Goal: Information Seeking & Learning: Learn about a topic

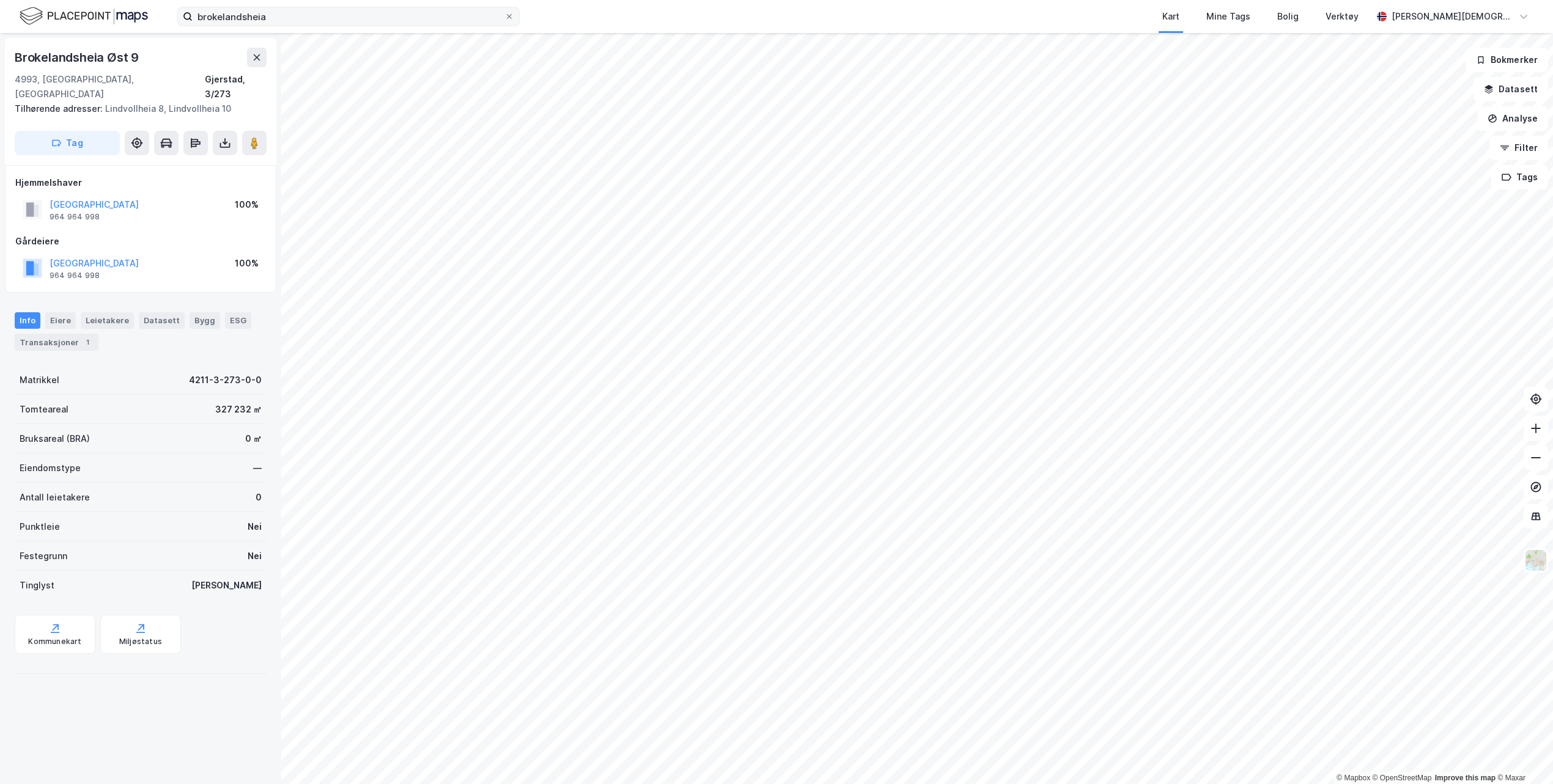
click at [518, 16] on label "brokelandsheia" at bounding box center [348, 16] width 342 height 20
click at [504, 16] on input "brokelandsheia" at bounding box center [347, 16] width 311 height 18
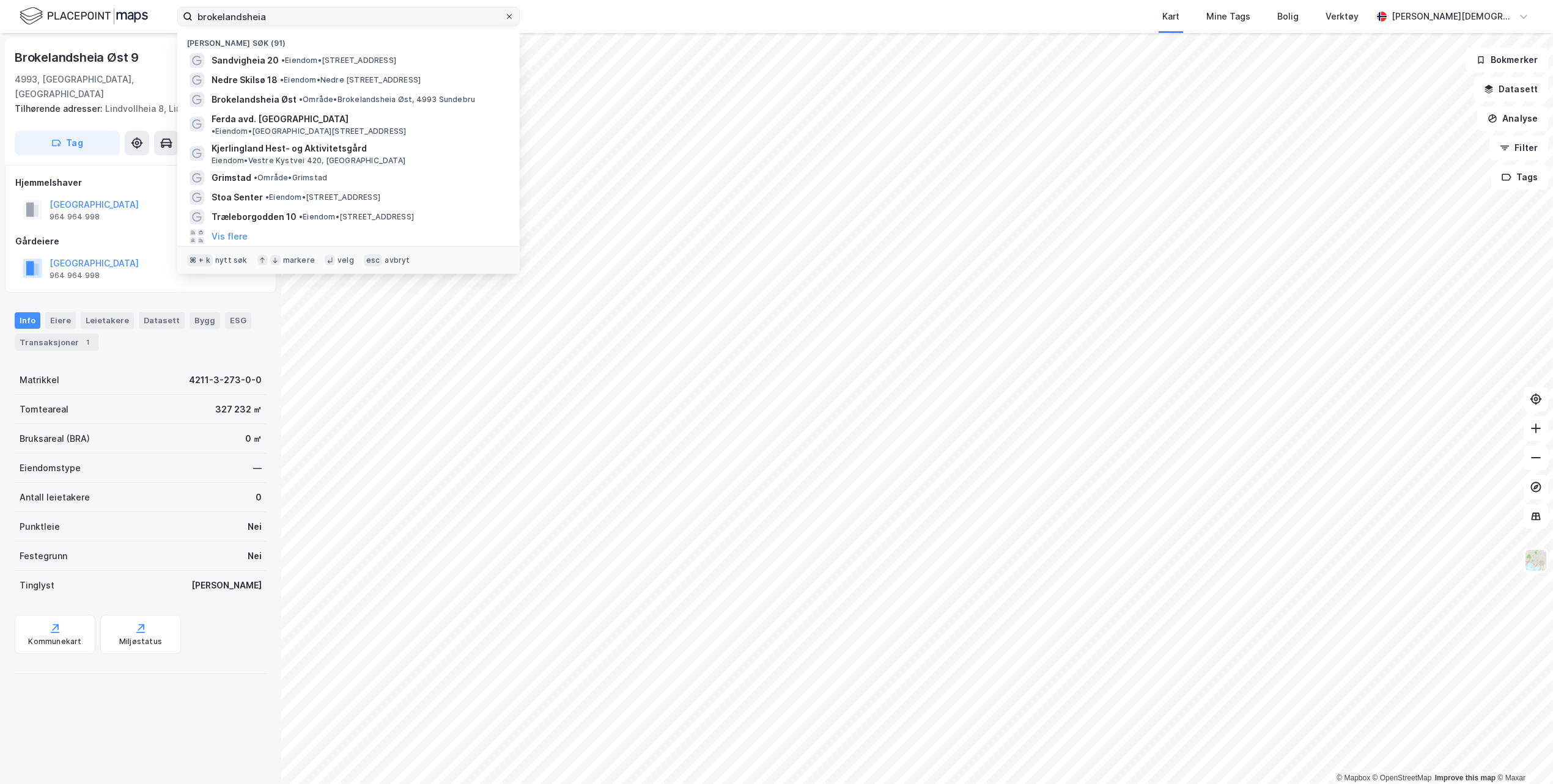
click at [513, 16] on span at bounding box center [509, 16] width 9 height 9
click at [504, 16] on input "brokelandsheia" at bounding box center [347, 16] width 311 height 18
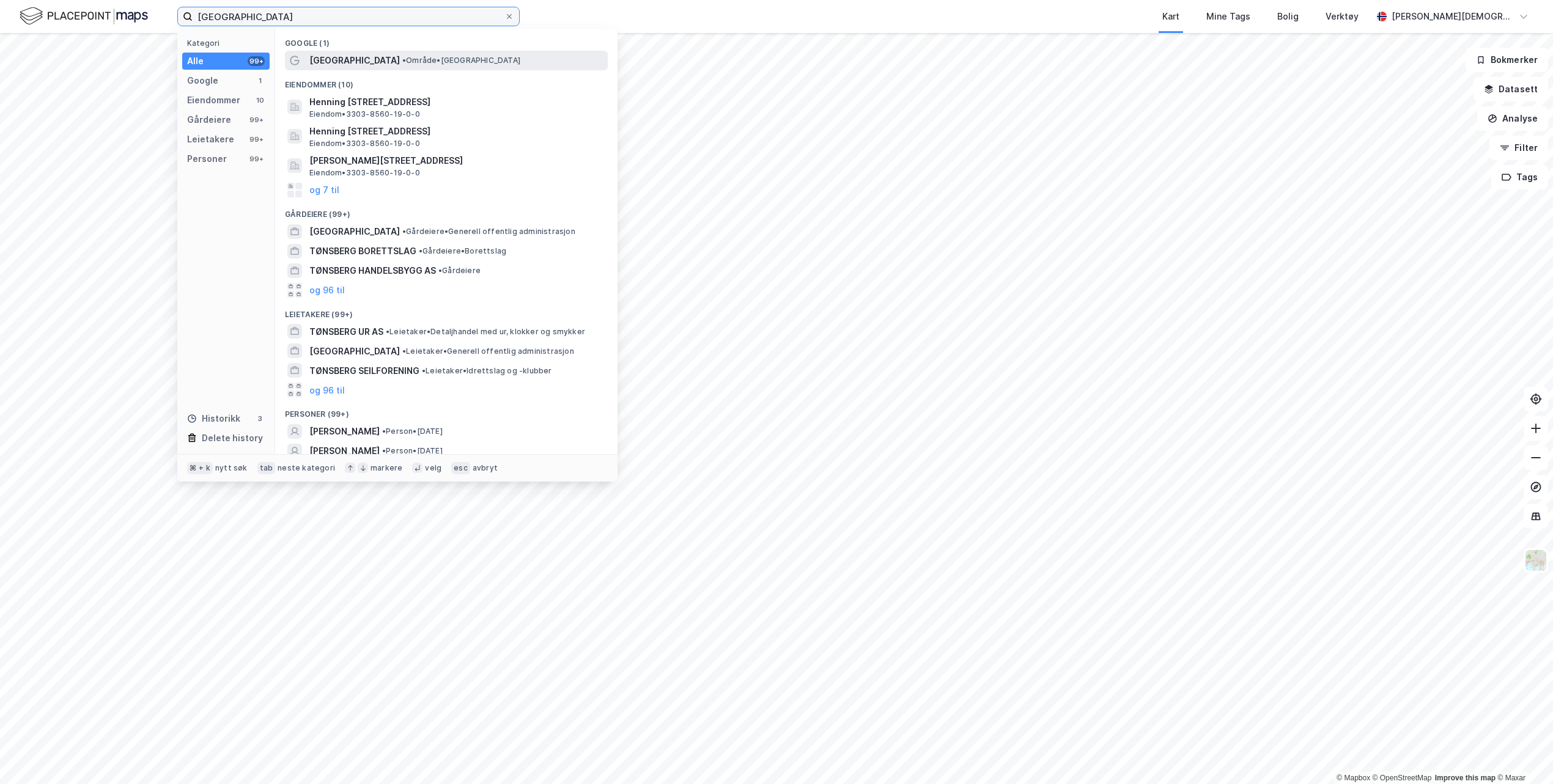
type input "[GEOGRAPHIC_DATA]"
click at [332, 67] on span "[GEOGRAPHIC_DATA]" at bounding box center [354, 60] width 90 height 15
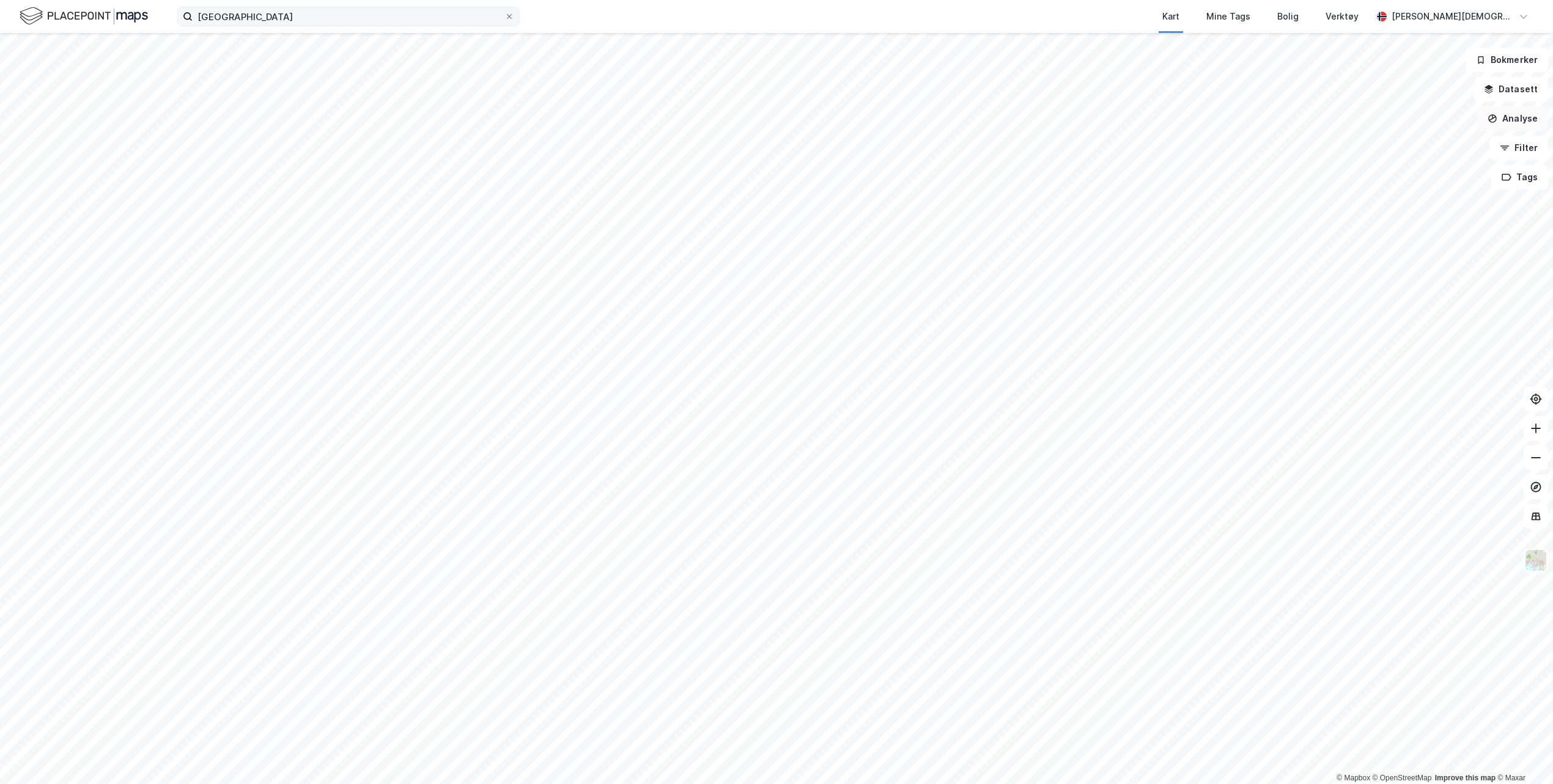
click at [1524, 118] on button "Analyse" at bounding box center [1512, 118] width 71 height 24
click at [1391, 127] on div "Mål avstand" at bounding box center [1398, 120] width 140 height 20
click at [831, 763] on button "Lukk" at bounding box center [832, 757] width 56 height 24
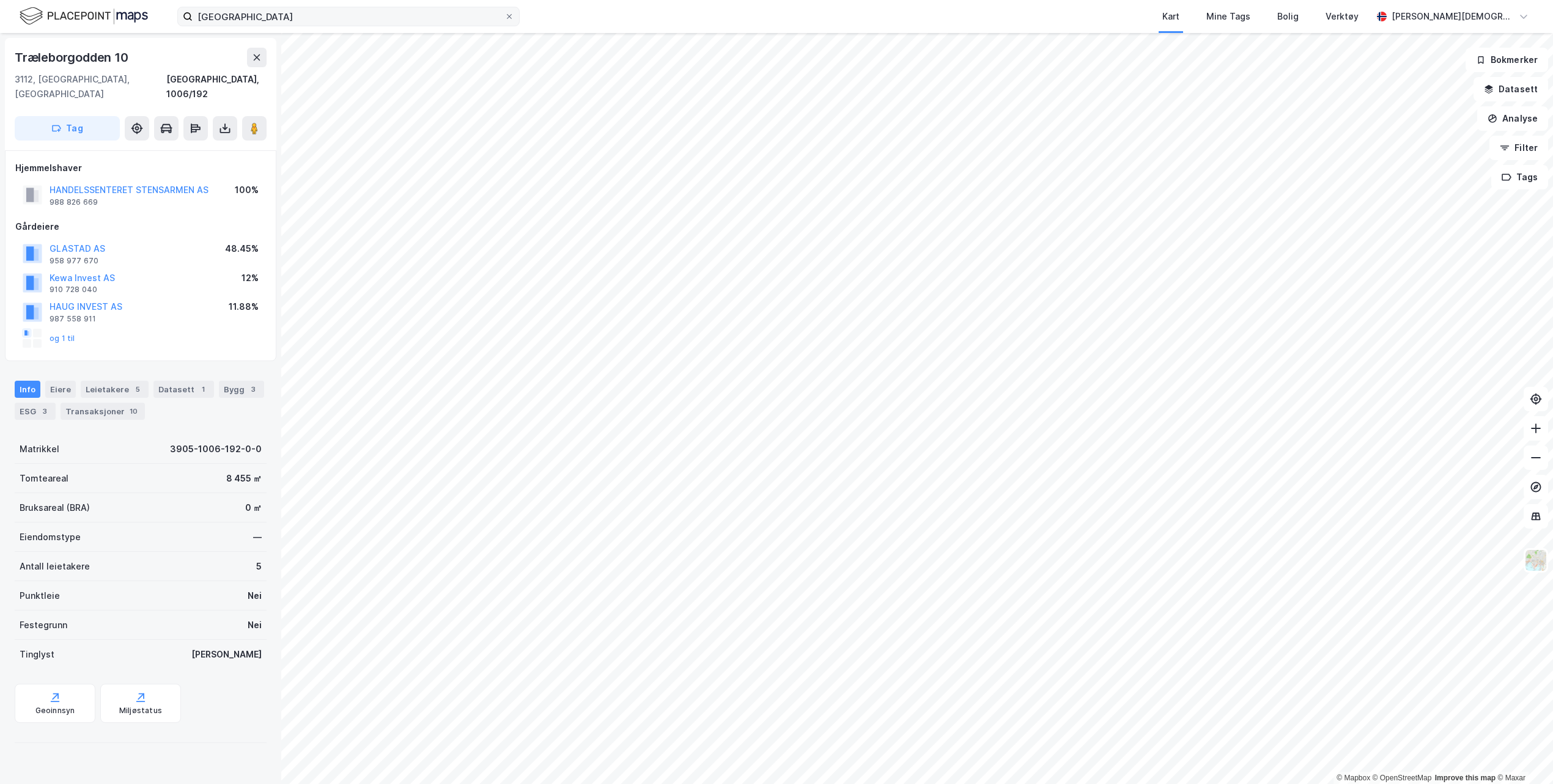
click at [1552, 461] on html "tønsberg Kart Mine Tags Bolig Verktøy [PERSON_NAME] © Mapbox © OpenStreetMap Im…" at bounding box center [776, 392] width 1553 height 784
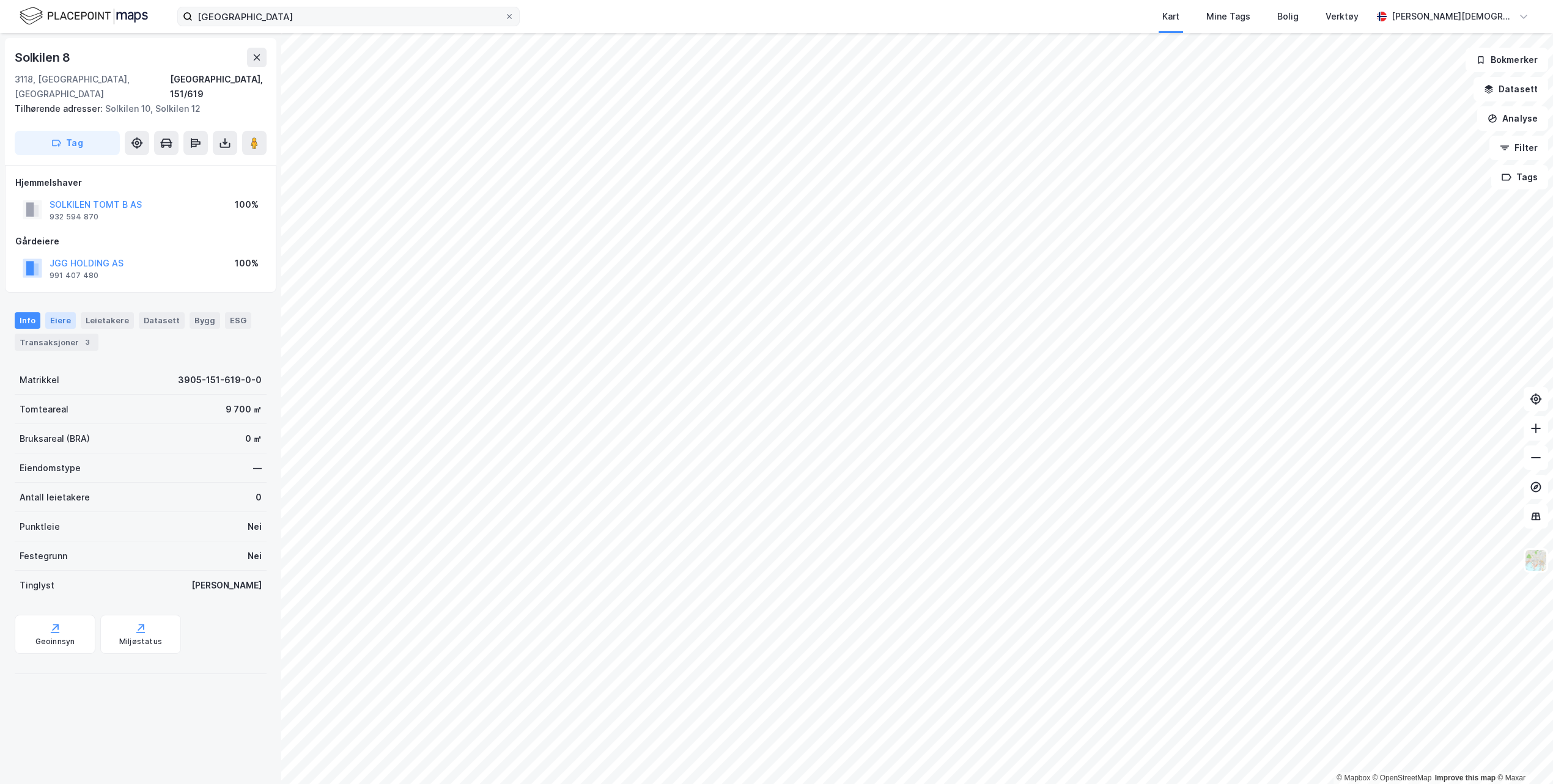
click at [55, 312] on div "Eiere" at bounding box center [60, 320] width 31 height 16
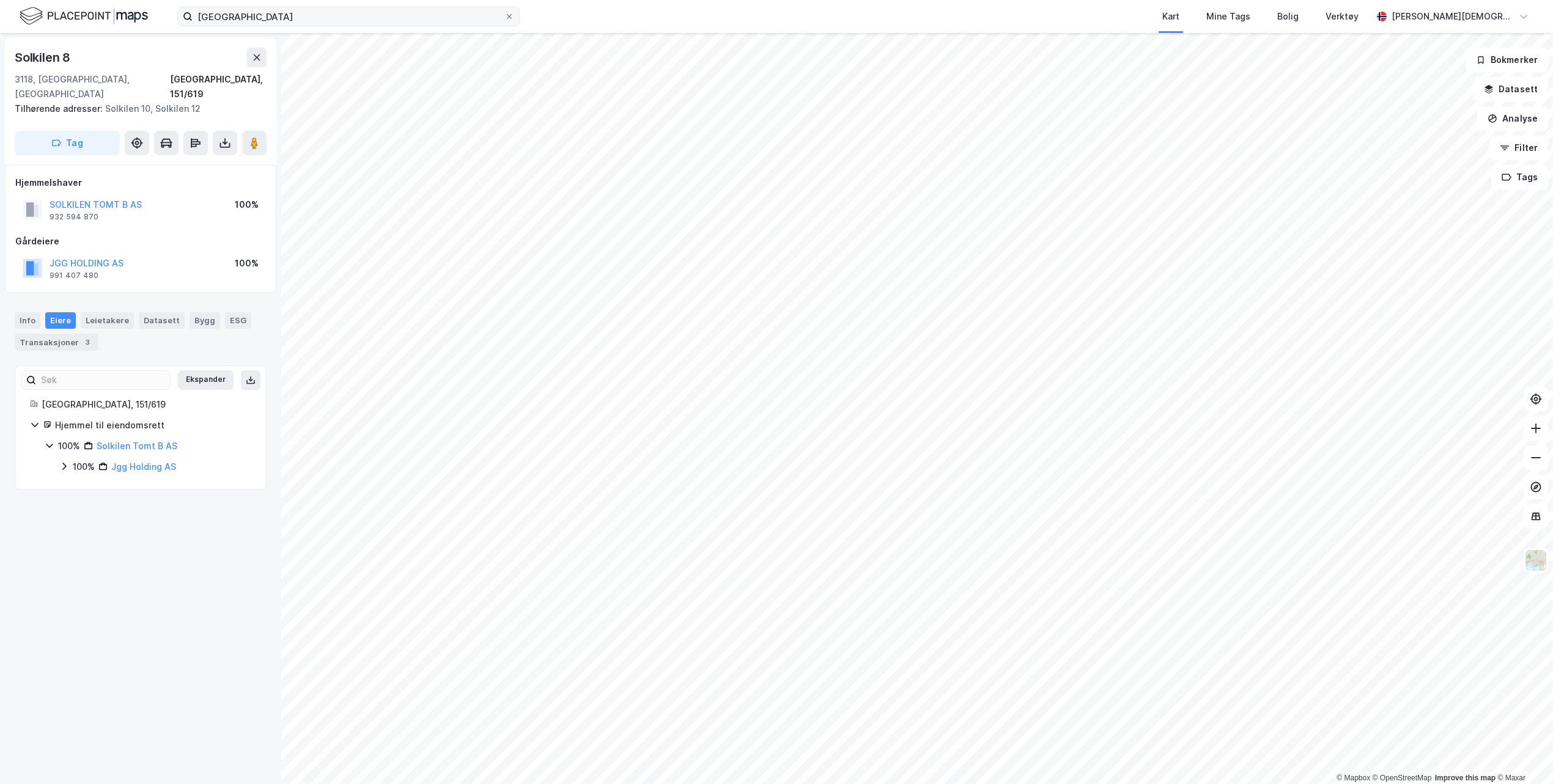
click at [79, 459] on div "100%" at bounding box center [84, 466] width 22 height 15
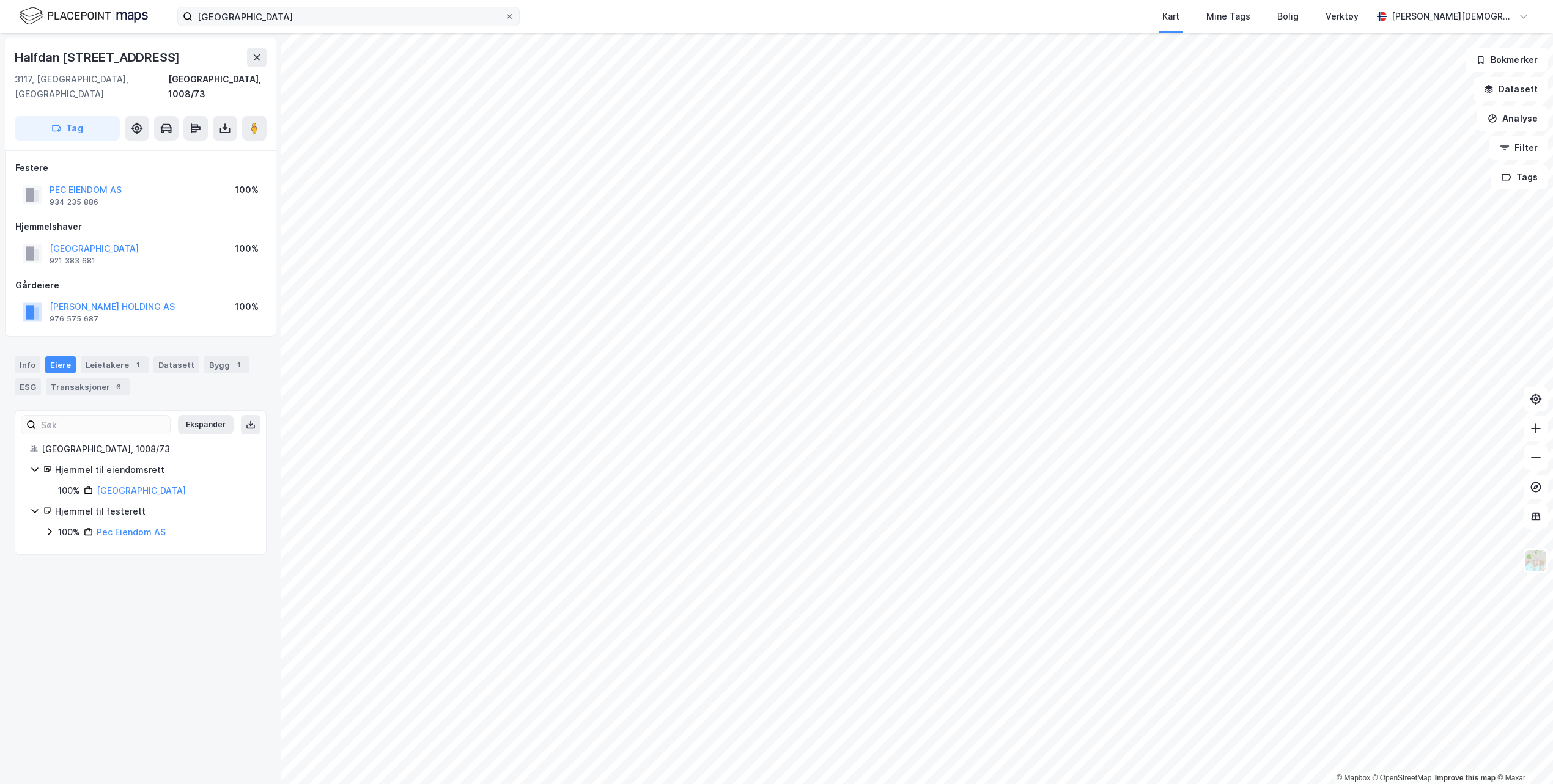
click at [88, 524] on div "100% Pec Eiendom AS" at bounding box center [155, 532] width 193 height 15
click at [65, 524] on div "100%" at bounding box center [69, 532] width 22 height 15
click at [67, 533] on div "Ekspander [GEOGRAPHIC_DATA], 1008/73 Hjemmel til eiendomsrett 100% [GEOGRAPHIC_…" at bounding box center [140, 482] width 252 height 145
click at [71, 524] on div "100%" at bounding box center [69, 532] width 22 height 15
click at [76, 546] on div "100%" at bounding box center [84, 553] width 22 height 15
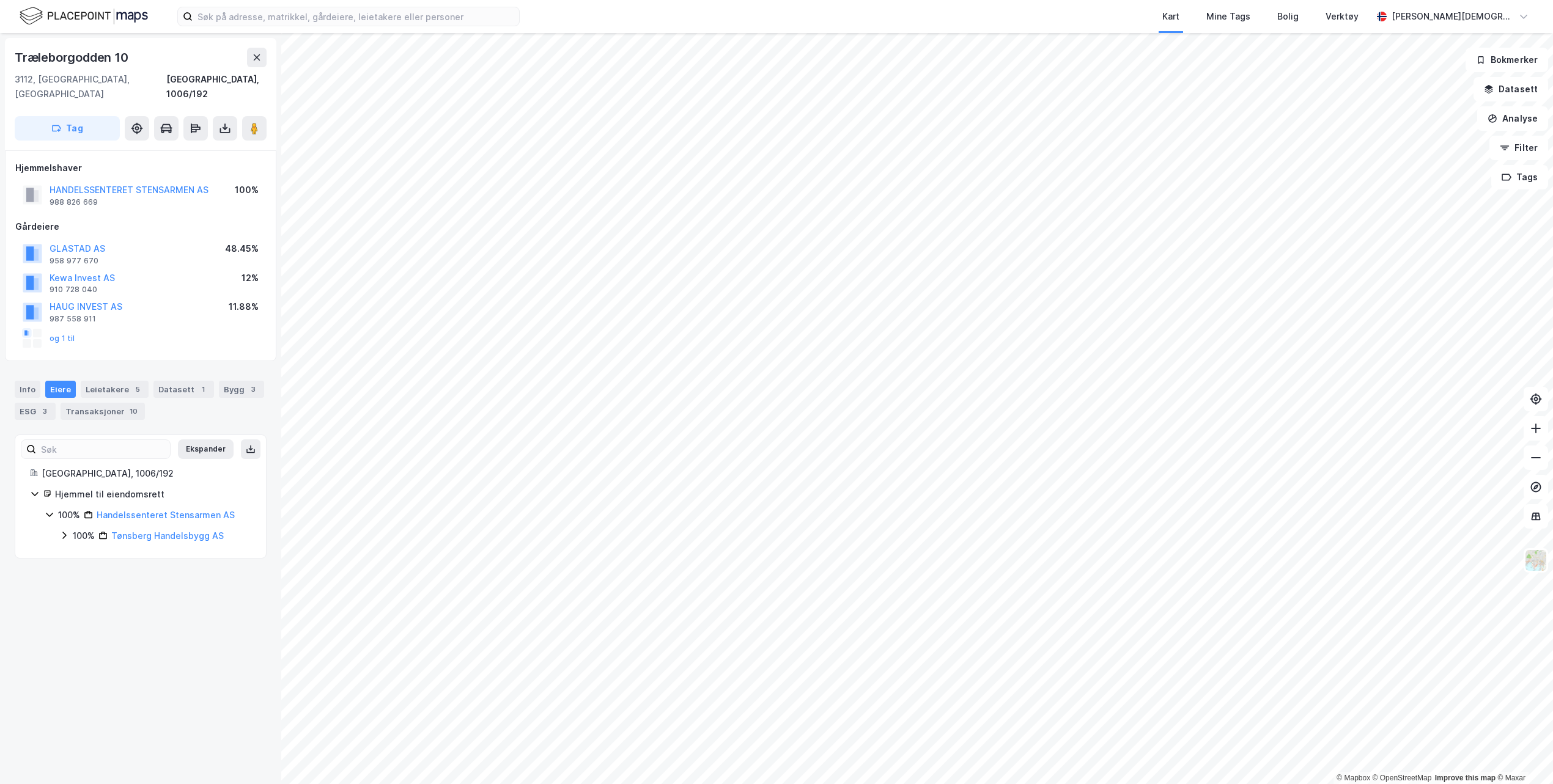
click at [40, 382] on div "Info Eiere Leietakere 5 Datasett 1 Bygg 3 ESG 3 Transaksjoner 10" at bounding box center [140, 401] width 252 height 39
click at [31, 381] on div "Info" at bounding box center [27, 390] width 26 height 17
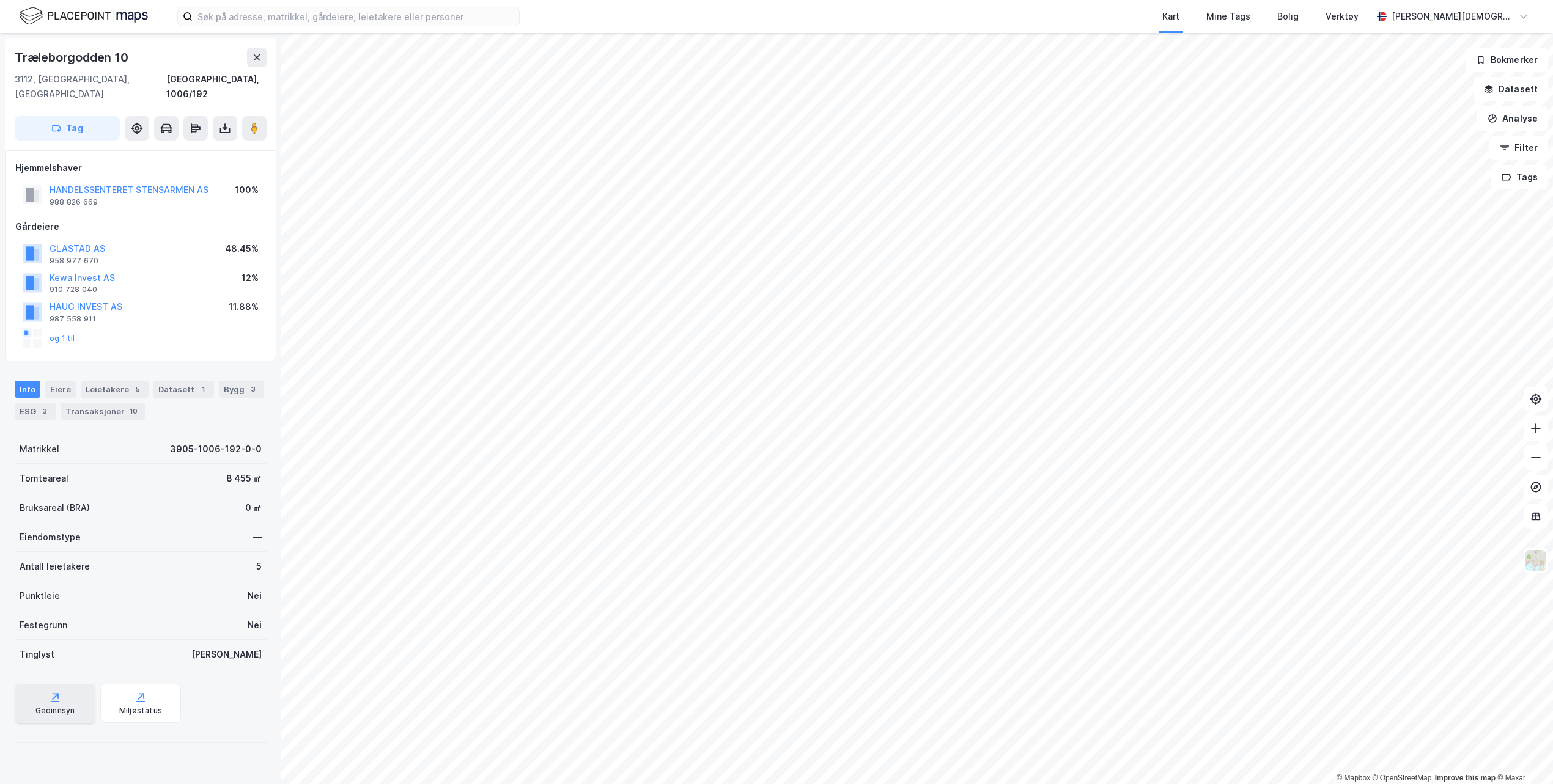
click at [71, 705] on div "Geoinnsyn" at bounding box center [55, 703] width 81 height 39
click at [432, 9] on input at bounding box center [355, 16] width 326 height 18
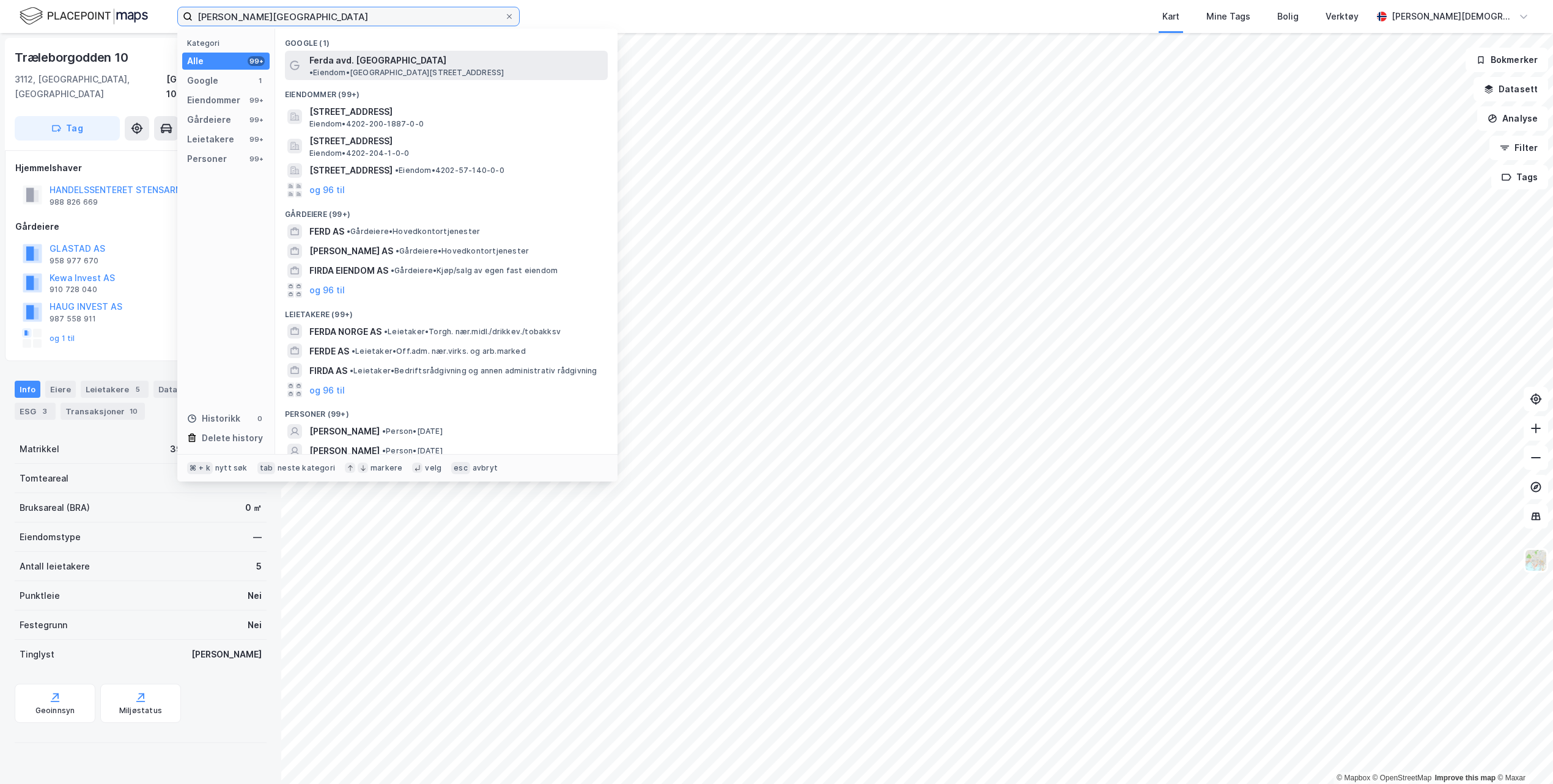
type input "ferda grimstad"
click at [350, 60] on span "Ferda avd. [GEOGRAPHIC_DATA]" at bounding box center [377, 60] width 137 height 15
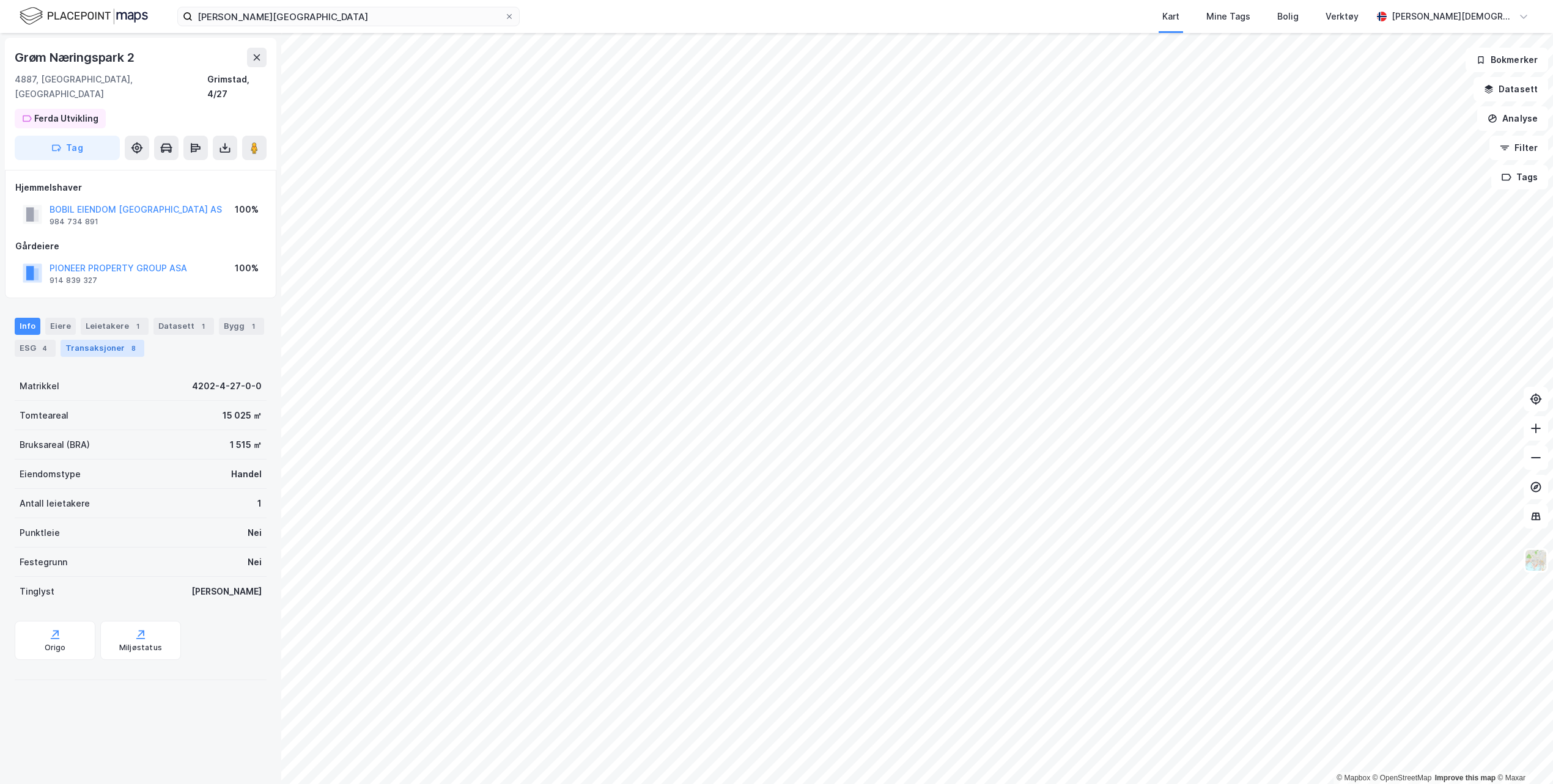
click at [87, 339] on div "Transaksjoner 8" at bounding box center [102, 348] width 84 height 17
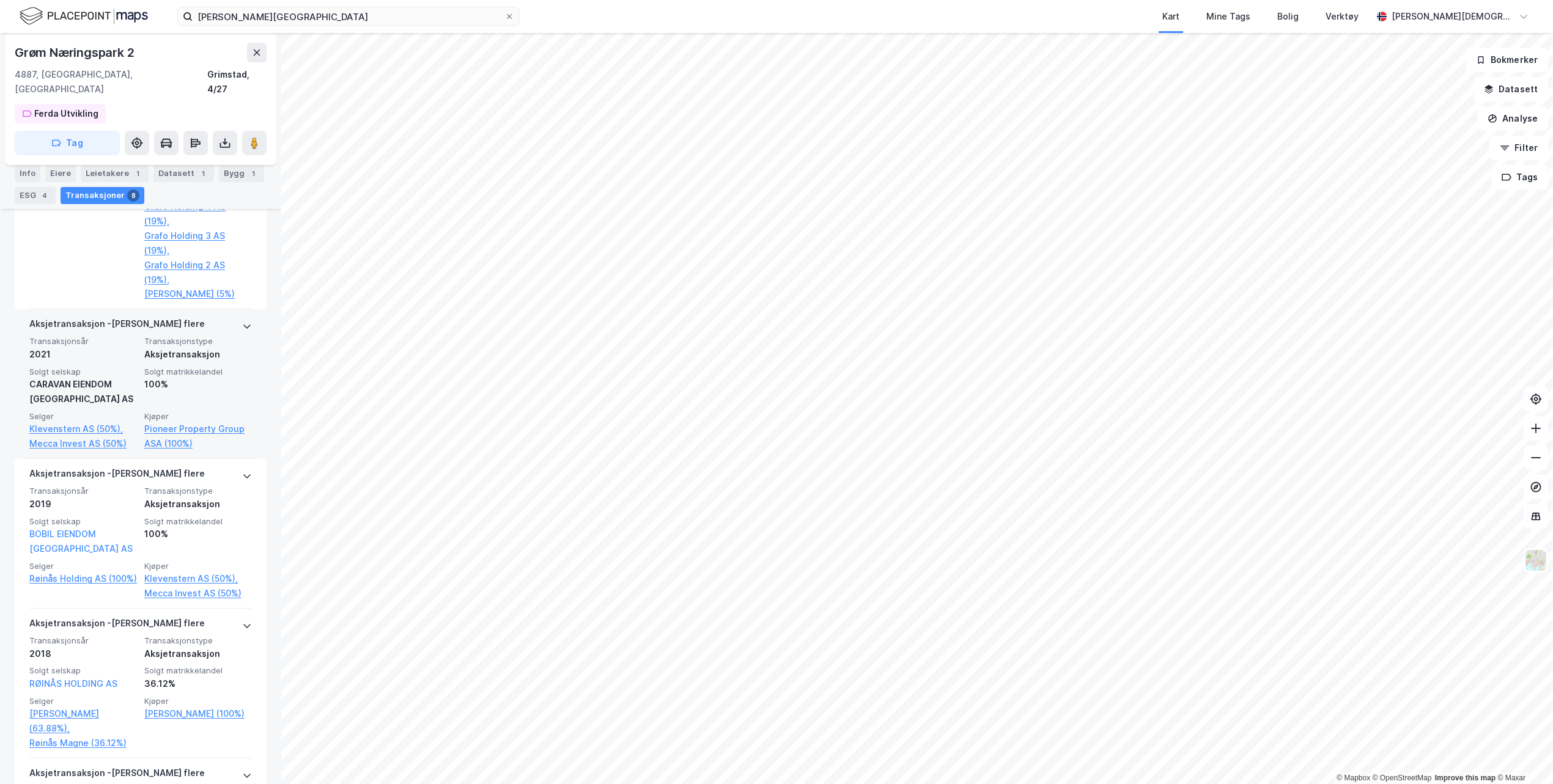
scroll to position [506, 0]
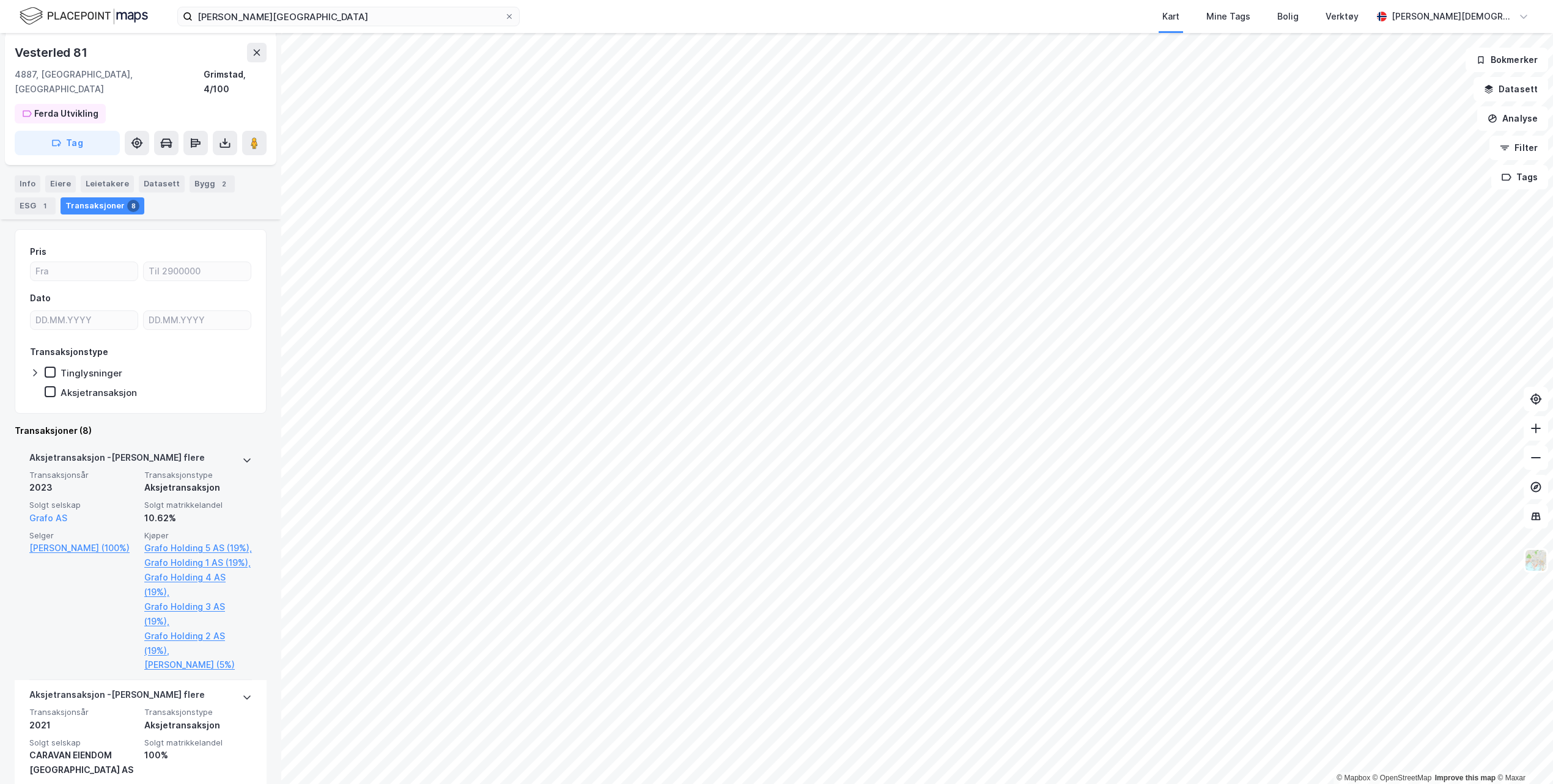
scroll to position [205, 0]
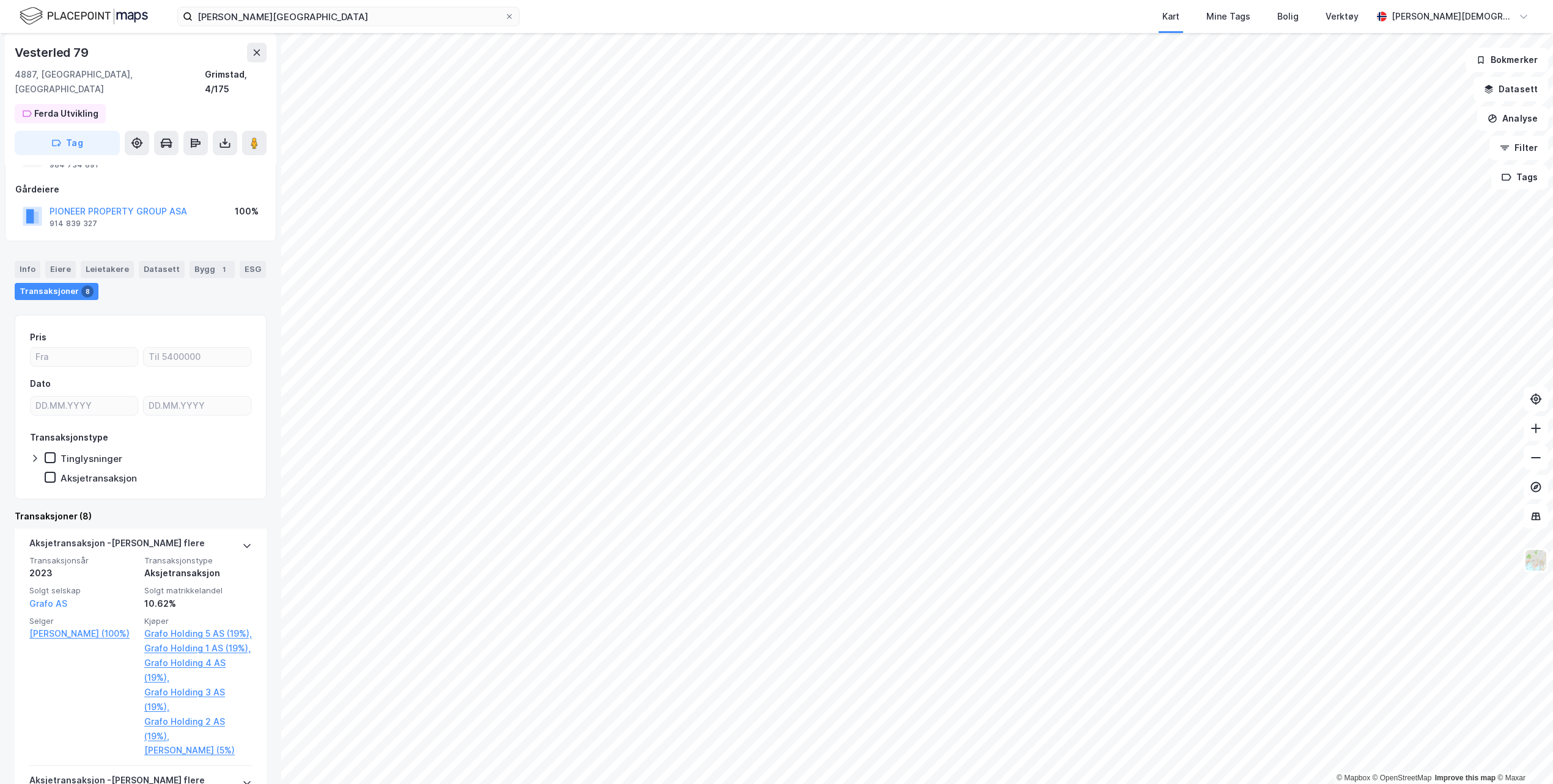
scroll to position [238, 0]
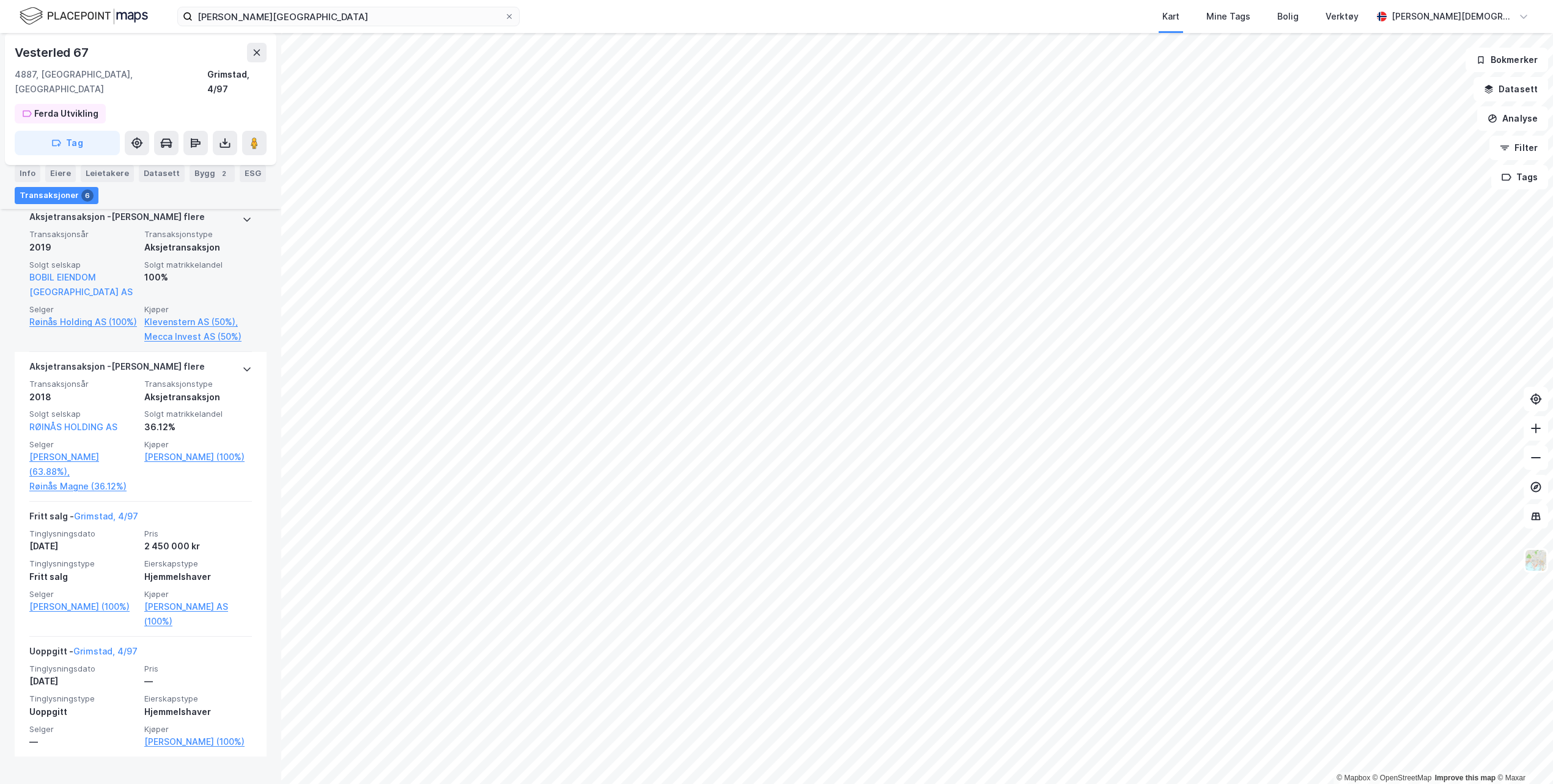
scroll to position [771, 0]
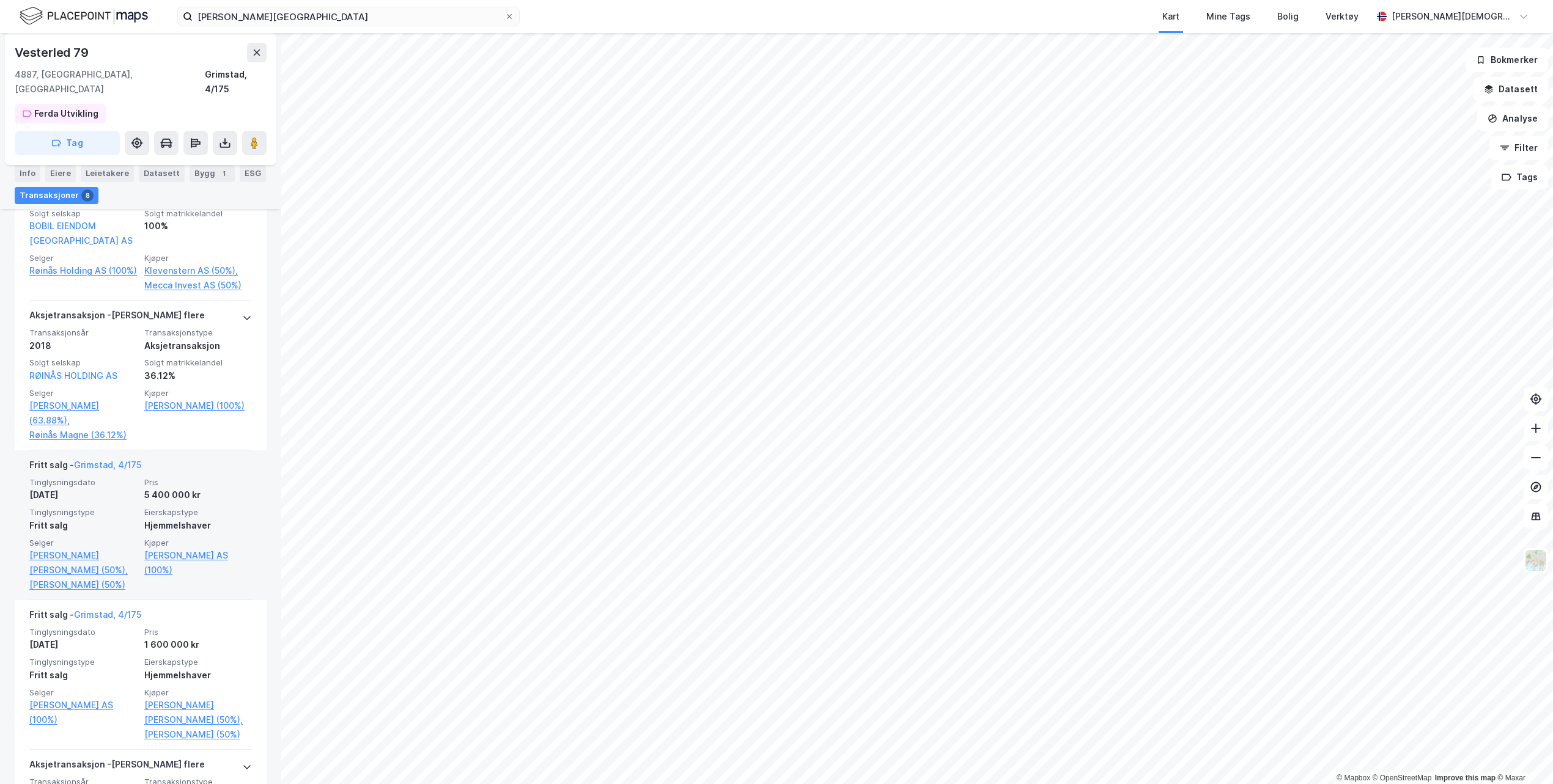
scroll to position [836, 0]
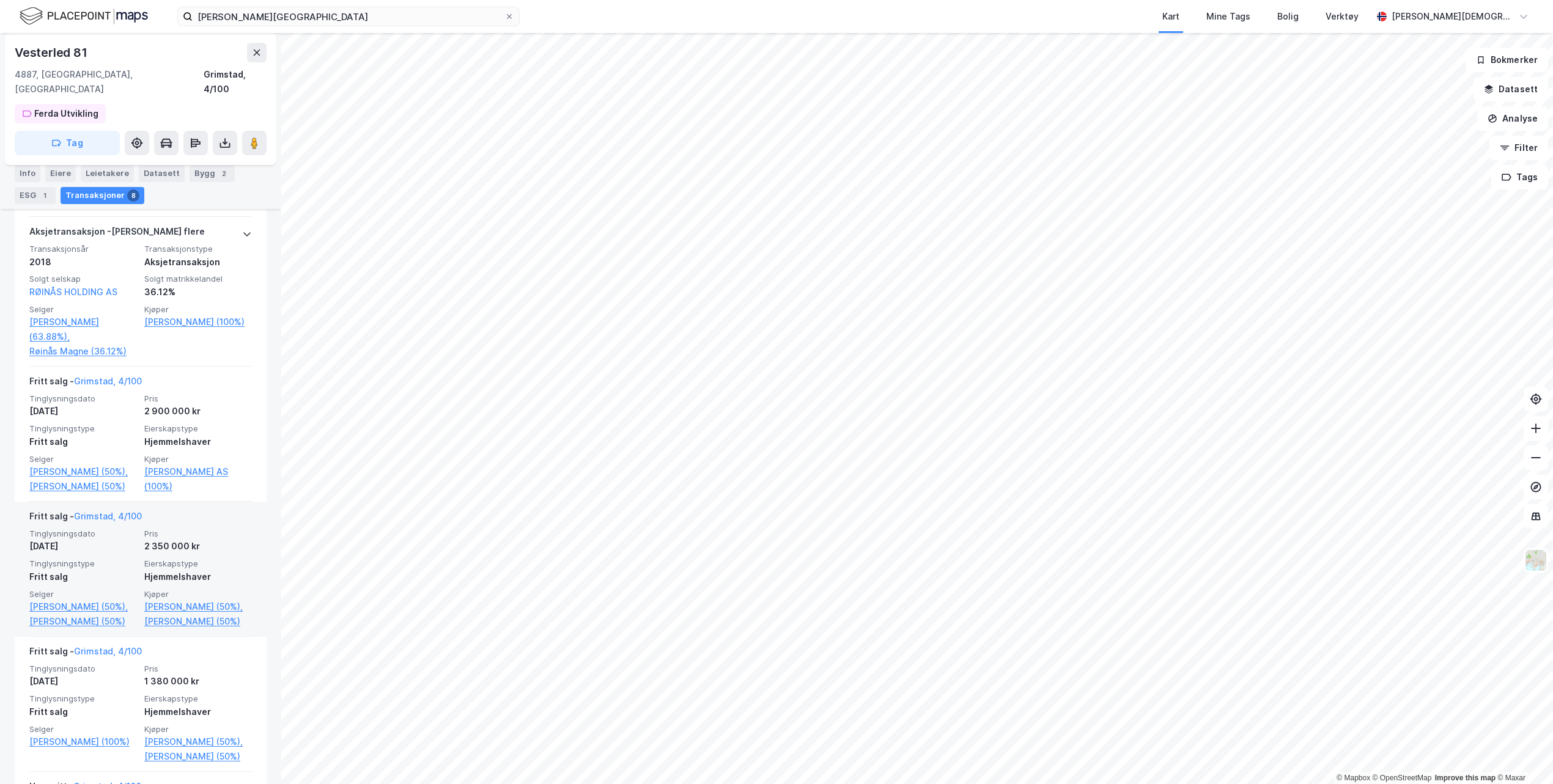
scroll to position [765, 0]
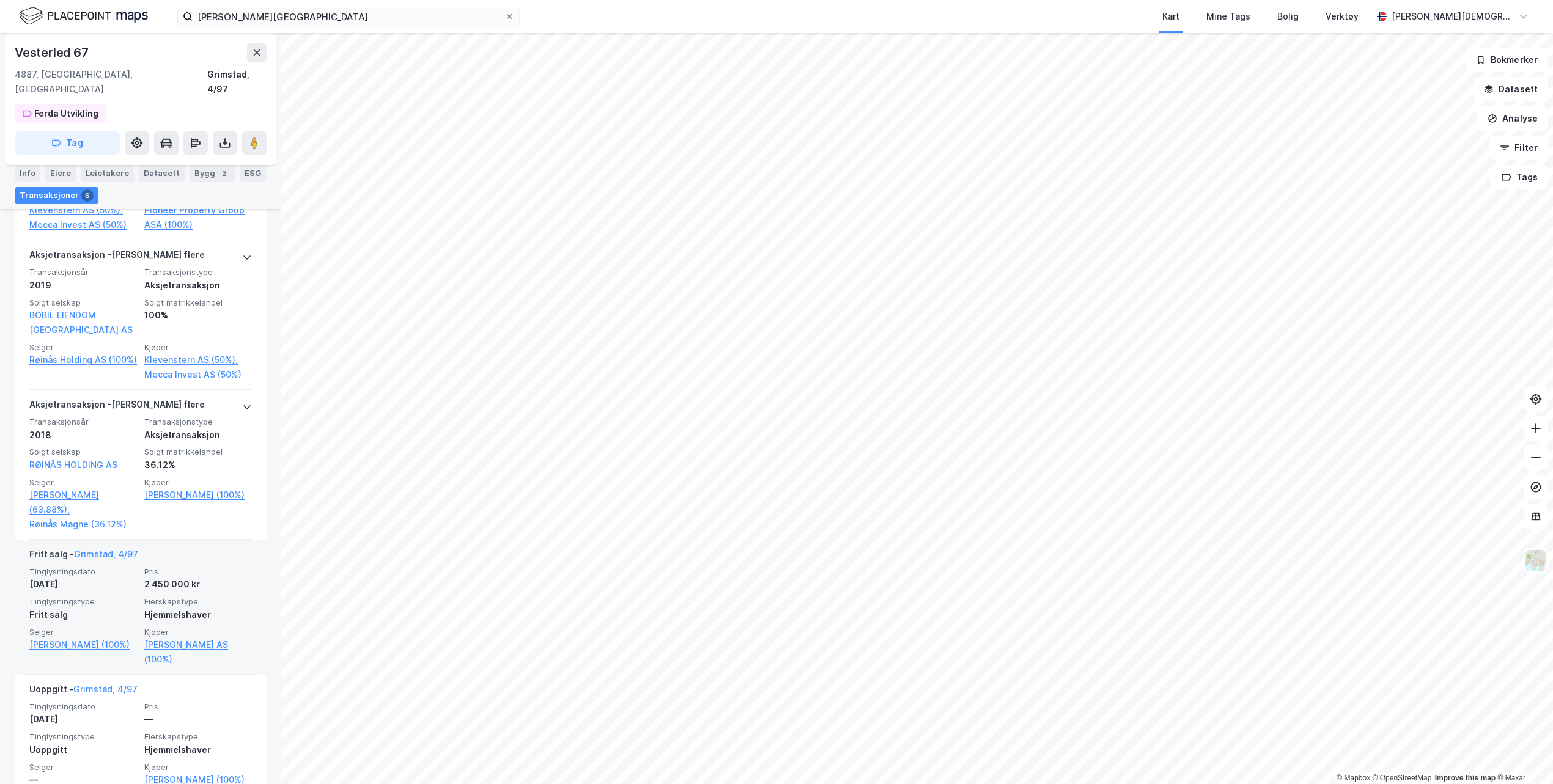
scroll to position [771, 0]
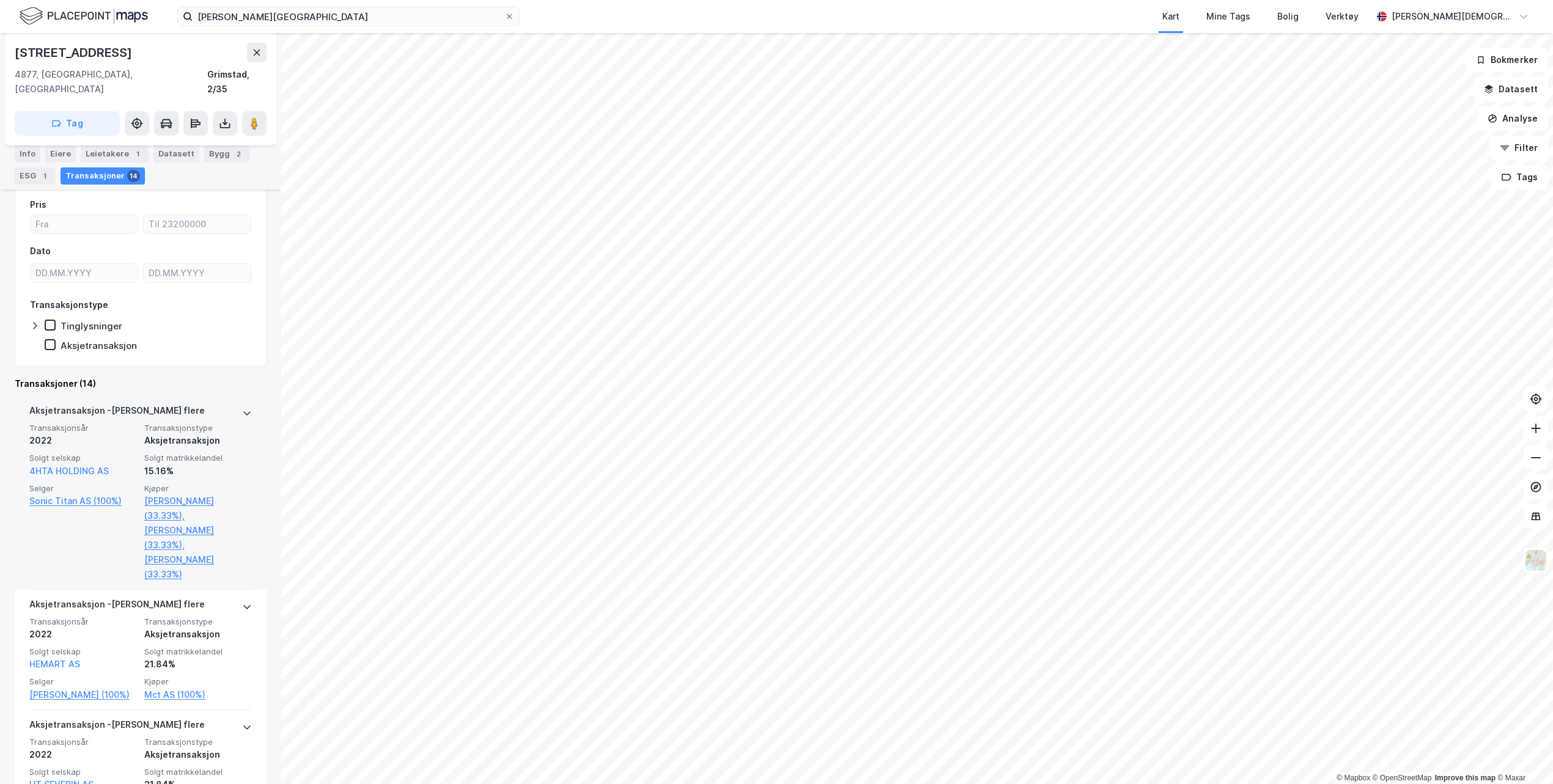
scroll to position [212, 0]
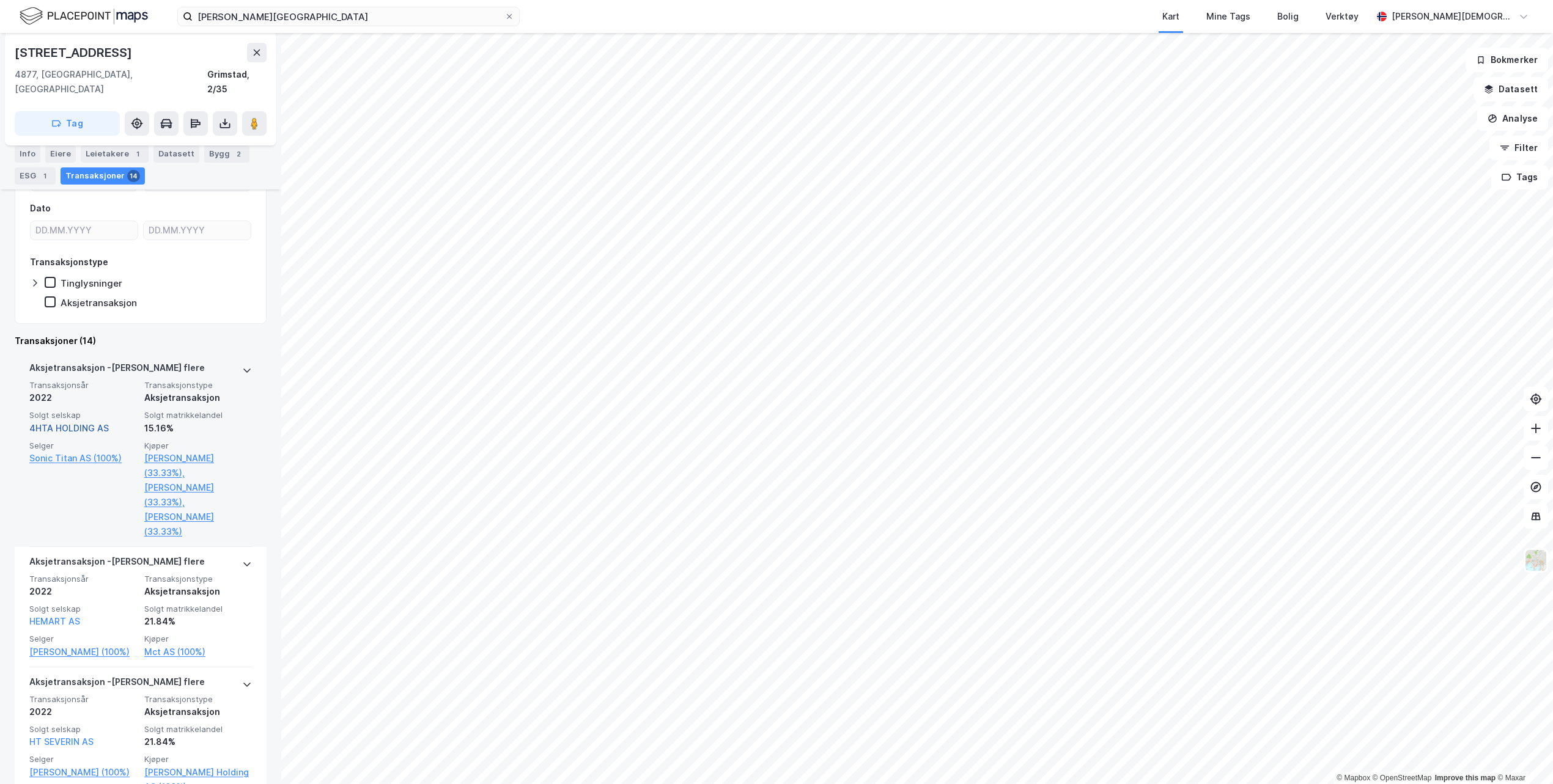
click at [60, 423] on link "4HTA HOLDING AS" at bounding box center [68, 427] width 79 height 10
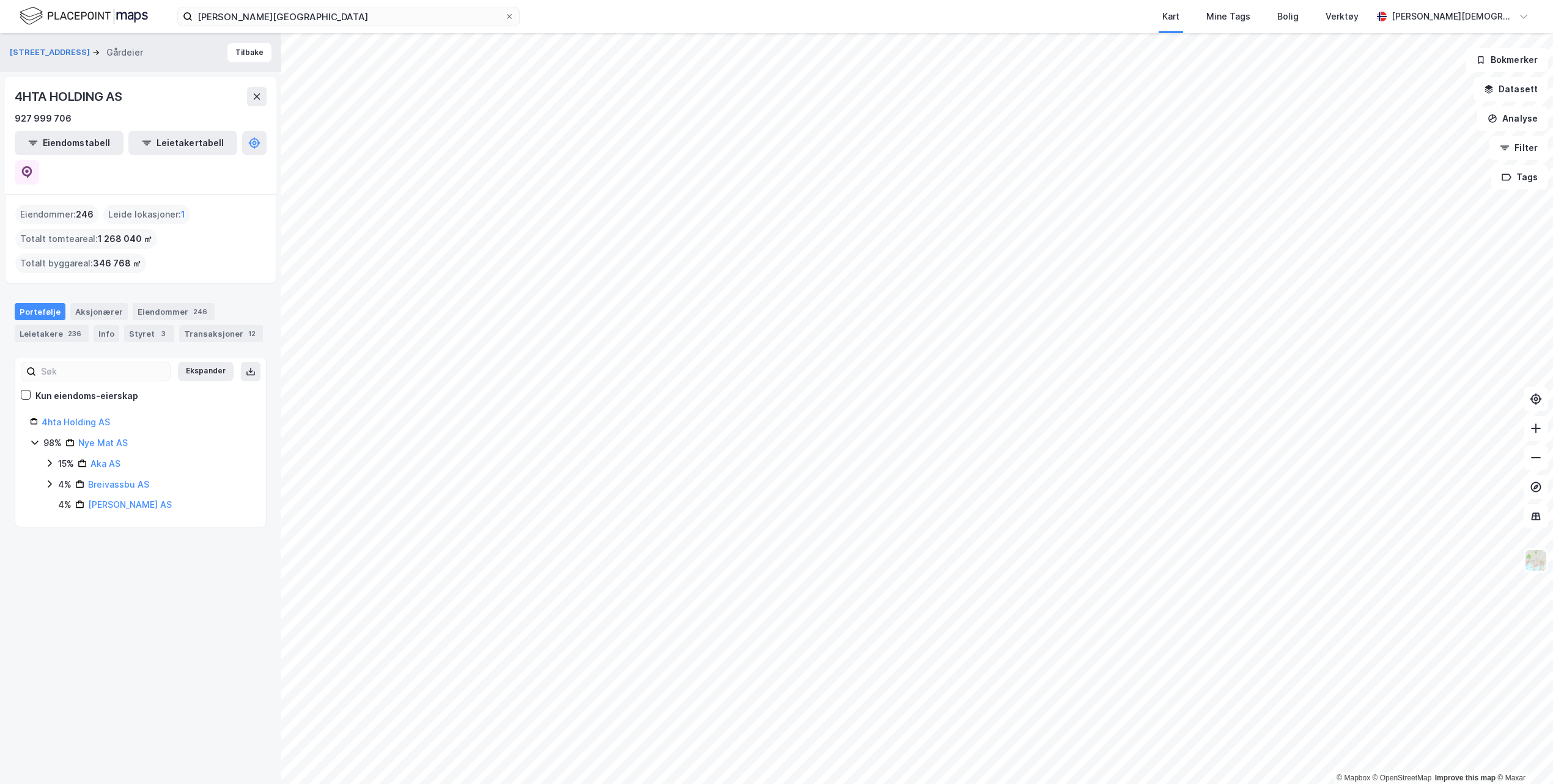
click at [54, 456] on div "15% Aka AS" at bounding box center [147, 463] width 206 height 15
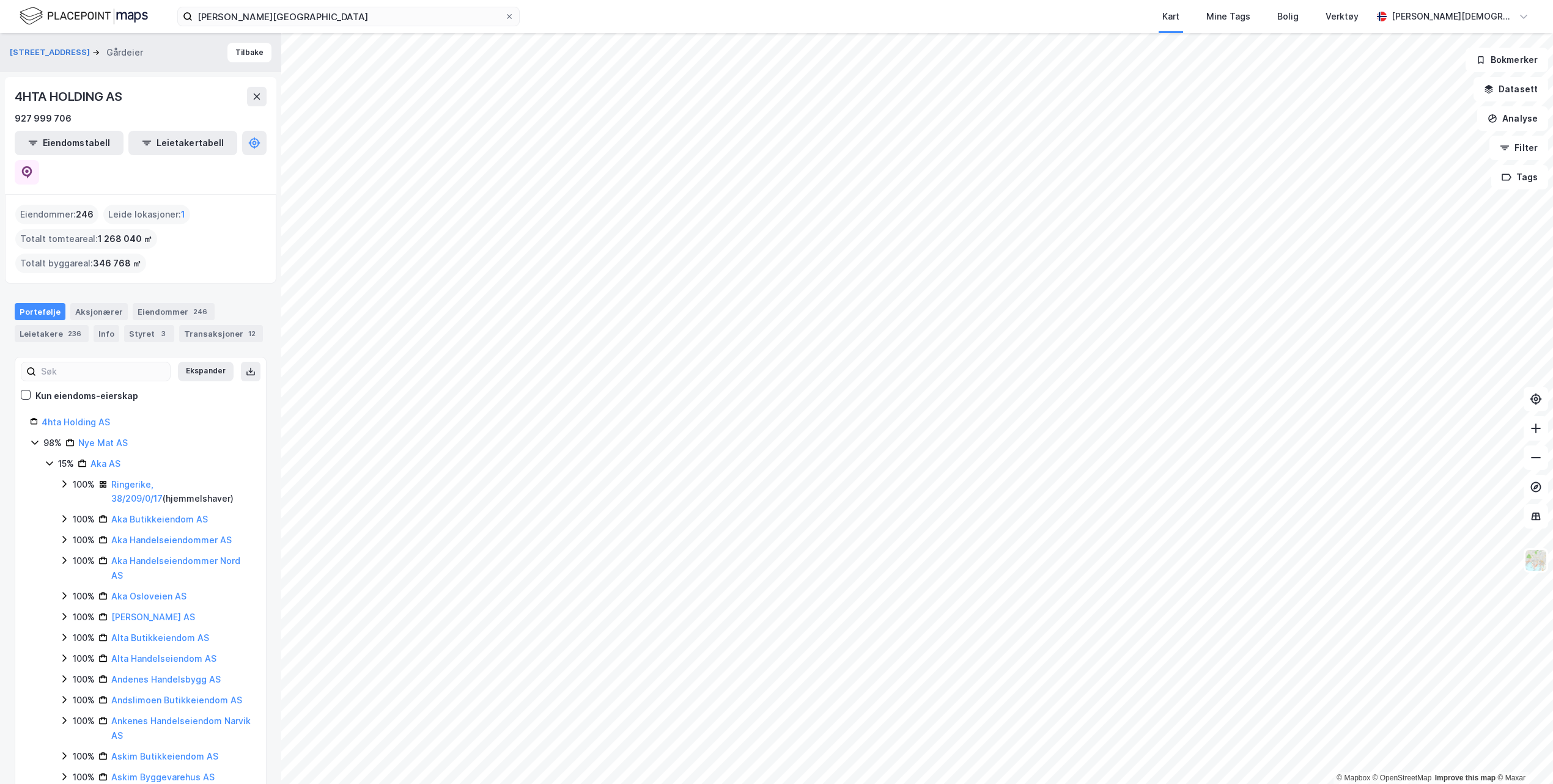
click at [54, 459] on icon at bounding box center [49, 463] width 9 height 9
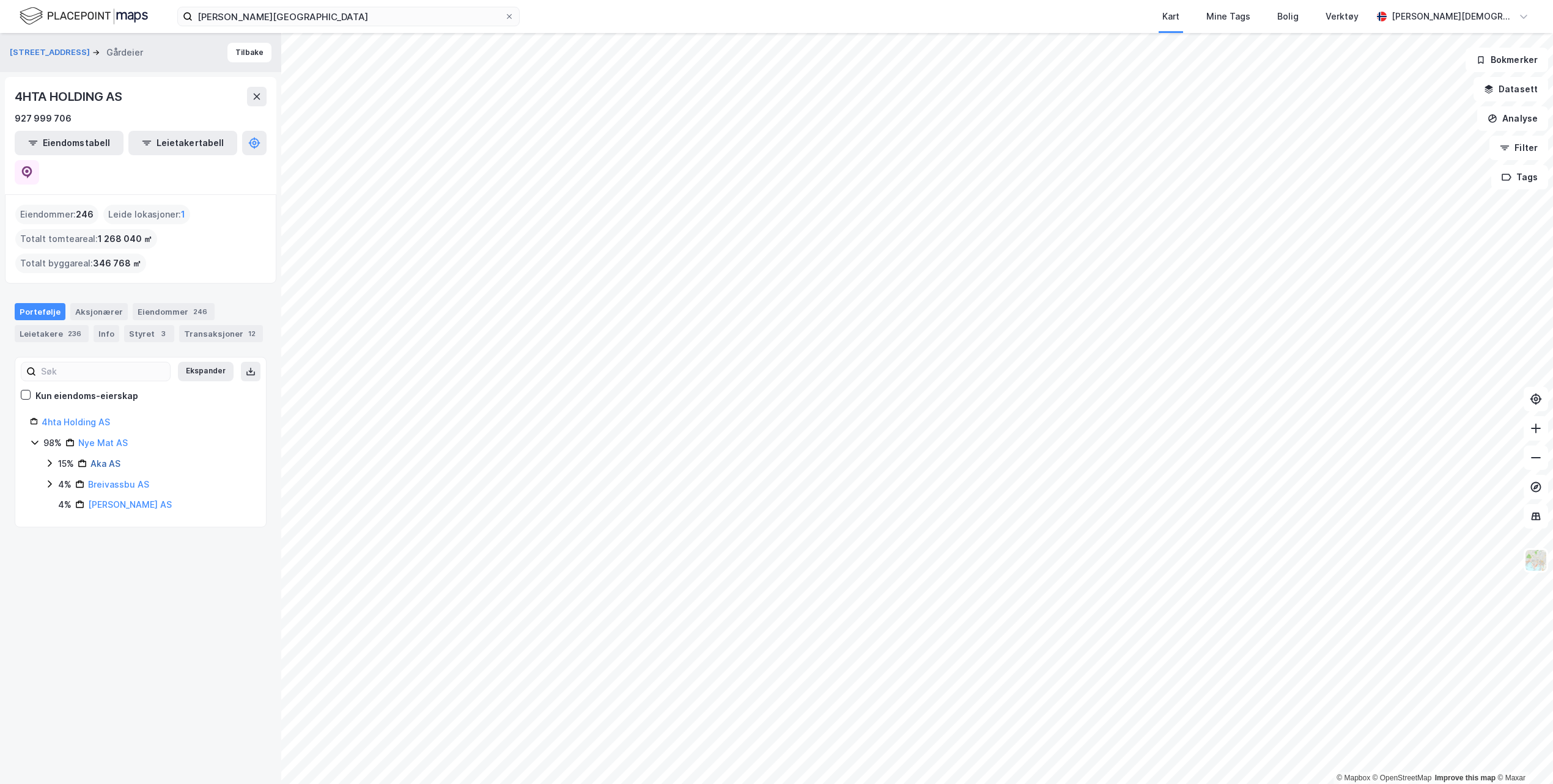
click at [107, 459] on link "Aka AS" at bounding box center [105, 463] width 30 height 10
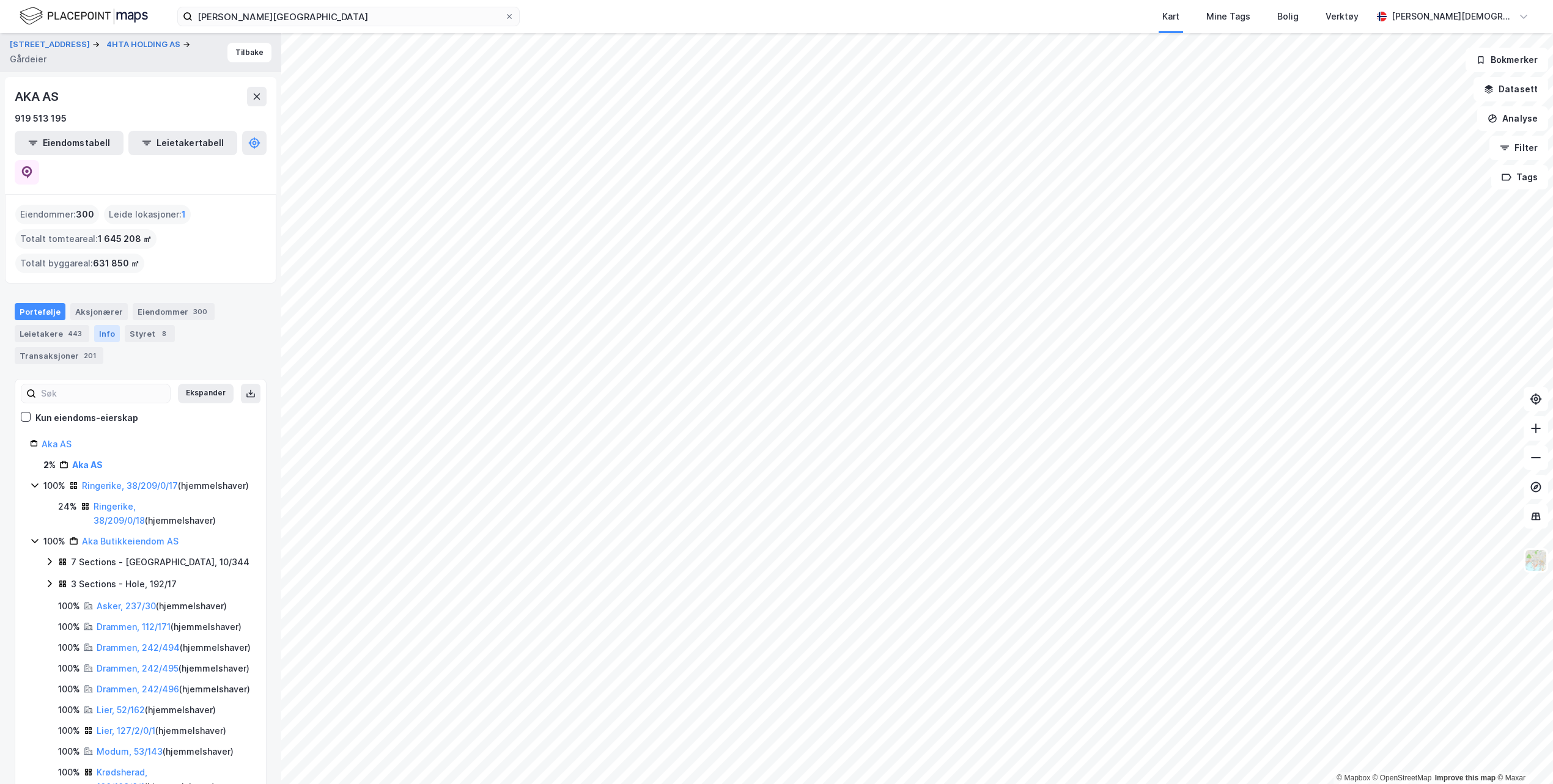
click at [104, 325] on div "Info" at bounding box center [107, 334] width 26 height 17
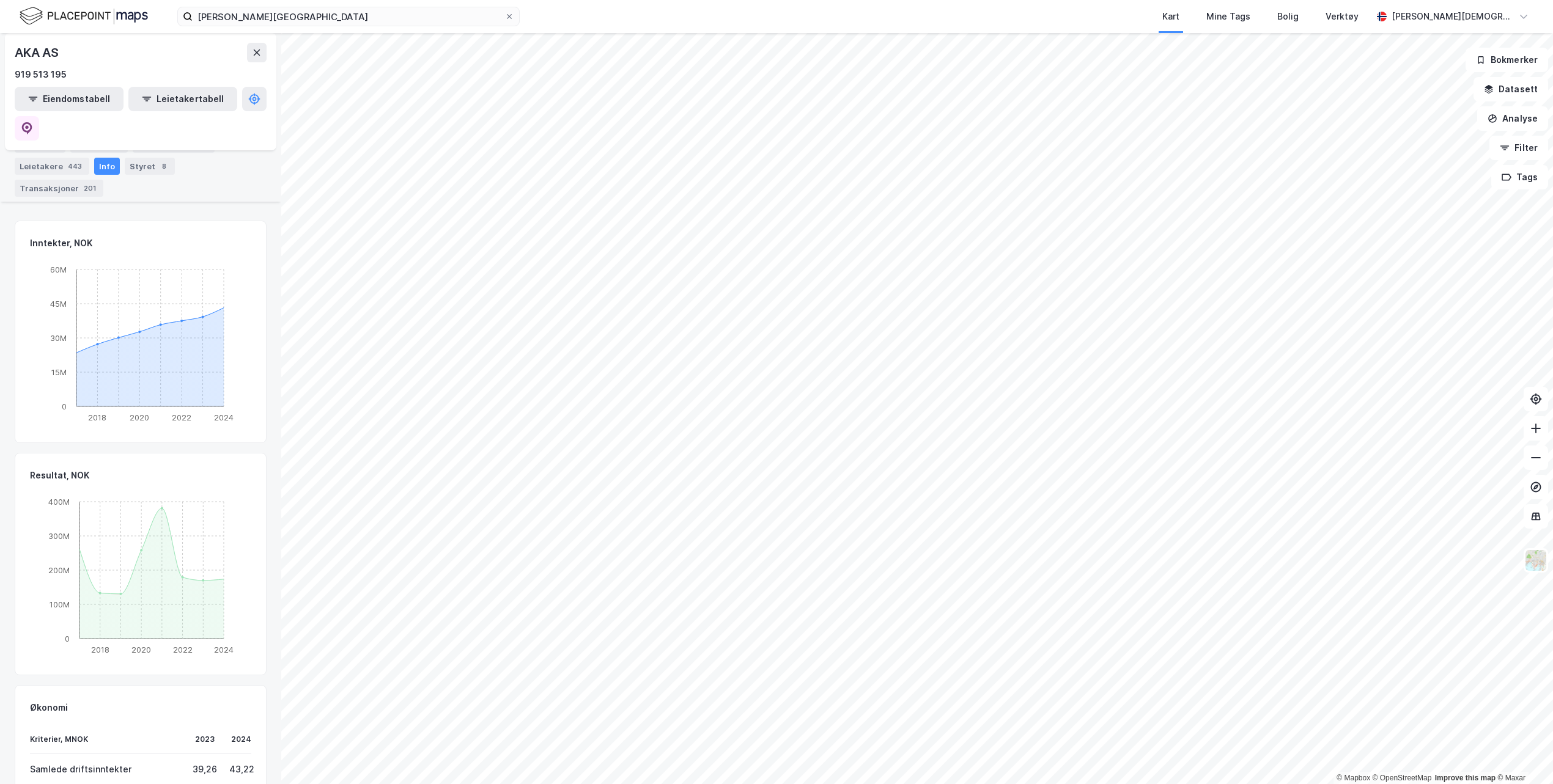
scroll to position [270, 0]
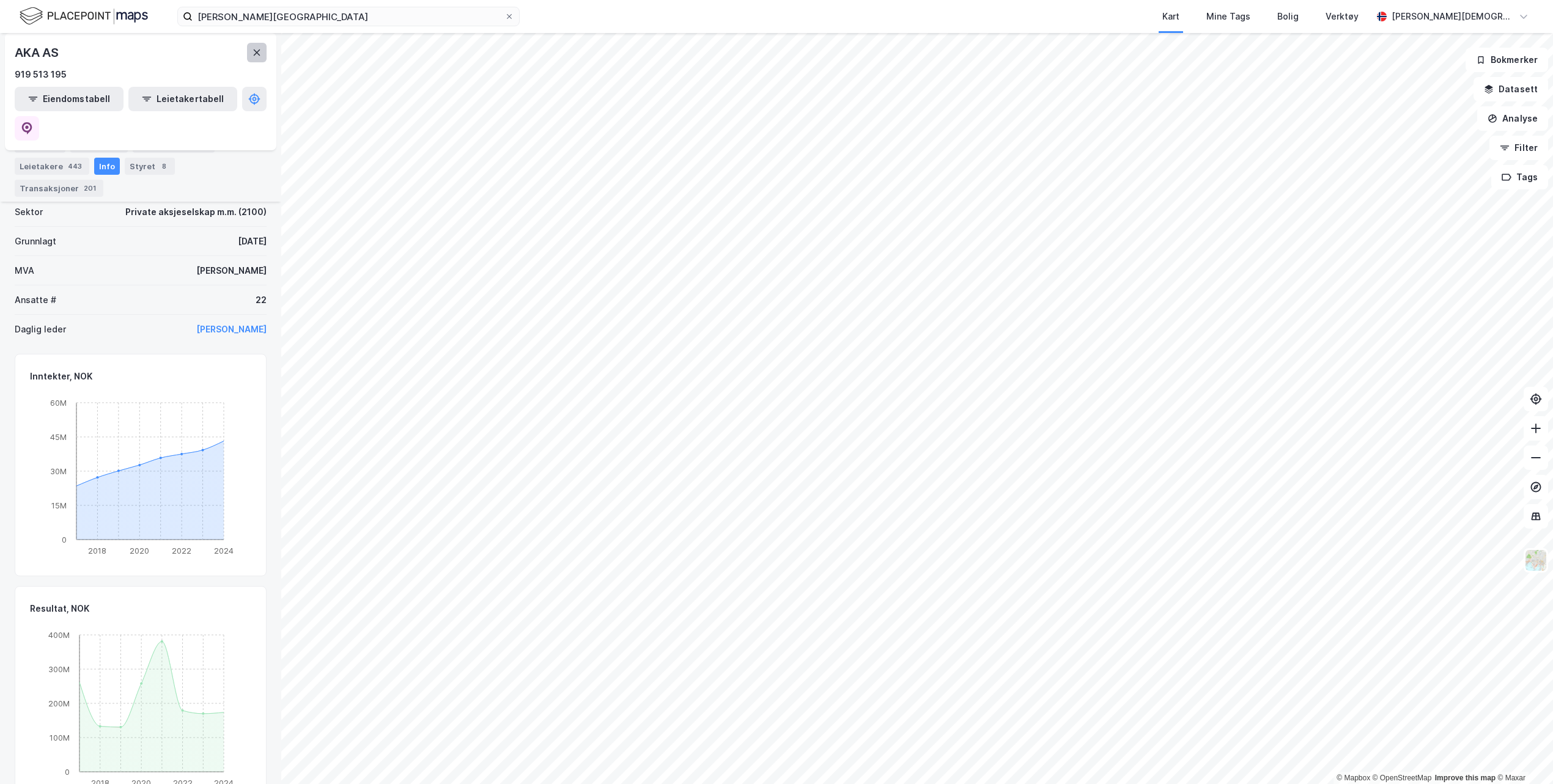
click at [252, 49] on icon at bounding box center [256, 53] width 9 height 9
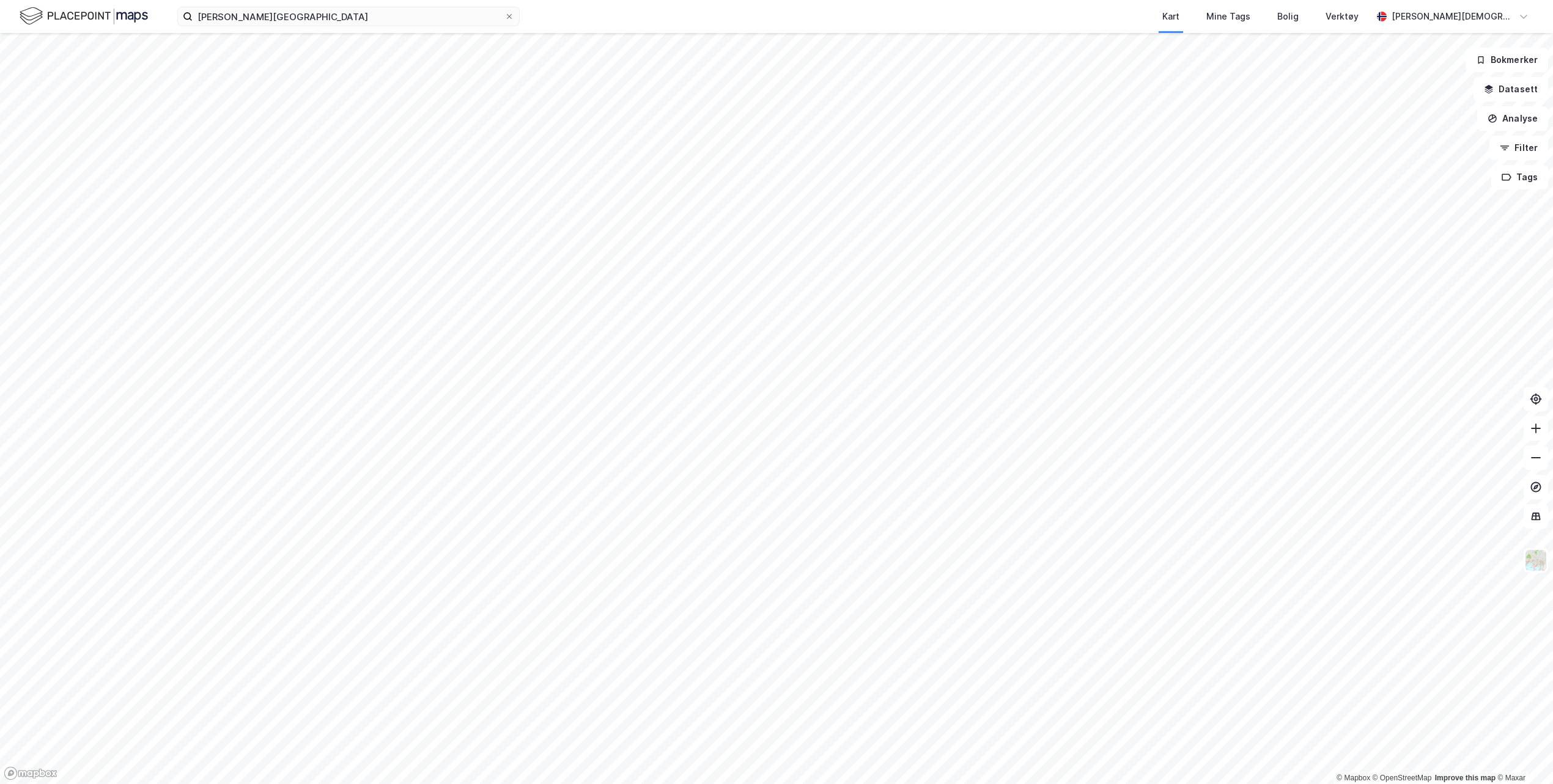
click at [67, 17] on img at bounding box center [84, 16] width 129 height 21
click at [295, 5] on div "ferda grimstad Kart Mine Tags Bolig Verktøy Espen Skeimo Vedal" at bounding box center [776, 16] width 1553 height 33
click at [299, 19] on input "ferda grimstad" at bounding box center [347, 16] width 311 height 18
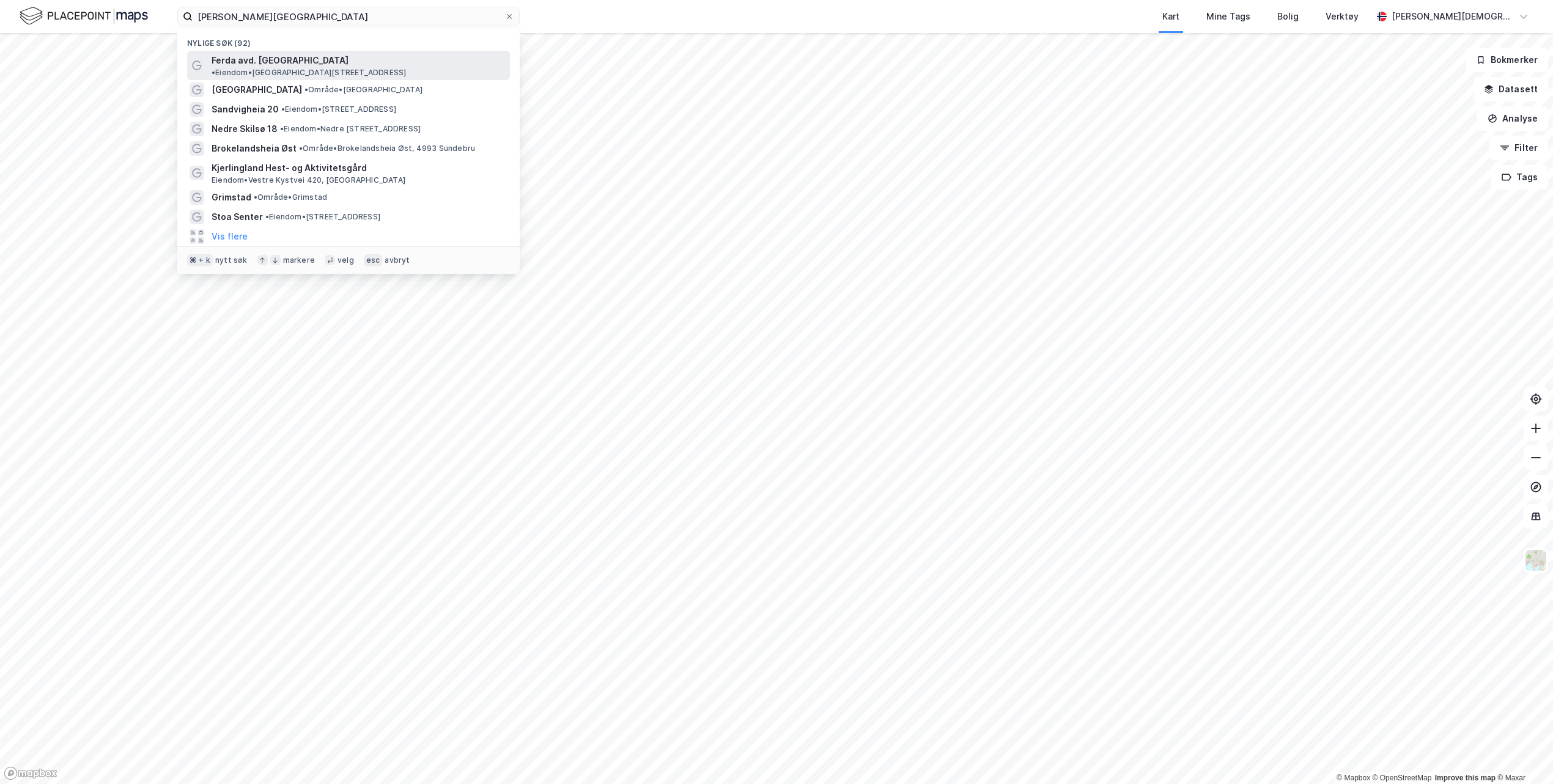
click at [285, 57] on span "Ferda avd. [GEOGRAPHIC_DATA]" at bounding box center [280, 60] width 137 height 15
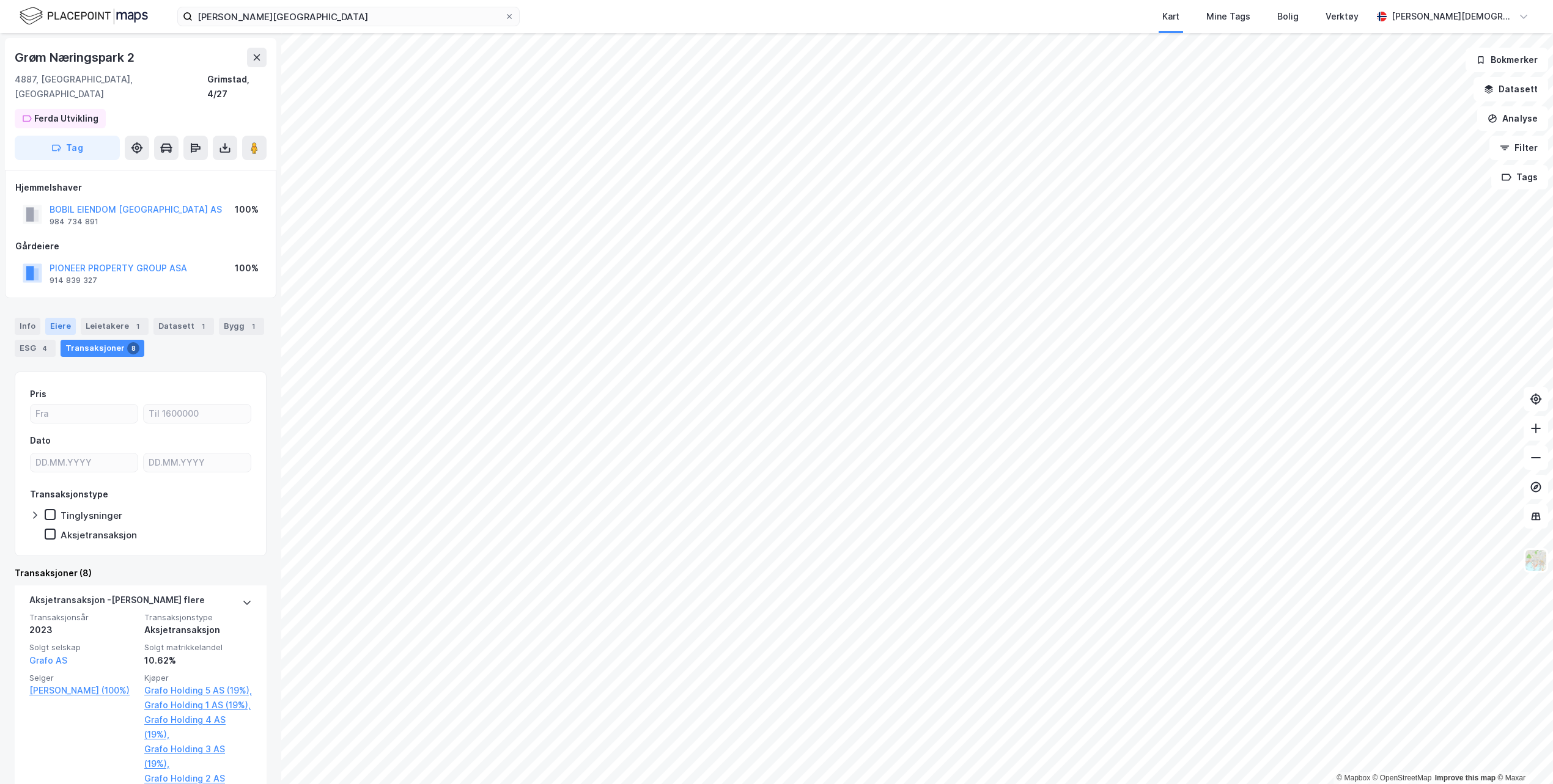
click at [58, 318] on div "Eiere" at bounding box center [60, 326] width 31 height 17
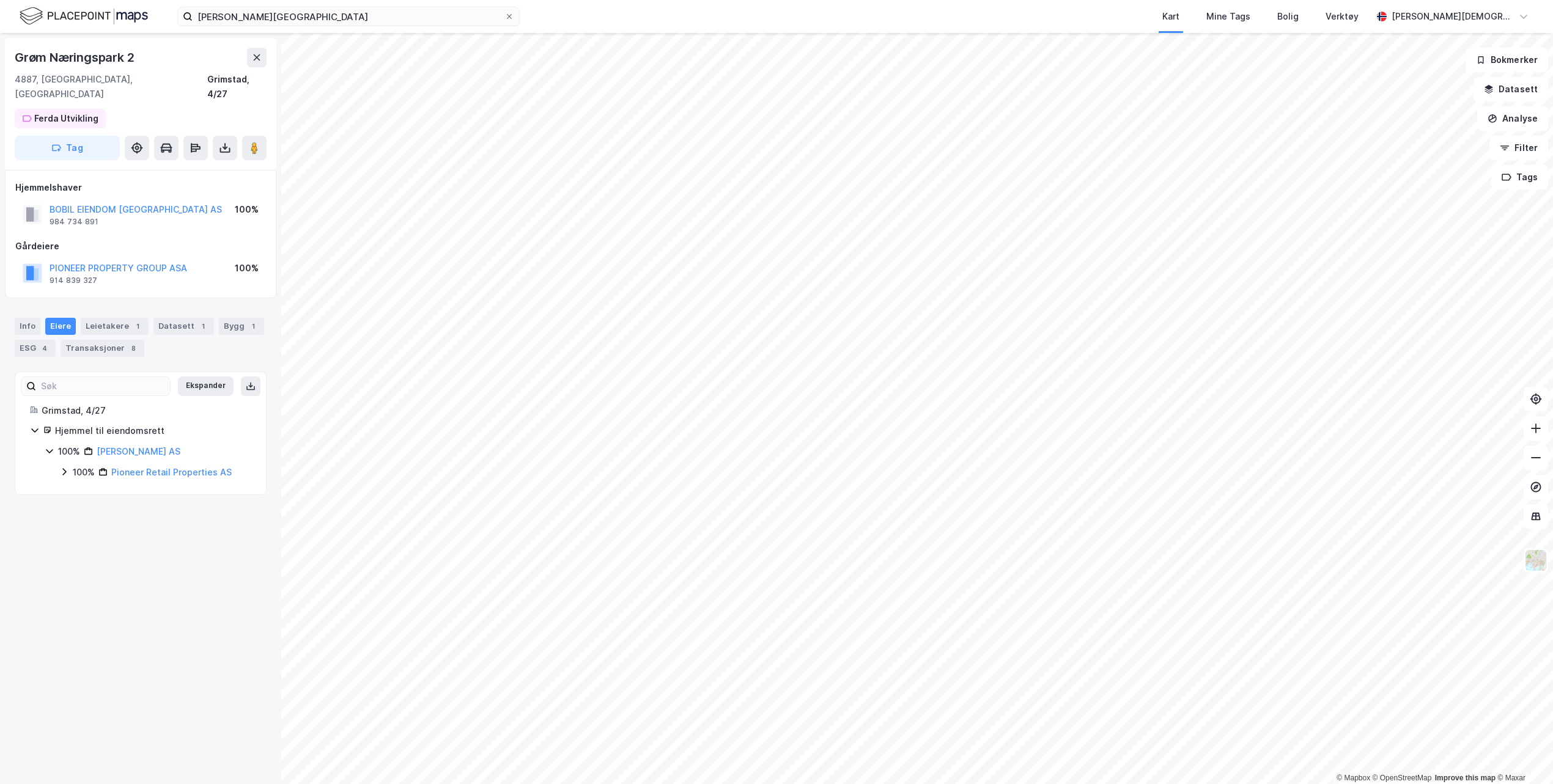
click at [76, 465] on div "100%" at bounding box center [84, 472] width 22 height 15
click at [87, 486] on div "100%" at bounding box center [98, 493] width 22 height 15
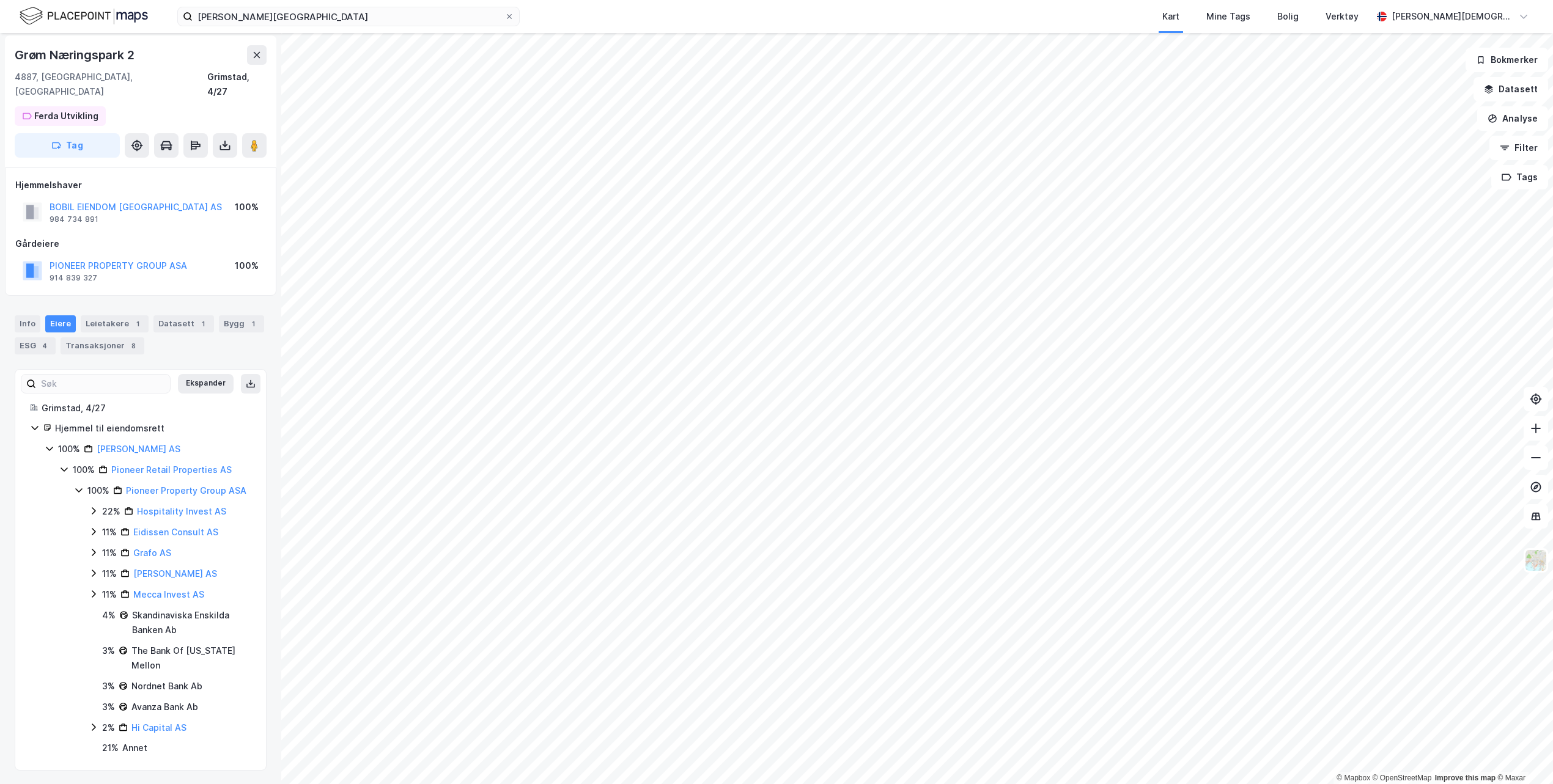
scroll to position [4, 0]
click at [122, 442] on link "Bobil Eiendom Grimstad AS" at bounding box center [138, 447] width 84 height 10
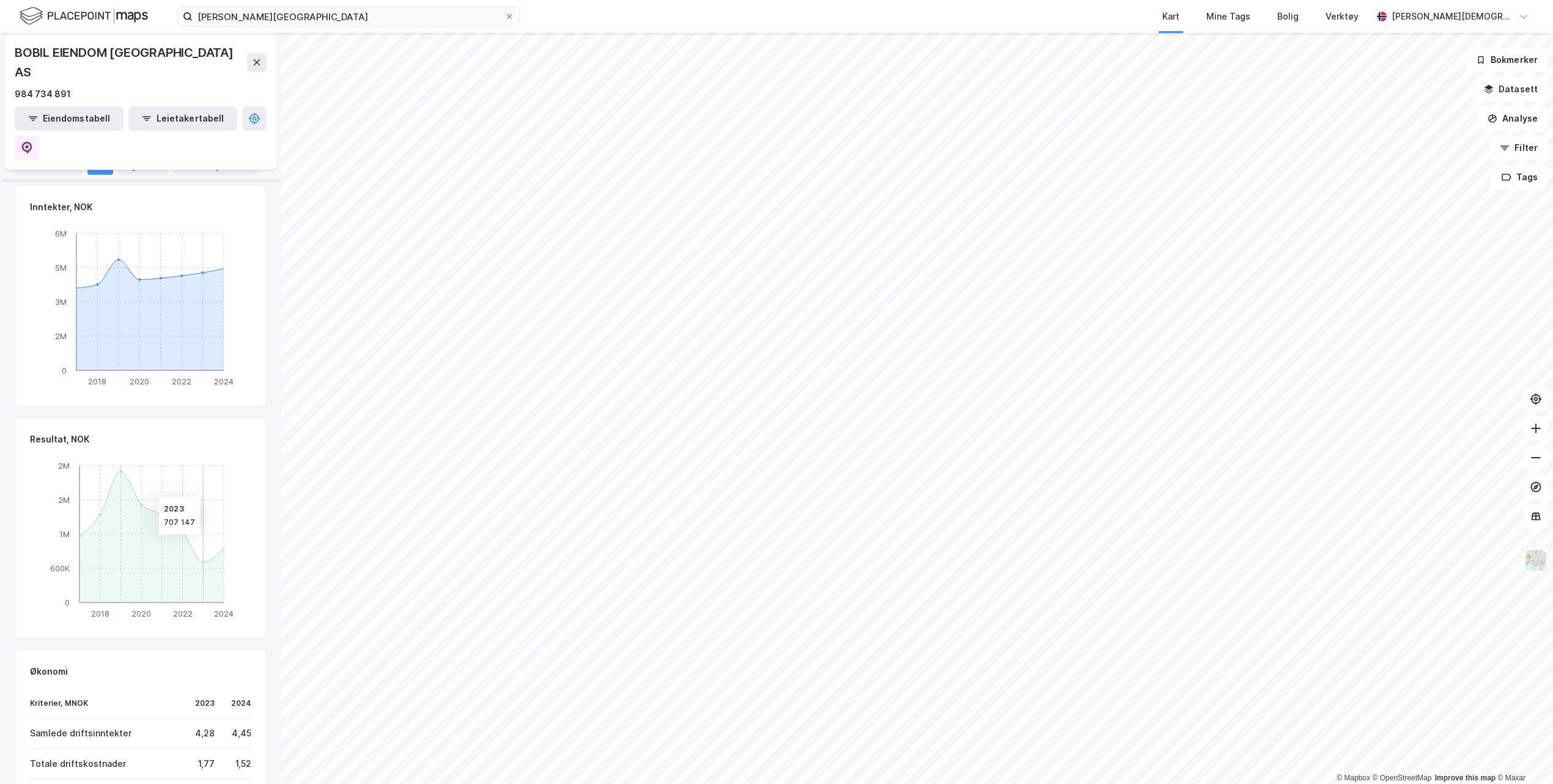
scroll to position [410, 0]
drag, startPoint x: 189, startPoint y: 656, endPoint x: 232, endPoint y: 660, distance: 43.2
click at [232, 715] on div "Samlede driftsinntekter 4,28 4,45" at bounding box center [140, 730] width 221 height 31
click at [232, 724] on div "4,45" at bounding box center [240, 729] width 22 height 10
drag, startPoint x: 246, startPoint y: 660, endPoint x: 203, endPoint y: 656, distance: 43.2
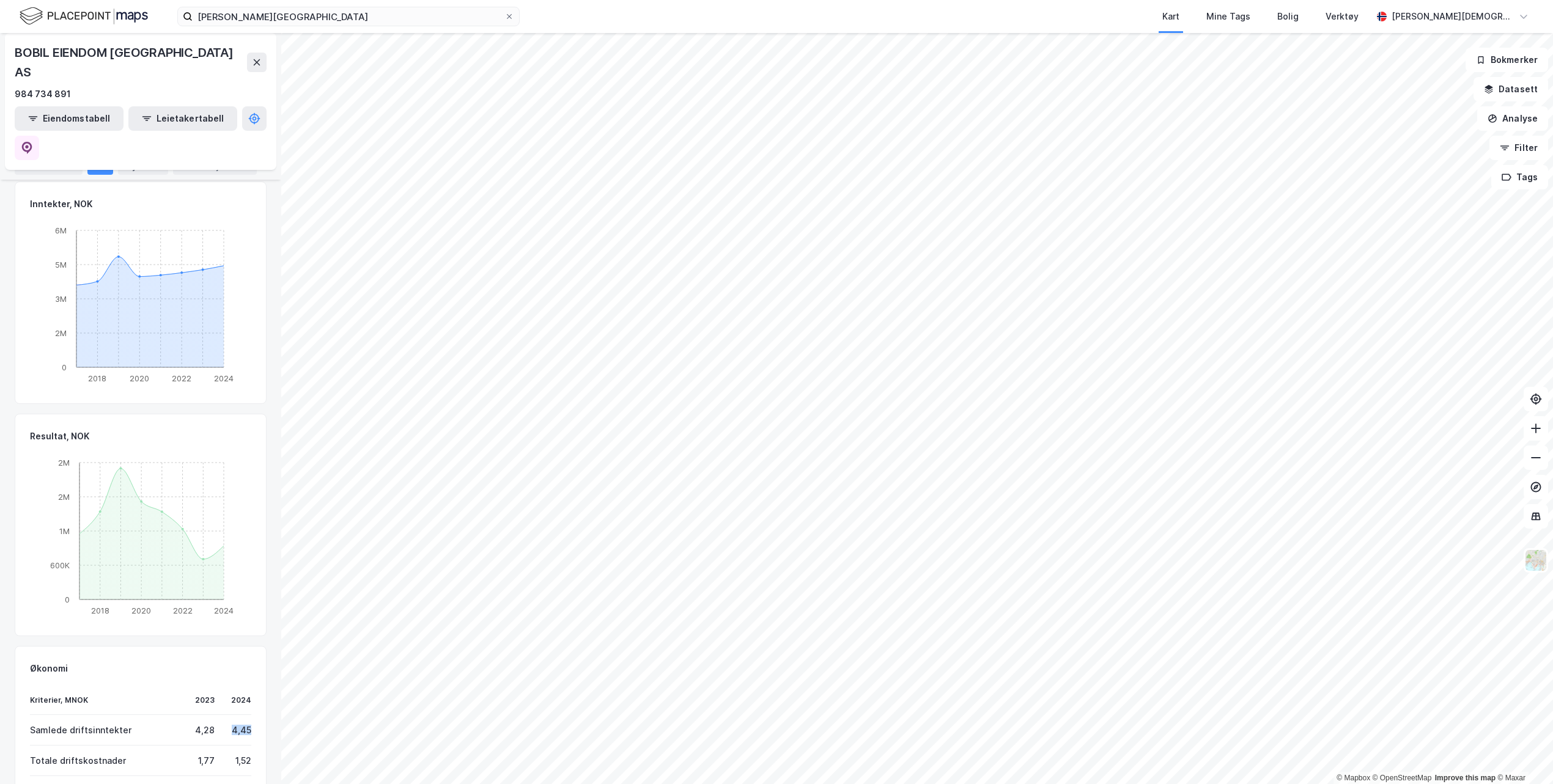
click at [203, 656] on div "Økonomi Kriterier, MNOK 2023 2024 Samlede driftsinntekter 4,28 4,45 Totale drif…" at bounding box center [140, 744] width 252 height 197
drag, startPoint x: 215, startPoint y: 687, endPoint x: 242, endPoint y: 688, distance: 27.0
click at [242, 688] on div "Økonomi Kriterier, MNOK 2023 2024 Samlede driftsinntekter 4,28 4,45 Totale drif…" at bounding box center [140, 744] width 252 height 197
drag, startPoint x: 173, startPoint y: 724, endPoint x: 246, endPoint y: 724, distance: 73.0
click at [246, 724] on div "Økonomi Kriterier, MNOK 2023 2024 Samlede driftsinntekter 4,28 4,45 Totale drif…" at bounding box center [140, 744] width 252 height 197
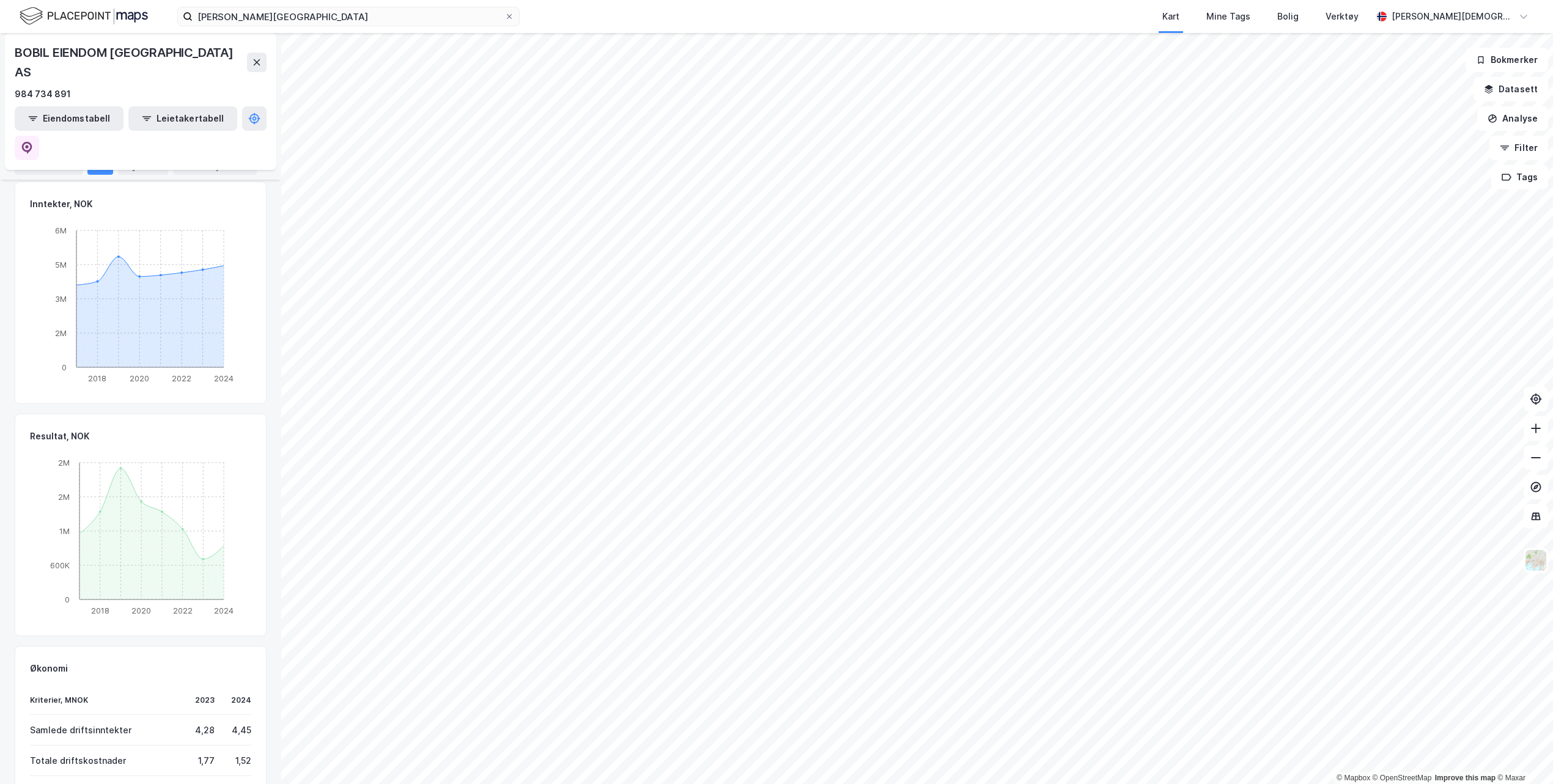
drag, startPoint x: 184, startPoint y: 745, endPoint x: 255, endPoint y: 749, distance: 71.1
click at [256, 749] on div "Økonomi Kriterier, MNOK 2023 2024 Samlede driftsinntekter 4,28 4,45 Totale drif…" at bounding box center [140, 744] width 252 height 197
drag, startPoint x: 227, startPoint y: 661, endPoint x: 240, endPoint y: 662, distance: 13.0
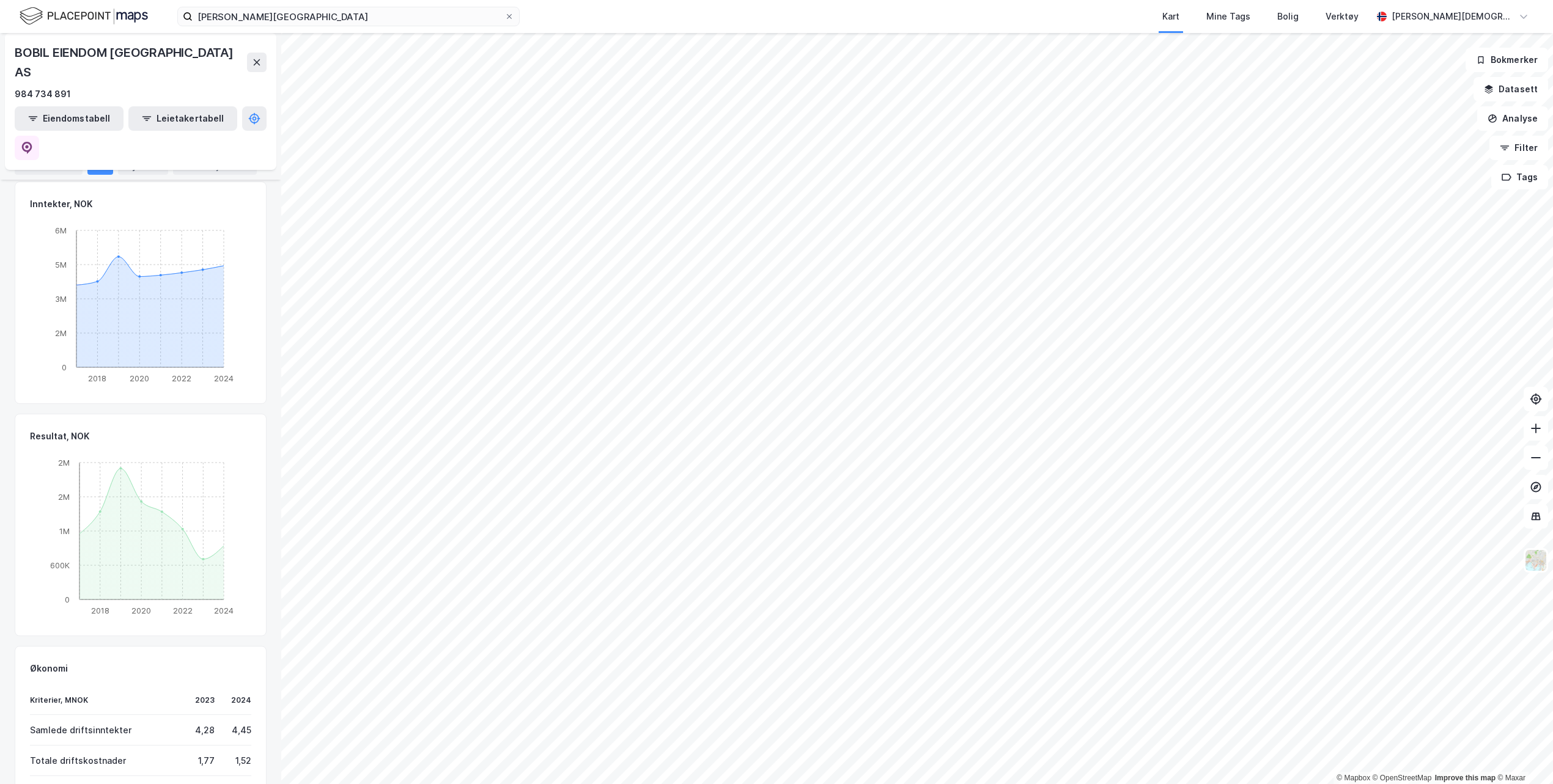
click at [240, 715] on div "Samlede driftsinntekter 4,28 4,45" at bounding box center [140, 730] width 221 height 31
drag, startPoint x: 240, startPoint y: 660, endPoint x: 219, endPoint y: 656, distance: 21.4
click at [219, 715] on div "Samlede driftsinntekter 4,28 4,45" at bounding box center [140, 730] width 221 height 31
drag, startPoint x: 227, startPoint y: 688, endPoint x: 250, endPoint y: 684, distance: 23.3
click at [250, 684] on div "Økonomi Kriterier, MNOK 2023 2024 Samlede driftsinntekter 4,28 4,45 Totale drif…" at bounding box center [140, 744] width 252 height 197
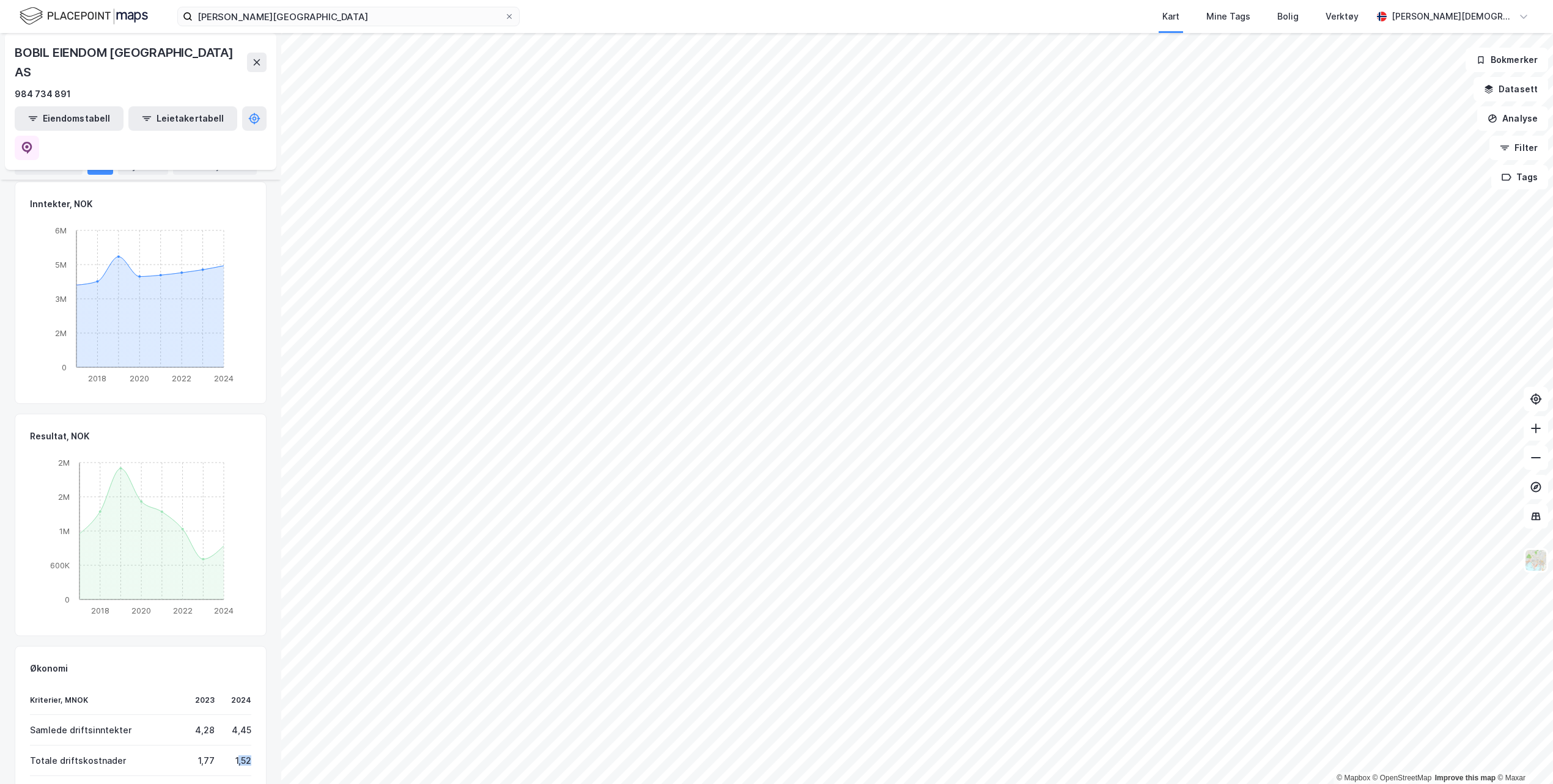
click at [232, 755] on div "1,52" at bounding box center [240, 760] width 22 height 10
drag, startPoint x: 216, startPoint y: 684, endPoint x: 253, endPoint y: 684, distance: 37.0
click at [253, 684] on div "Økonomi Kriterier, MNOK 2023 2024 Samlede driftsinntekter 4,28 4,45 Totale drif…" at bounding box center [140, 744] width 252 height 197
click at [242, 687] on div "Økonomi Kriterier, MNOK 2023 2024 Samlede driftsinntekter 4,28 4,45 Totale drif…" at bounding box center [140, 744] width 252 height 197
drag, startPoint x: 241, startPoint y: 688, endPoint x: 225, endPoint y: 688, distance: 16.0
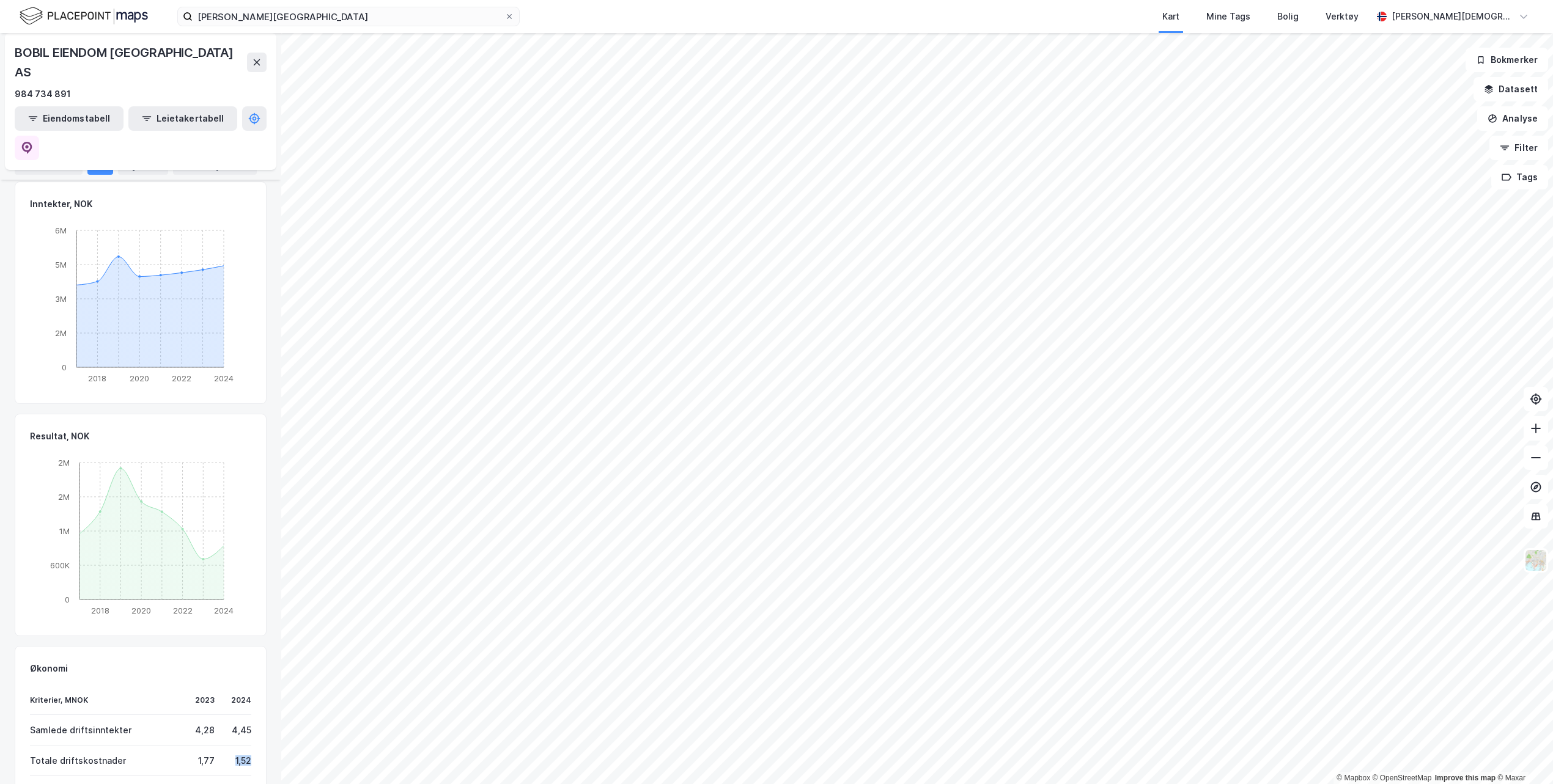
click at [229, 755] on div "1,52" at bounding box center [240, 760] width 22 height 10
click at [221, 776] on div "Samlede finansinntekter 0,33 0,98" at bounding box center [140, 791] width 221 height 31
drag, startPoint x: 224, startPoint y: 719, endPoint x: 249, endPoint y: 720, distance: 25.0
click at [249, 720] on div "Økonomi Kriterier, MNOK 2023 2024 Samlede driftsinntekter 4,28 4,45 Totale drif…" at bounding box center [140, 744] width 252 height 197
click at [245, 731] on div "Økonomi Kriterier, MNOK 2023 2024 Samlede driftsinntekter 4,28 4,45 Totale drif…" at bounding box center [140, 744] width 252 height 197
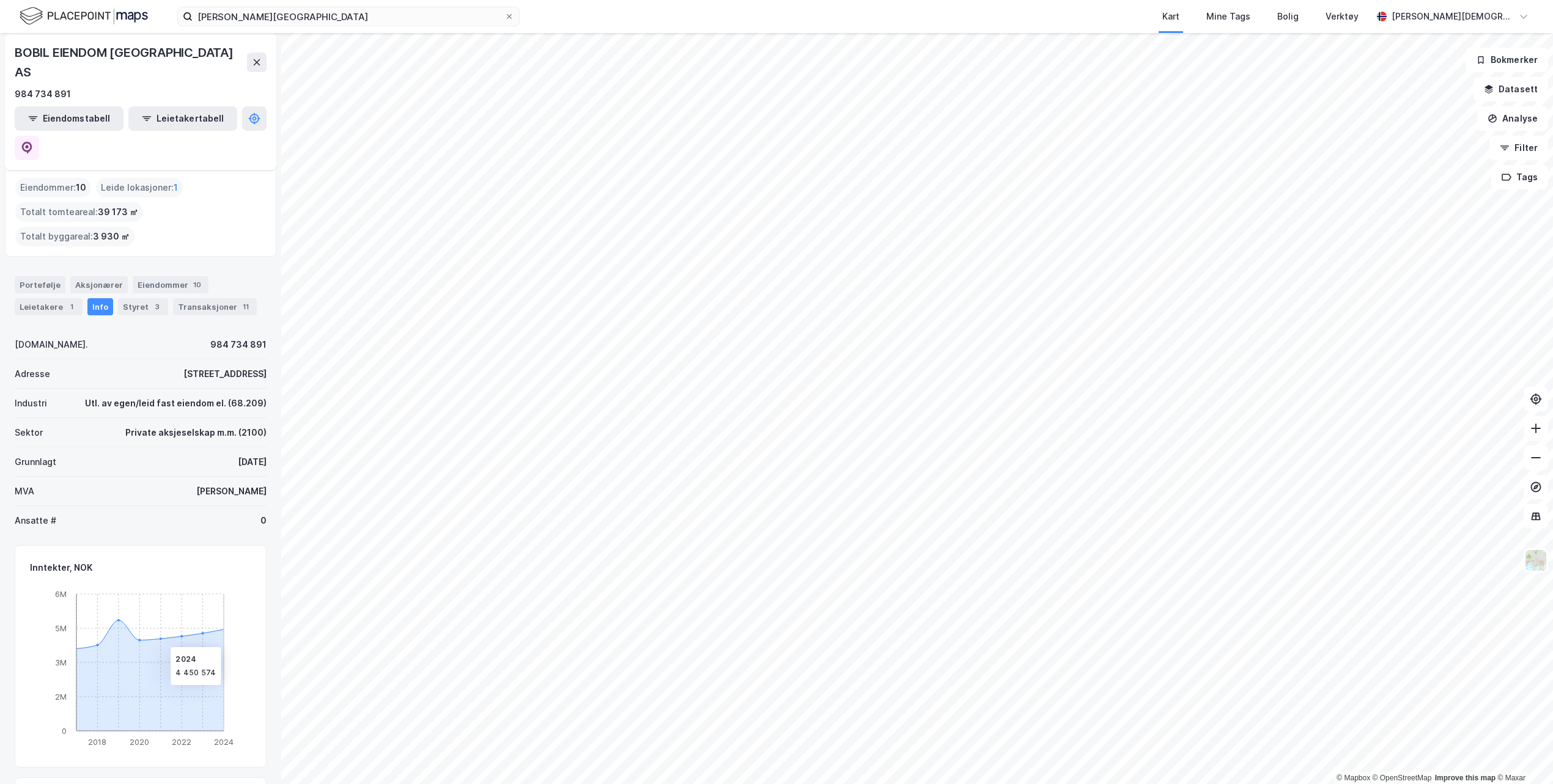
scroll to position [0, 0]
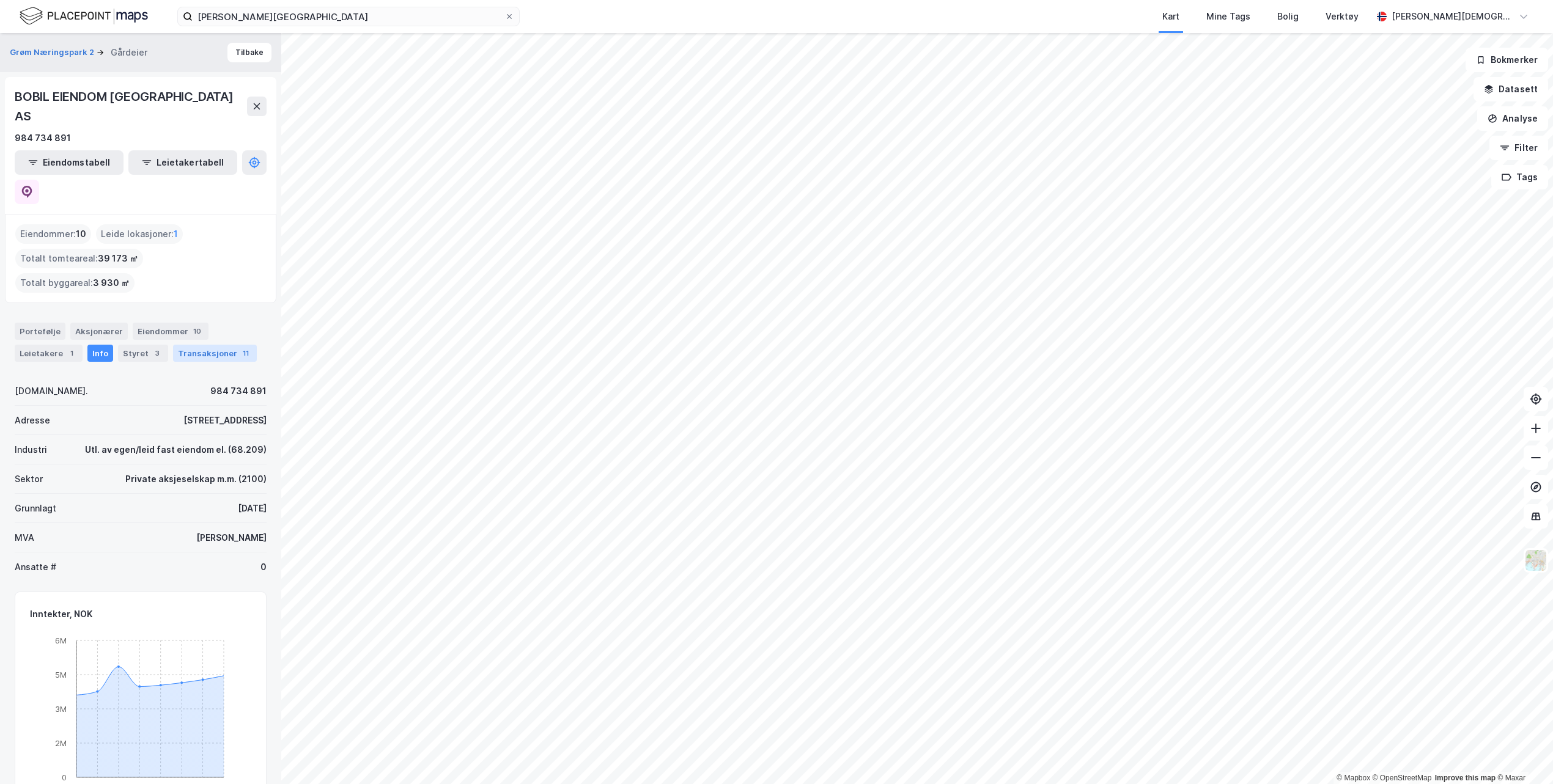
click at [213, 345] on div "Transaksjoner 11" at bounding box center [215, 354] width 84 height 17
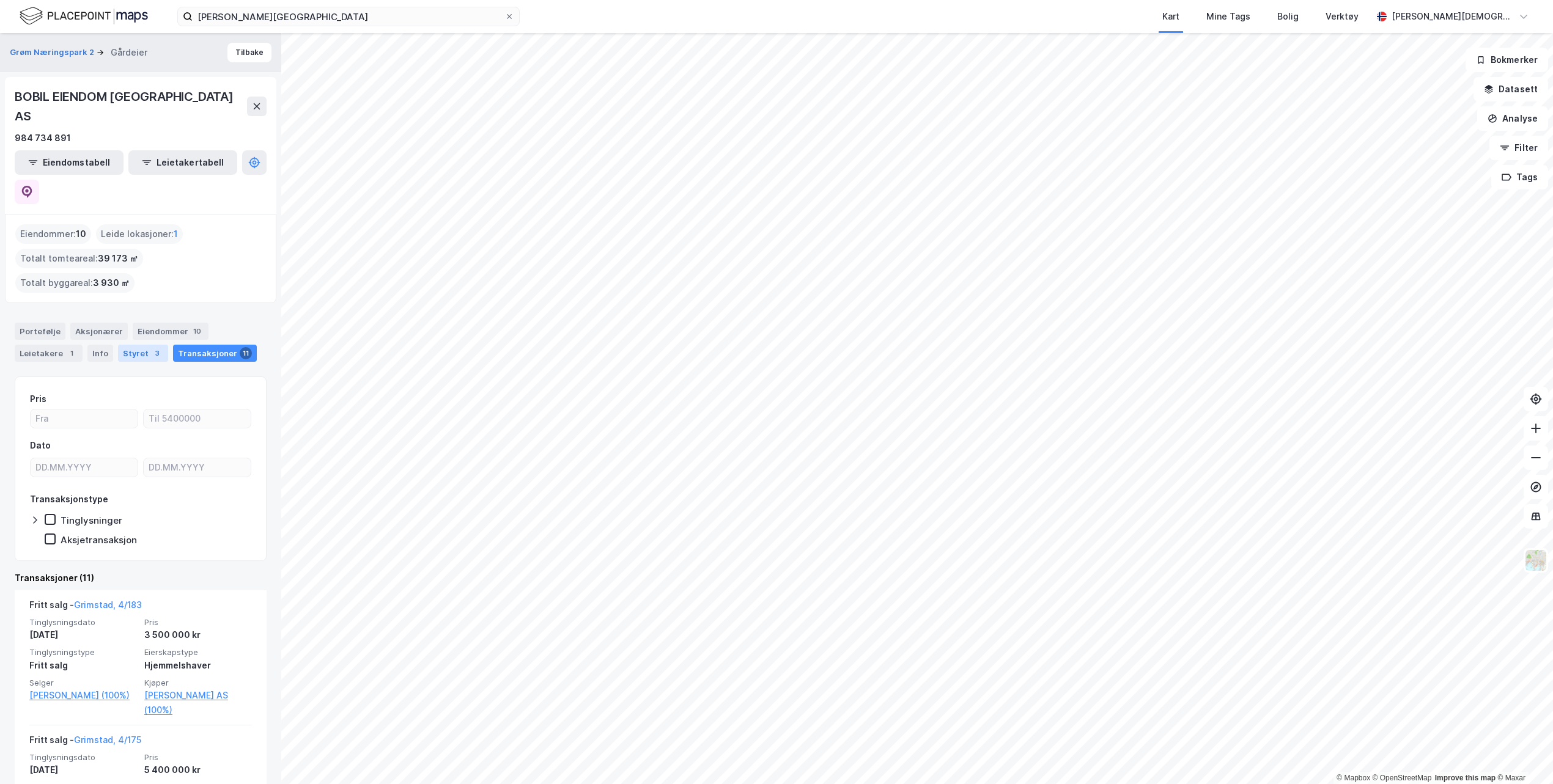
click at [139, 345] on div "Styret 3" at bounding box center [143, 354] width 50 height 17
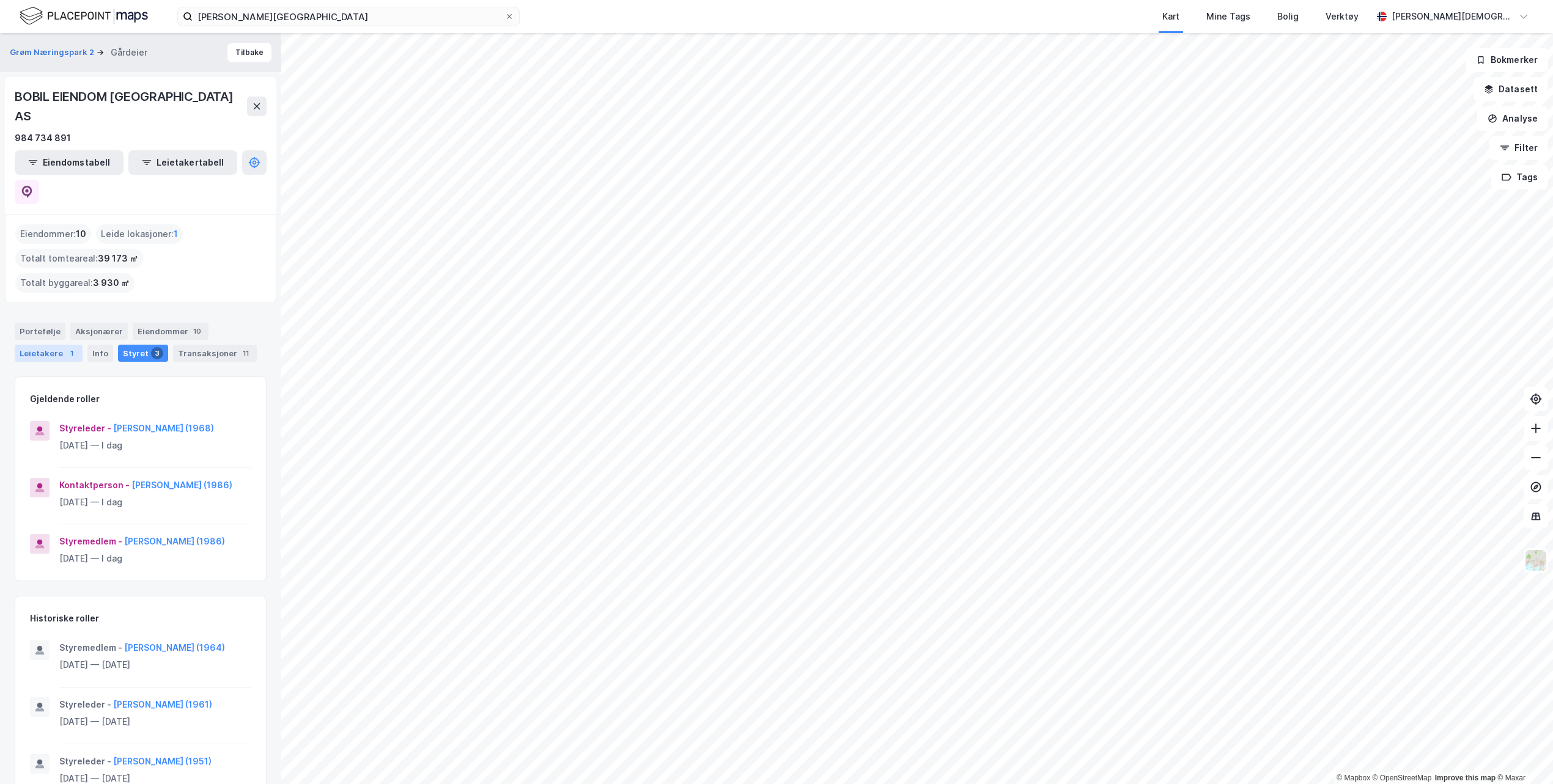
click at [74, 345] on div "Leietakere 1" at bounding box center [49, 354] width 68 height 17
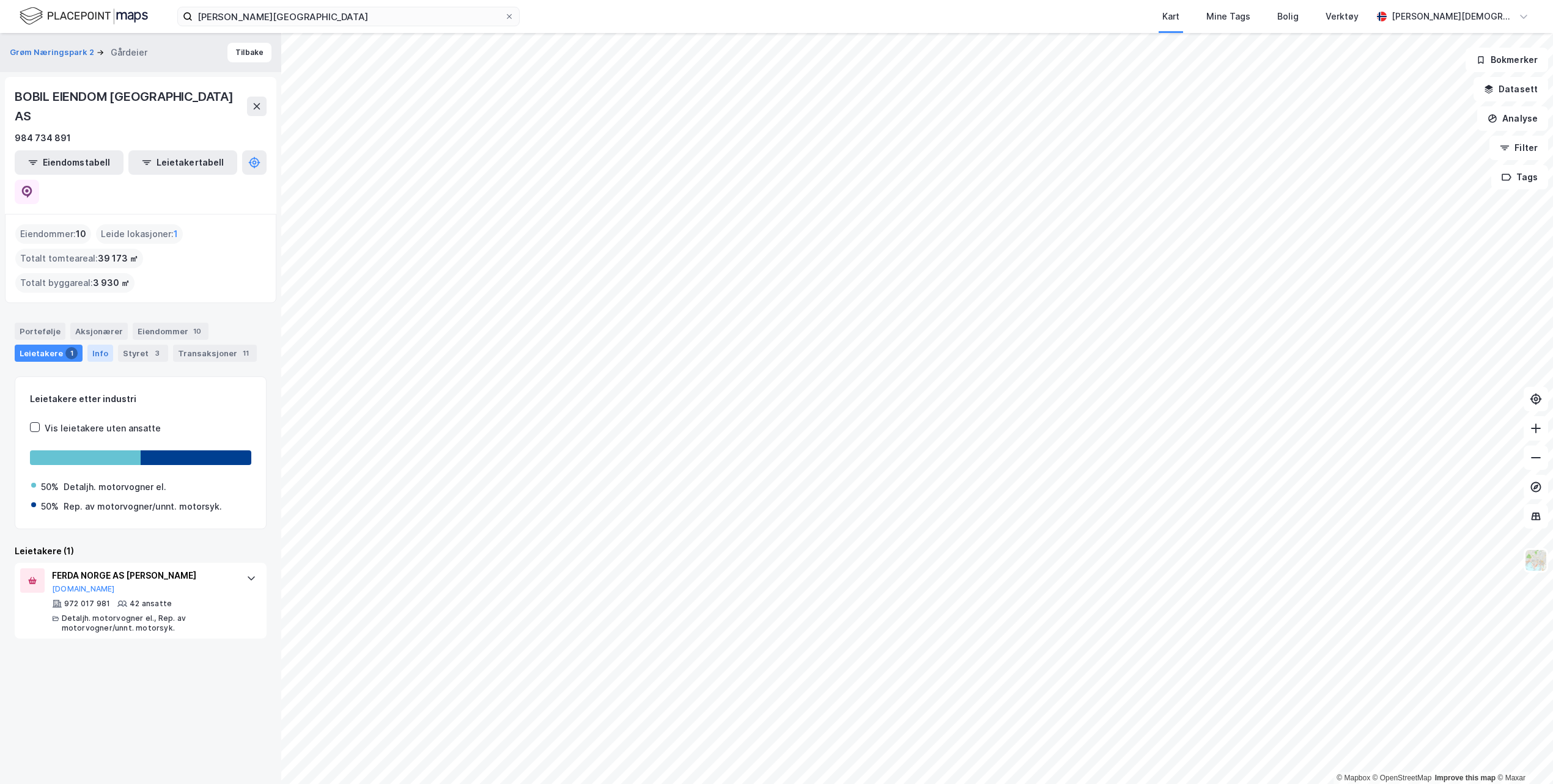
click at [91, 345] on div "Info" at bounding box center [100, 354] width 26 height 17
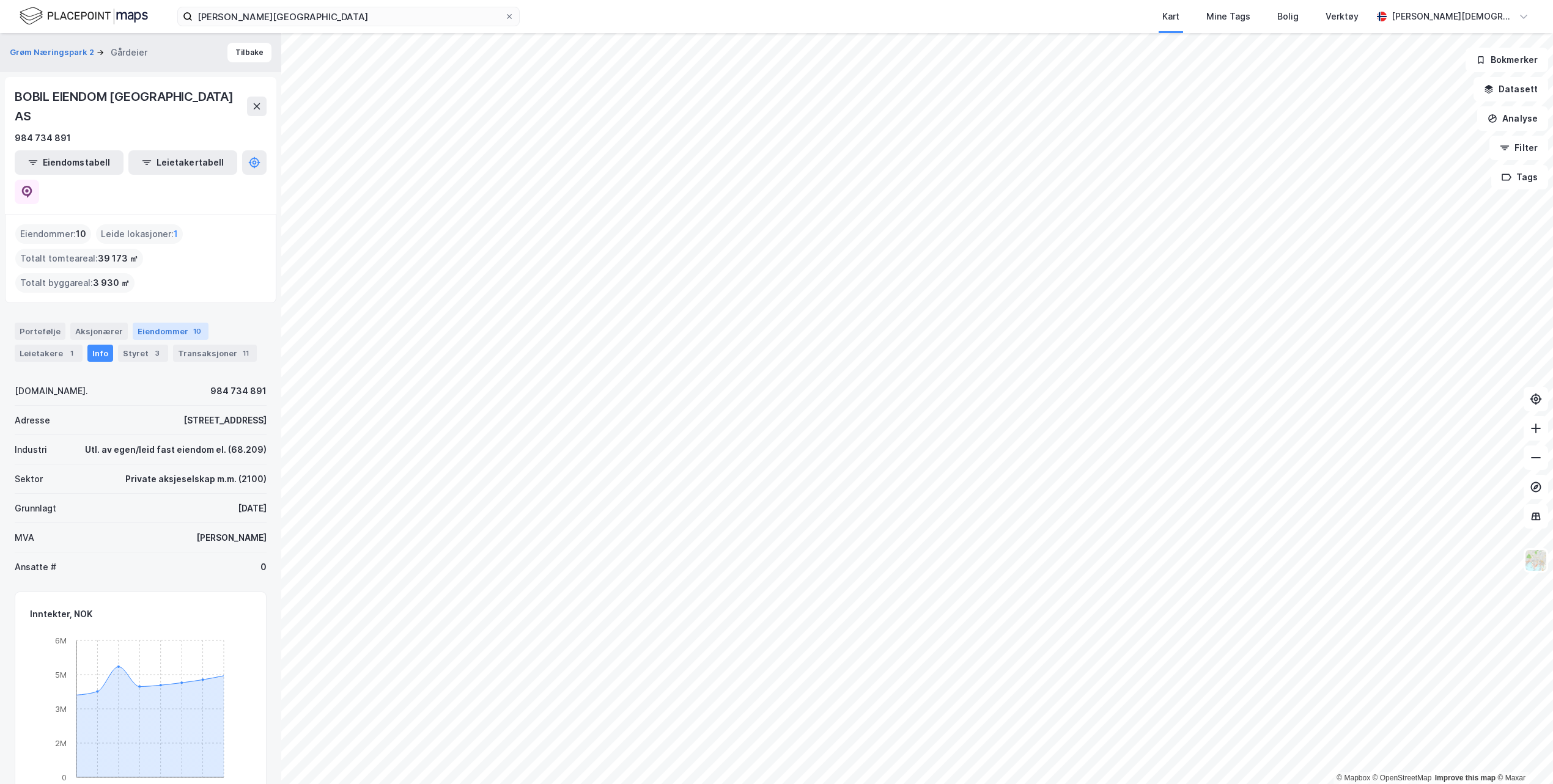
click at [162, 323] on div "Eiendommer 10" at bounding box center [170, 332] width 76 height 17
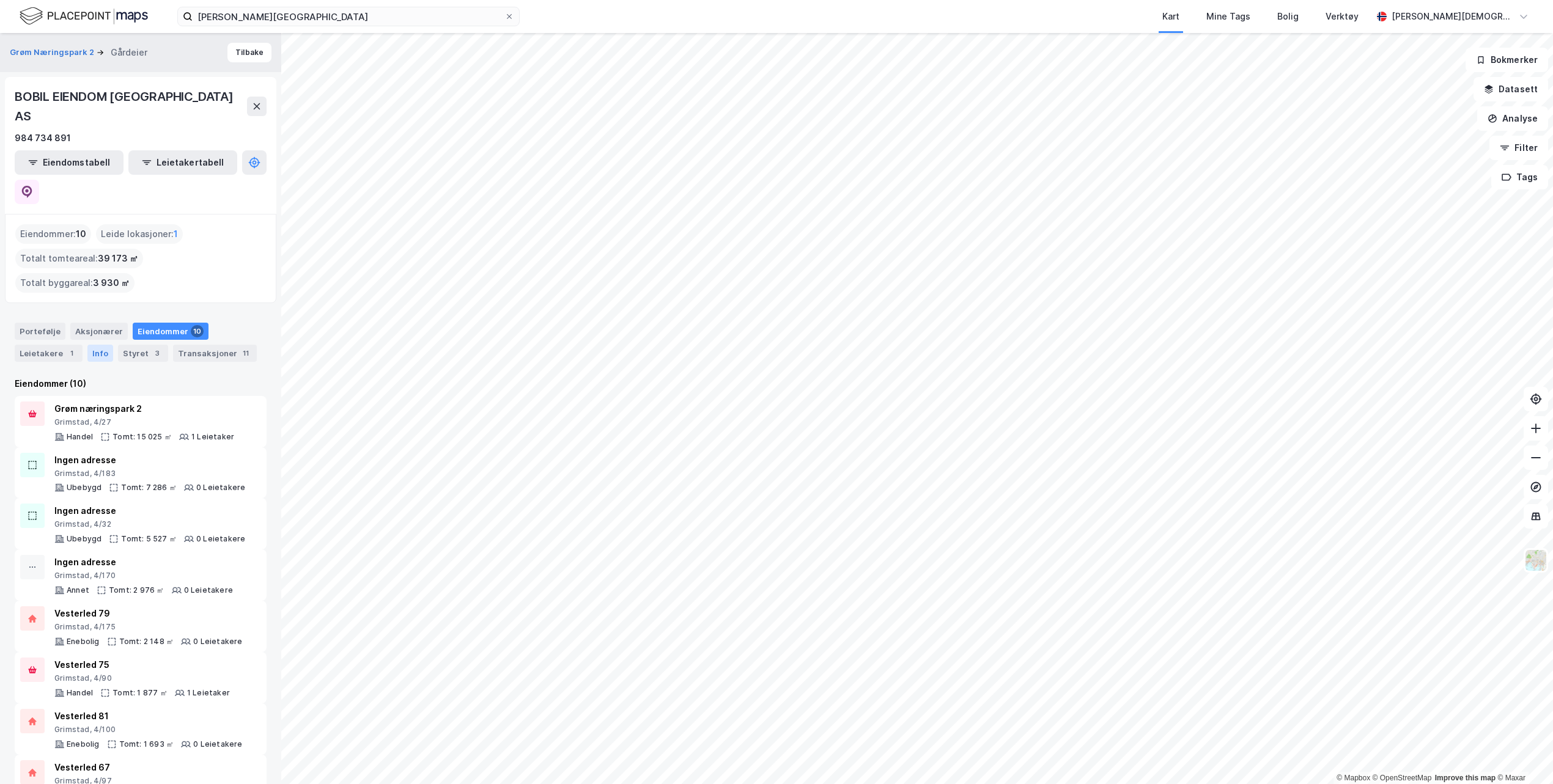
click at [99, 345] on div "Info" at bounding box center [100, 354] width 26 height 17
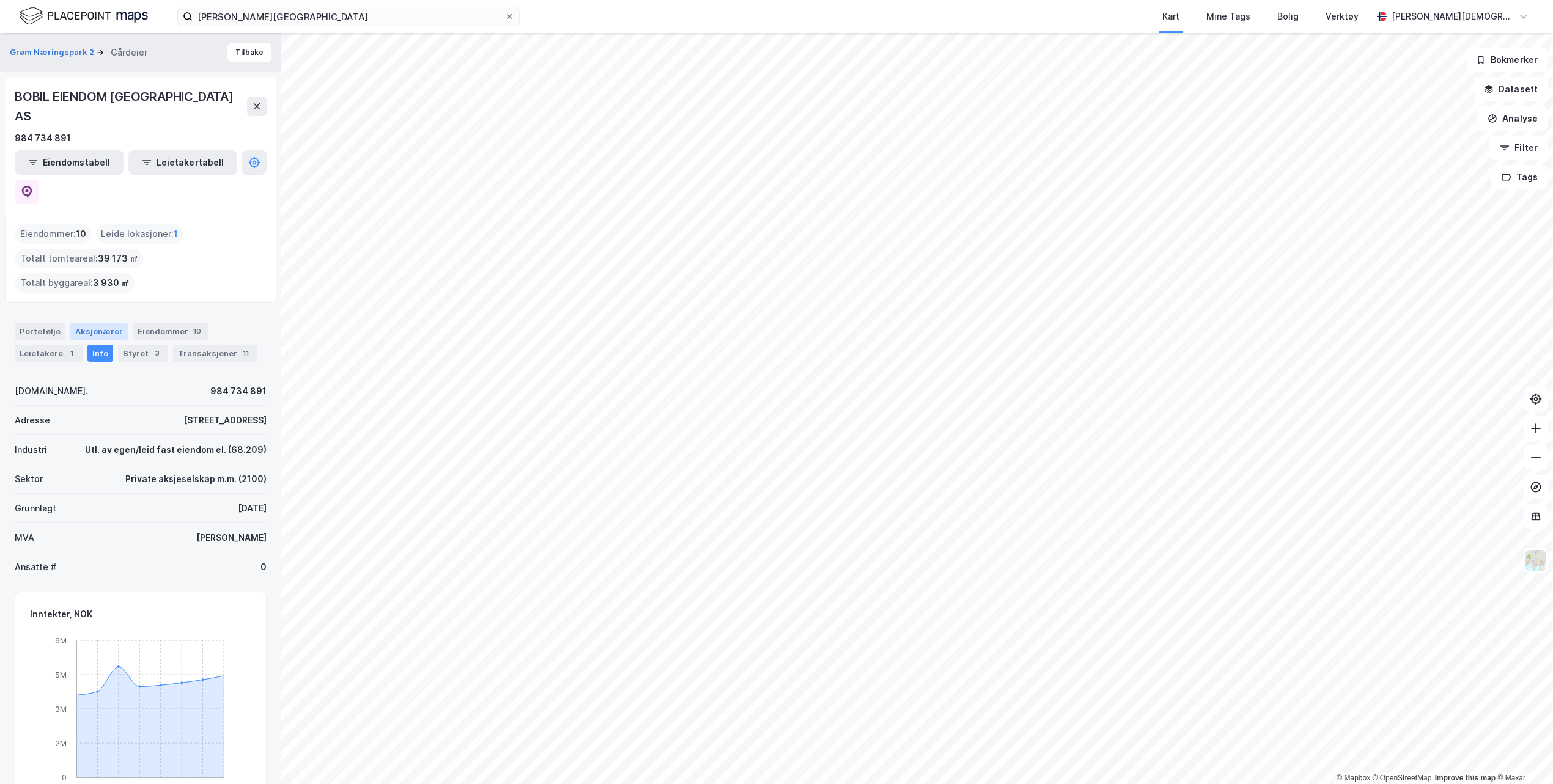
click at [98, 323] on div "Aksjonærer" at bounding box center [99, 332] width 57 height 17
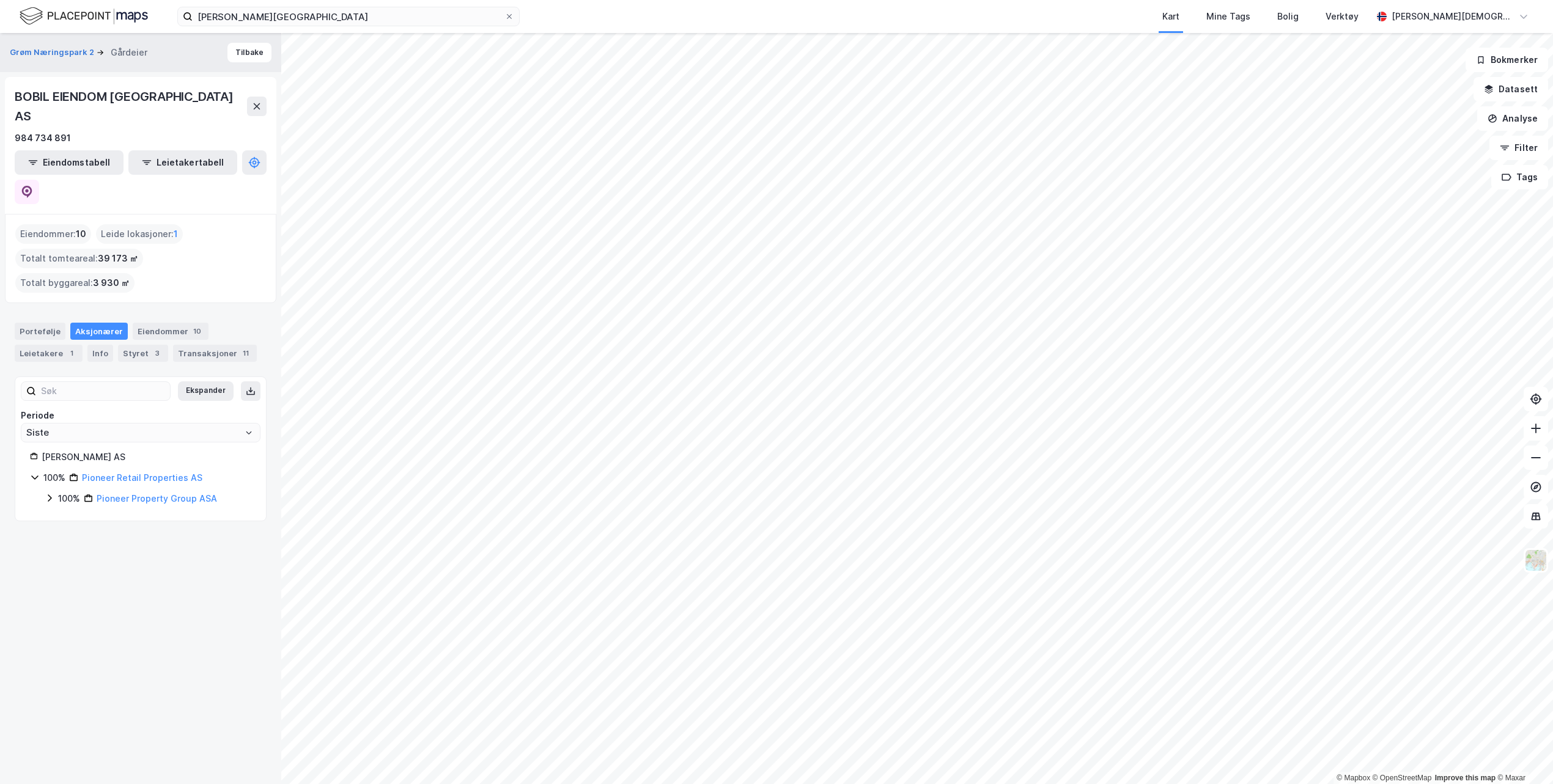
click at [64, 492] on div "100%" at bounding box center [69, 499] width 22 height 15
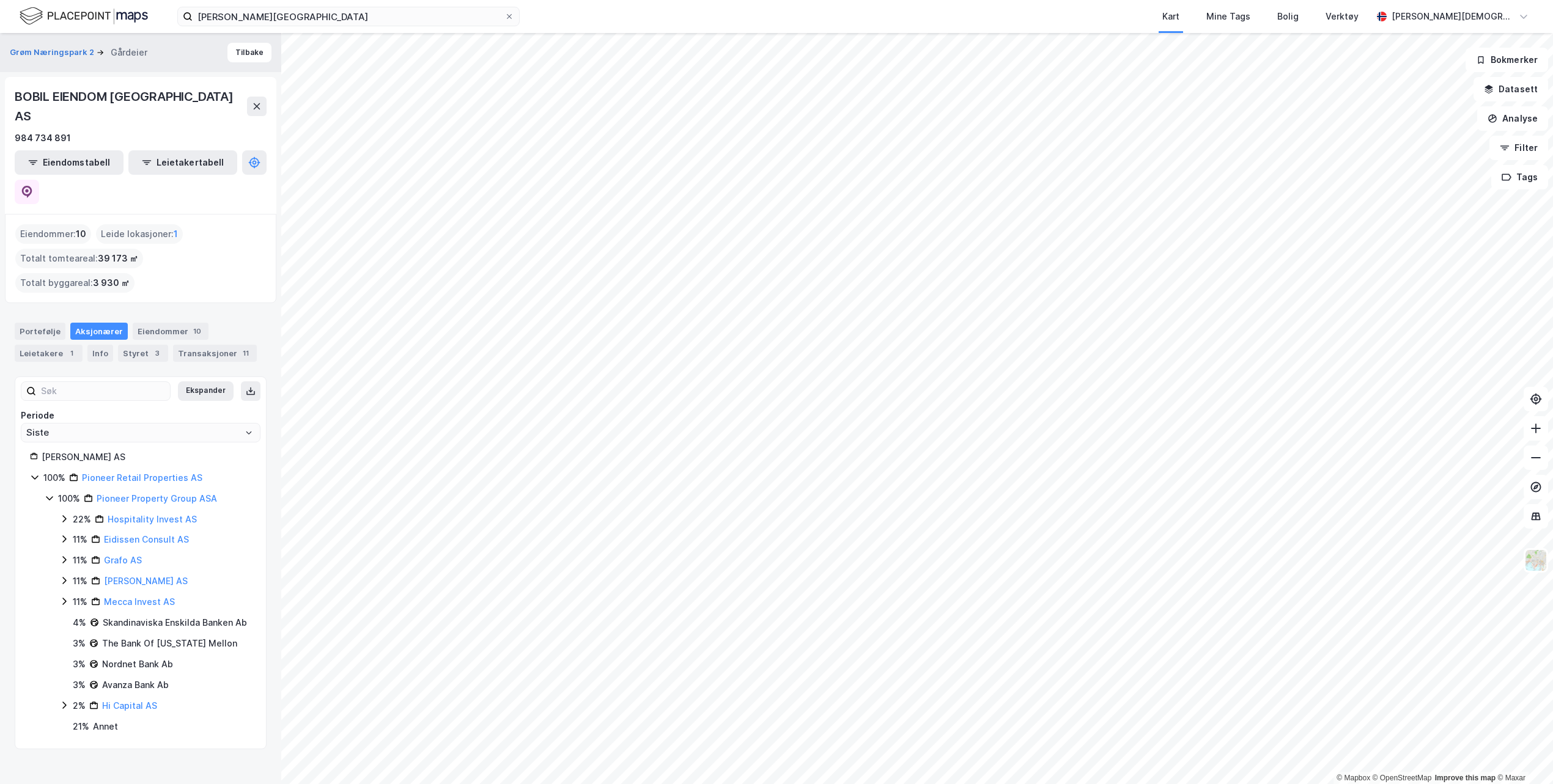
click at [64, 514] on icon at bounding box center [64, 518] width 9 height 9
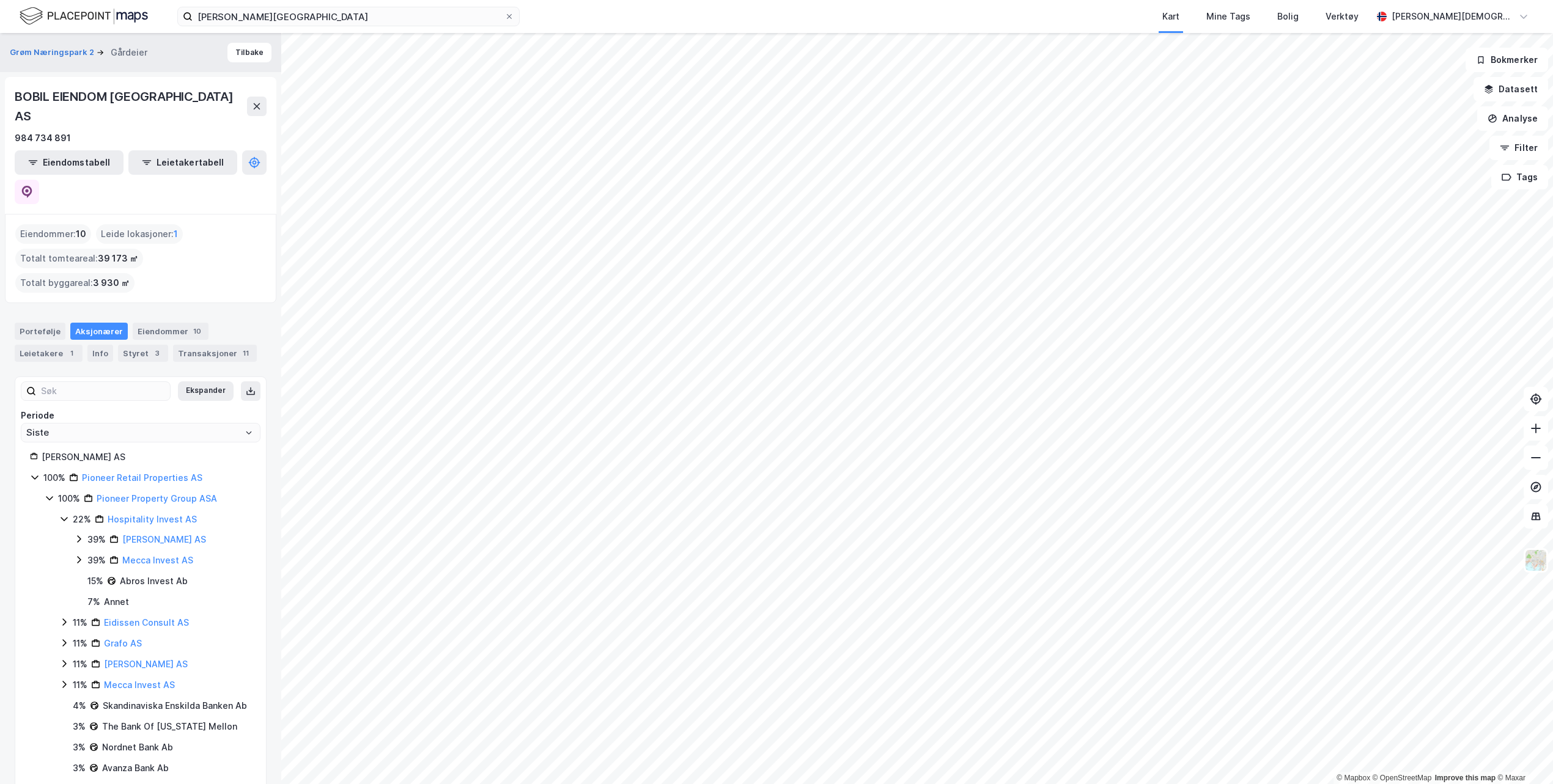
click at [78, 532] on div "39% Klevenstern AS" at bounding box center [162, 539] width 177 height 15
click at [82, 575] on icon at bounding box center [78, 580] width 9 height 9
click at [85, 512] on div "22% Hospitality Invest AS 39% Klevenstern AS 100% - Adolfsen Kristian Arne 39% …" at bounding box center [155, 582] width 192 height 140
click at [85, 532] on div "39% Klevenstern AS" at bounding box center [162, 539] width 177 height 15
click at [81, 555] on icon at bounding box center [78, 560] width 9 height 9
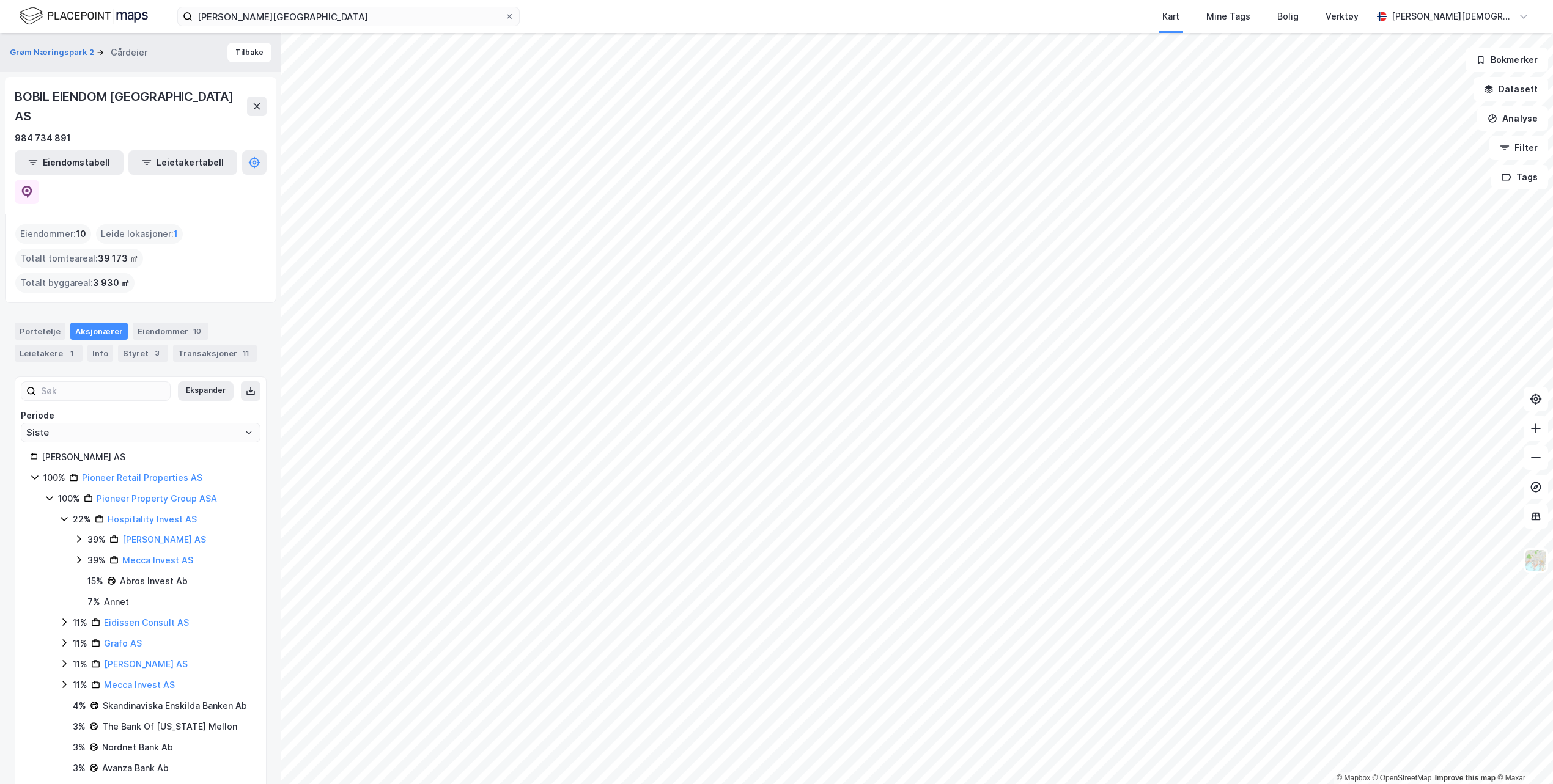
click at [93, 532] on div "39%" at bounding box center [96, 539] width 18 height 15
click at [254, 101] on button at bounding box center [256, 106] width 20 height 20
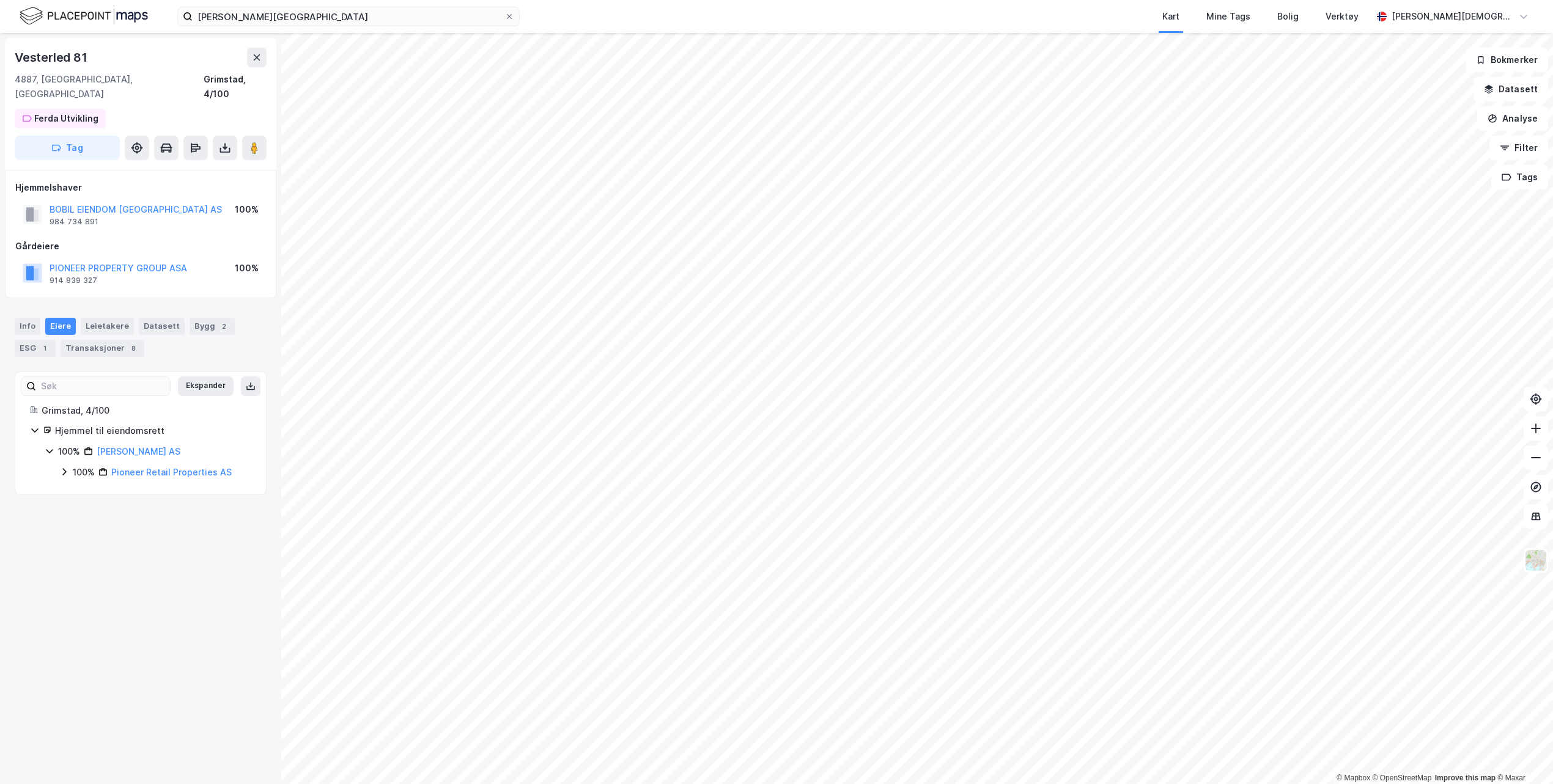
click at [74, 465] on div "100%" at bounding box center [84, 472] width 22 height 15
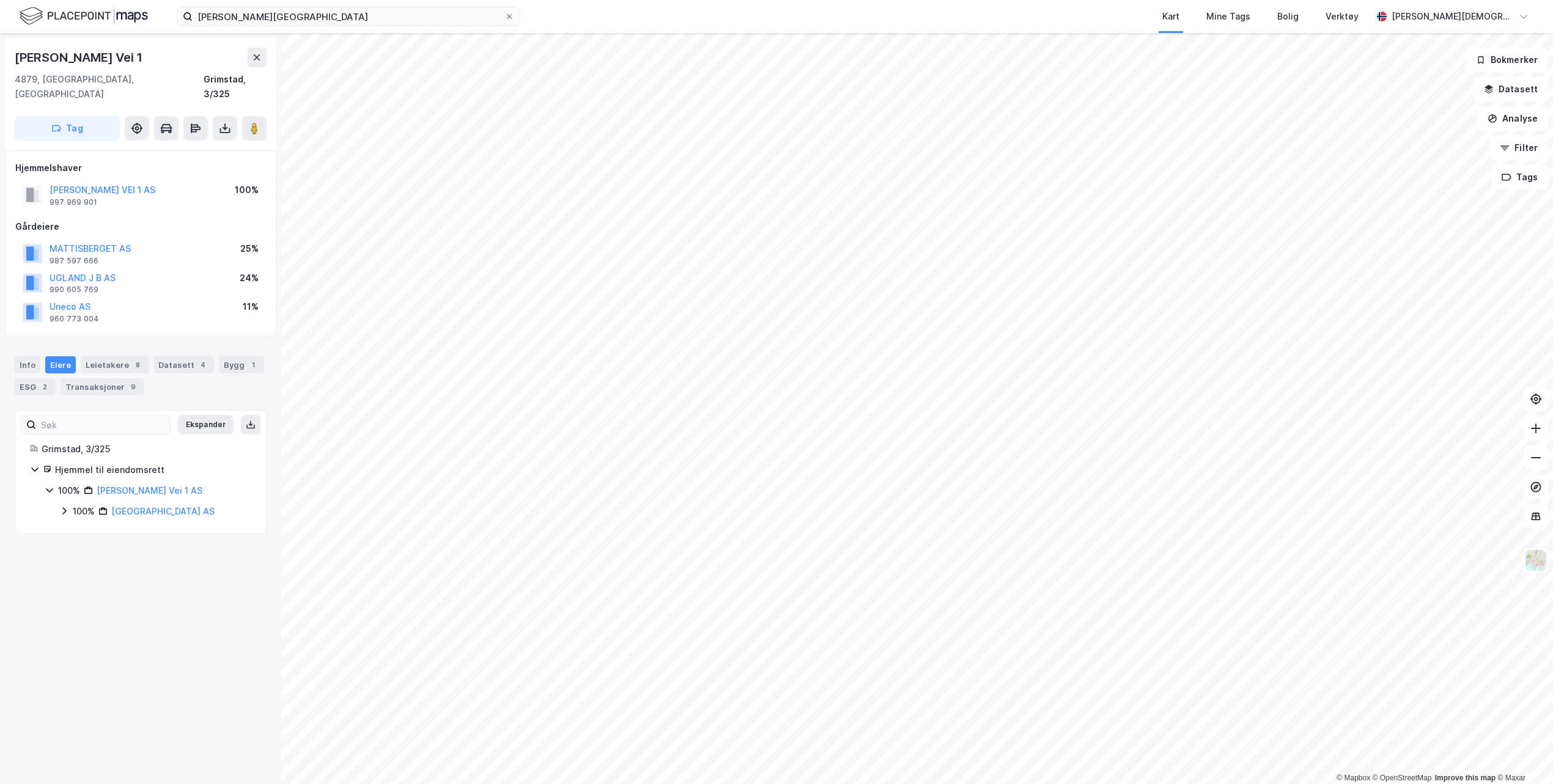
click at [86, 504] on div "100%" at bounding box center [84, 511] width 22 height 15
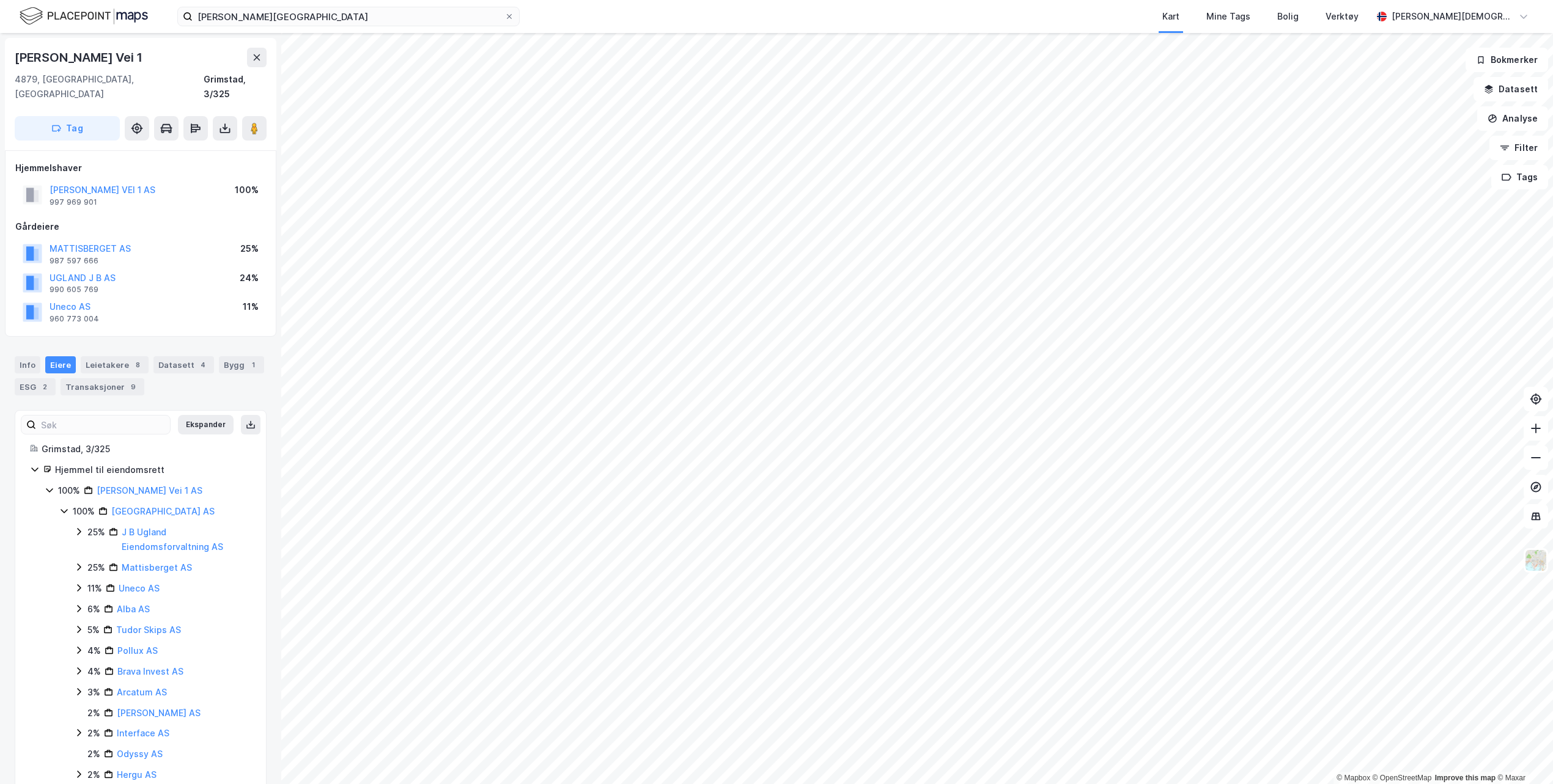
click at [93, 561] on div "25%" at bounding box center [96, 568] width 18 height 15
click at [91, 561] on div "25%" at bounding box center [96, 568] width 18 height 15
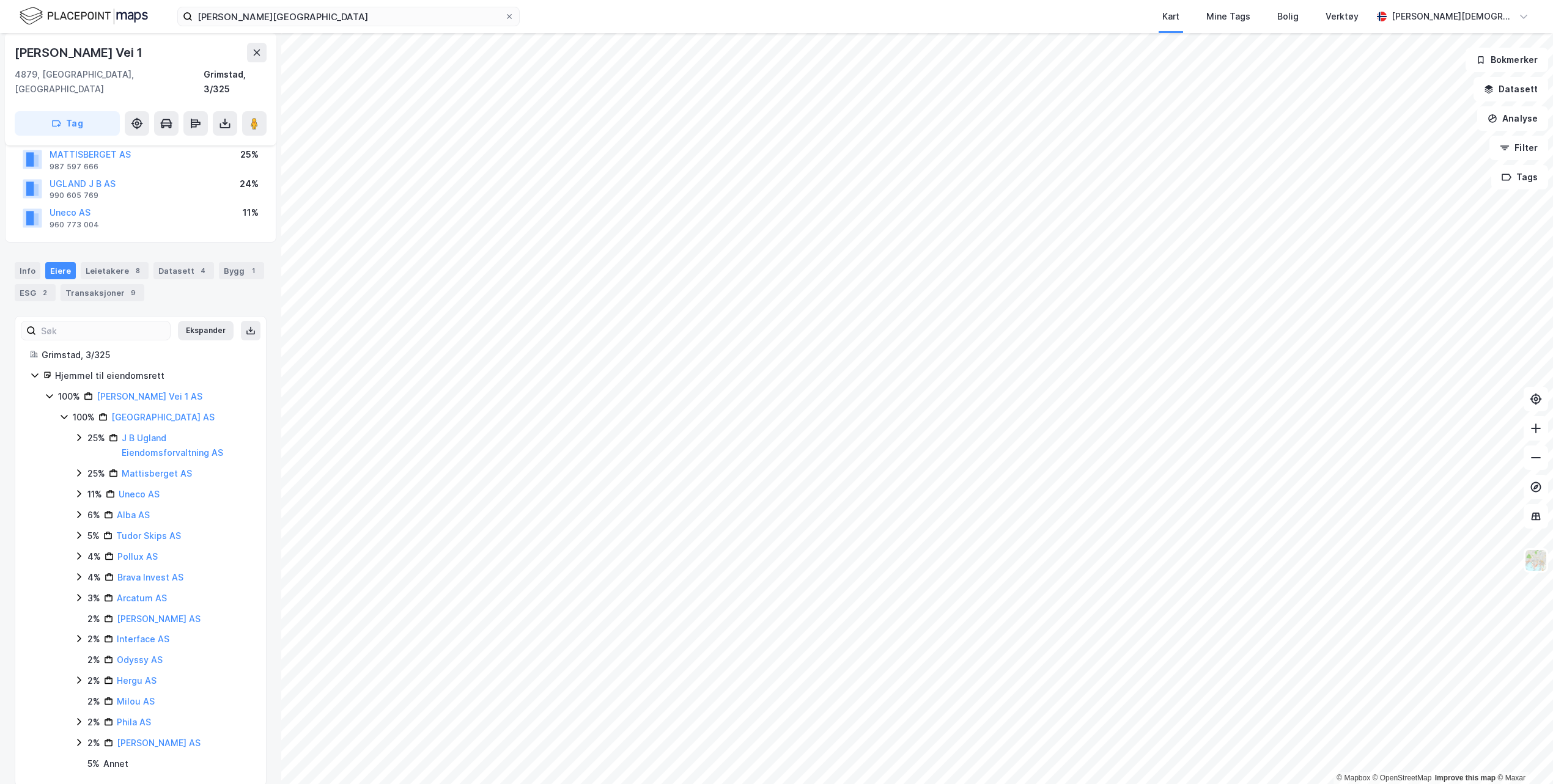
scroll to position [96, 0]
click at [92, 485] on div "11%" at bounding box center [94, 492] width 15 height 15
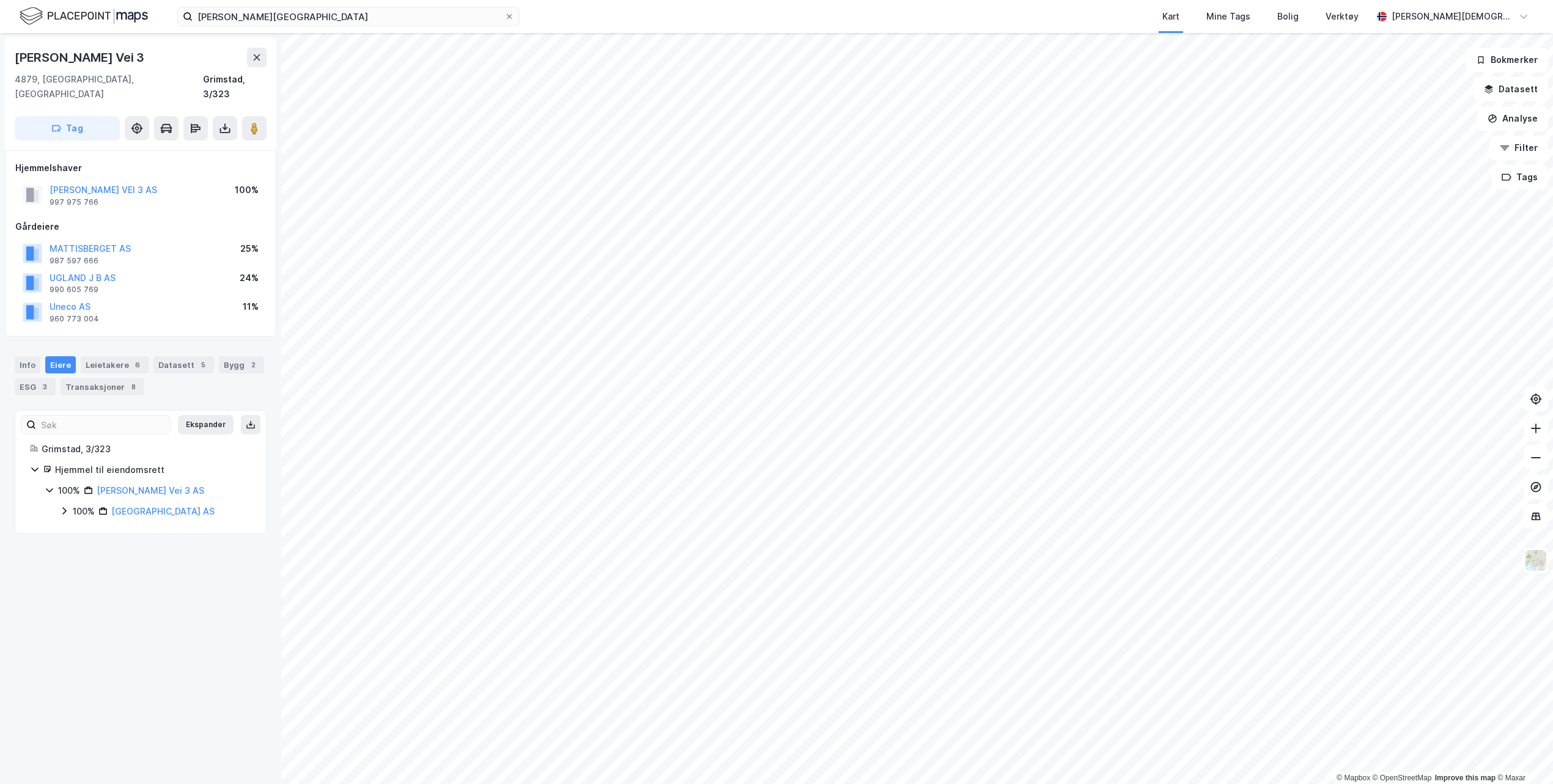
click at [81, 504] on div "100%" at bounding box center [84, 511] width 22 height 15
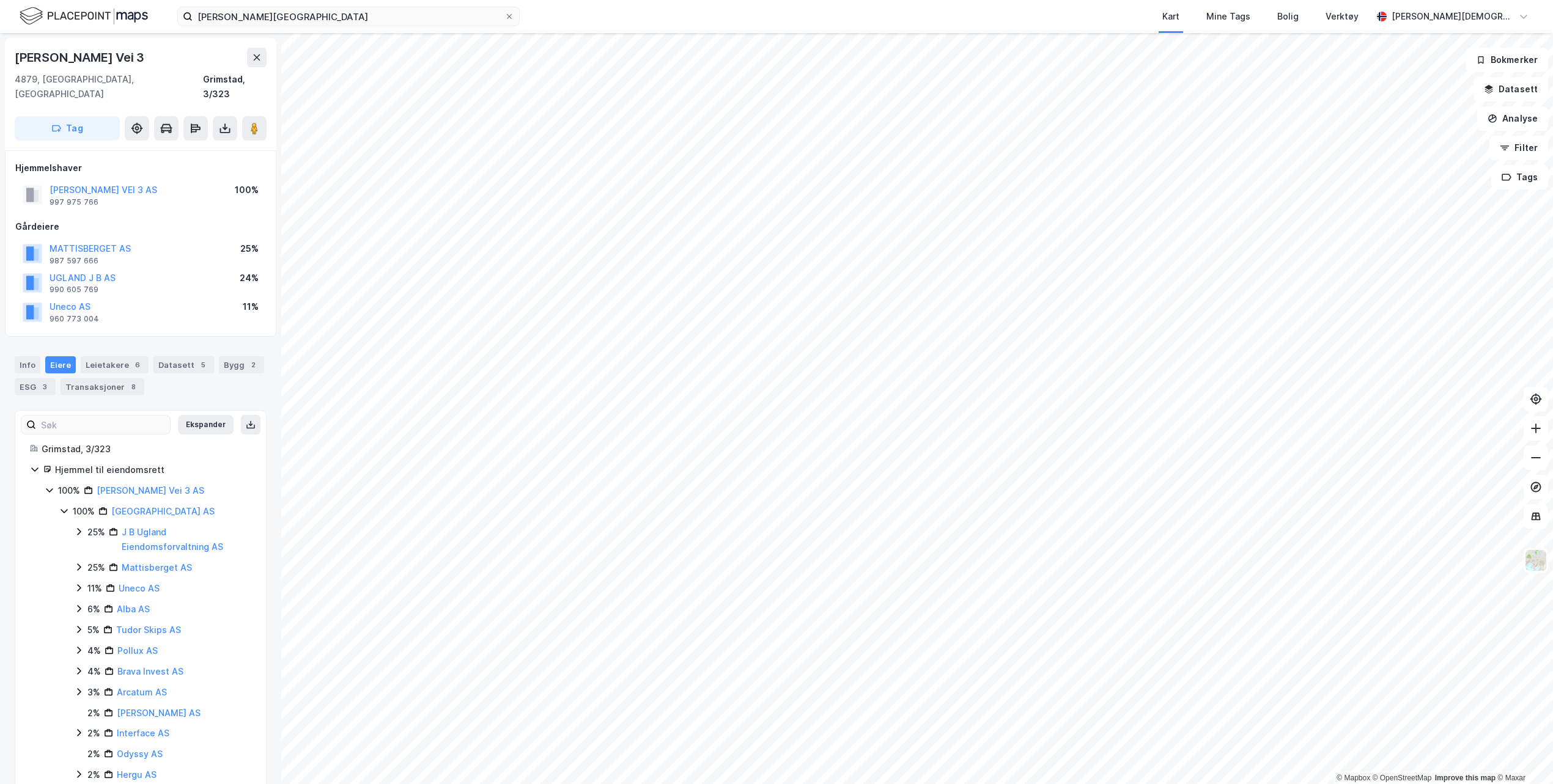
click at [95, 561] on div "25%" at bounding box center [96, 568] width 18 height 15
click at [94, 561] on div "25%" at bounding box center [96, 568] width 18 height 15
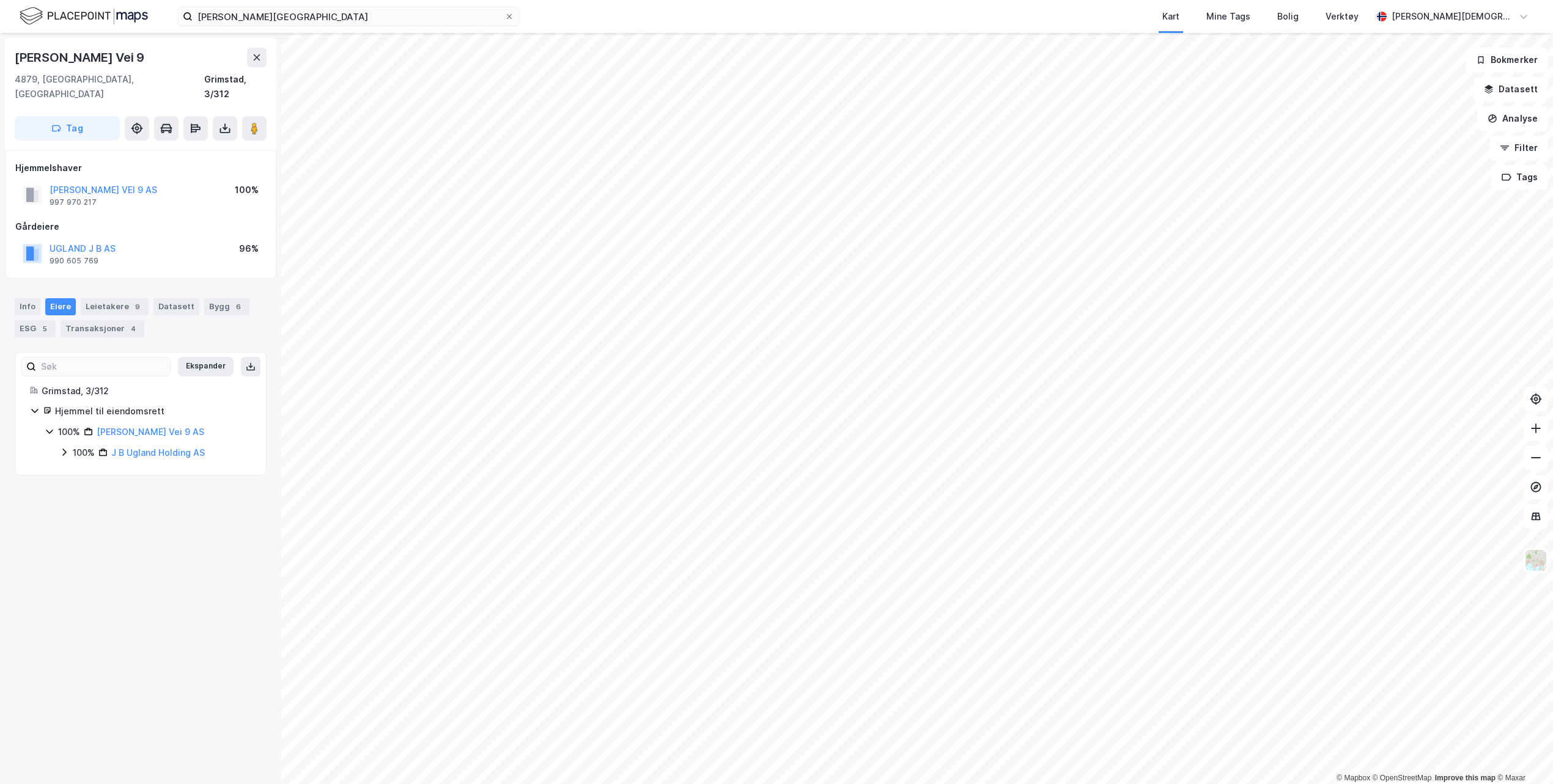
click at [87, 445] on div "100%" at bounding box center [84, 452] width 22 height 15
click at [87, 466] on div "96%" at bounding box center [96, 474] width 18 height 15
click at [89, 508] on div "4 %" at bounding box center [93, 515] width 13 height 15
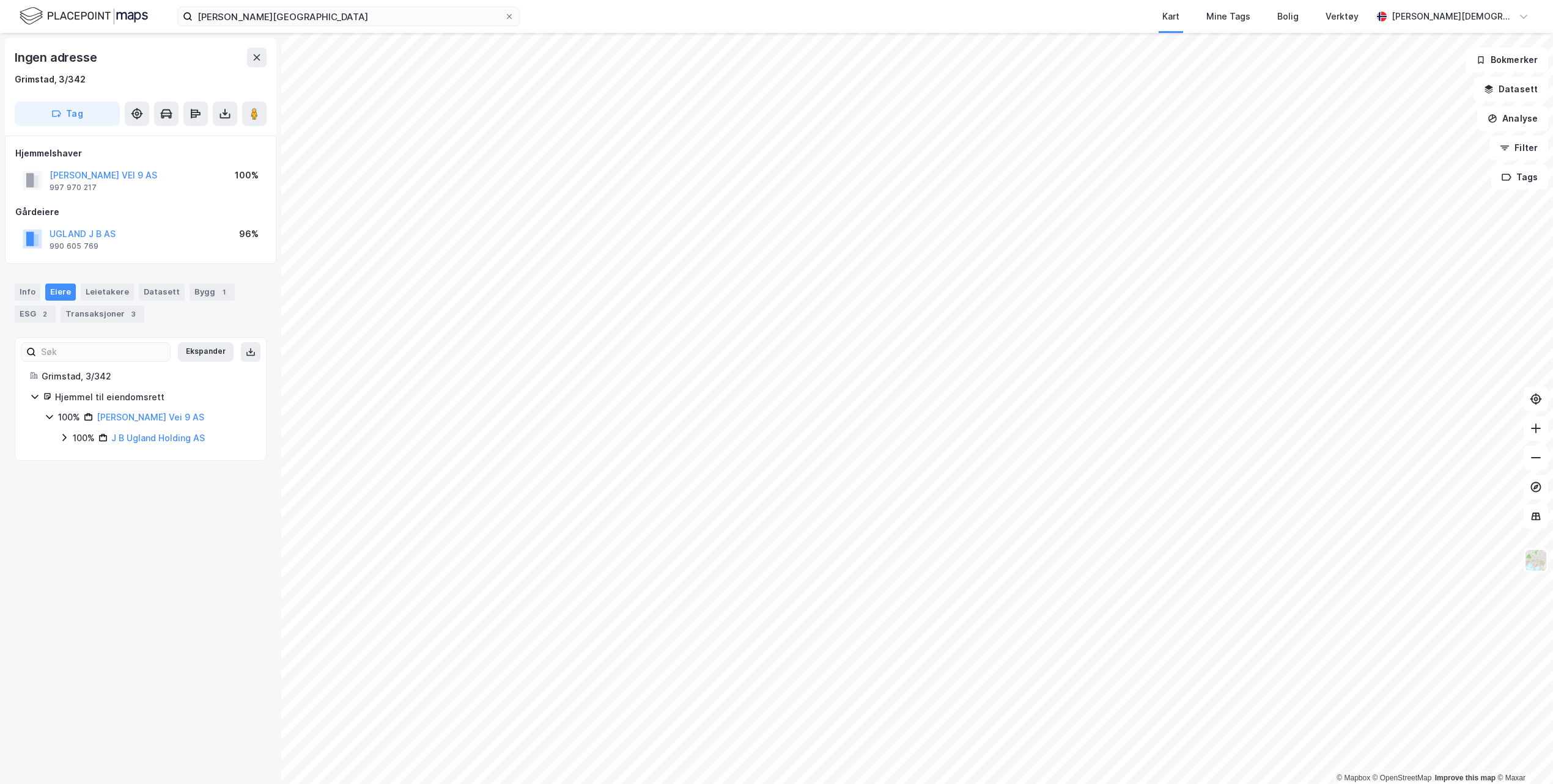
click at [74, 434] on div "100%" at bounding box center [84, 437] width 22 height 15
click at [87, 433] on div "100%" at bounding box center [84, 437] width 22 height 15
click at [100, 460] on div "100%" at bounding box center [98, 458] width 22 height 15
click at [97, 484] on div "96% Ugland J B AS" at bounding box center [169, 479] width 162 height 15
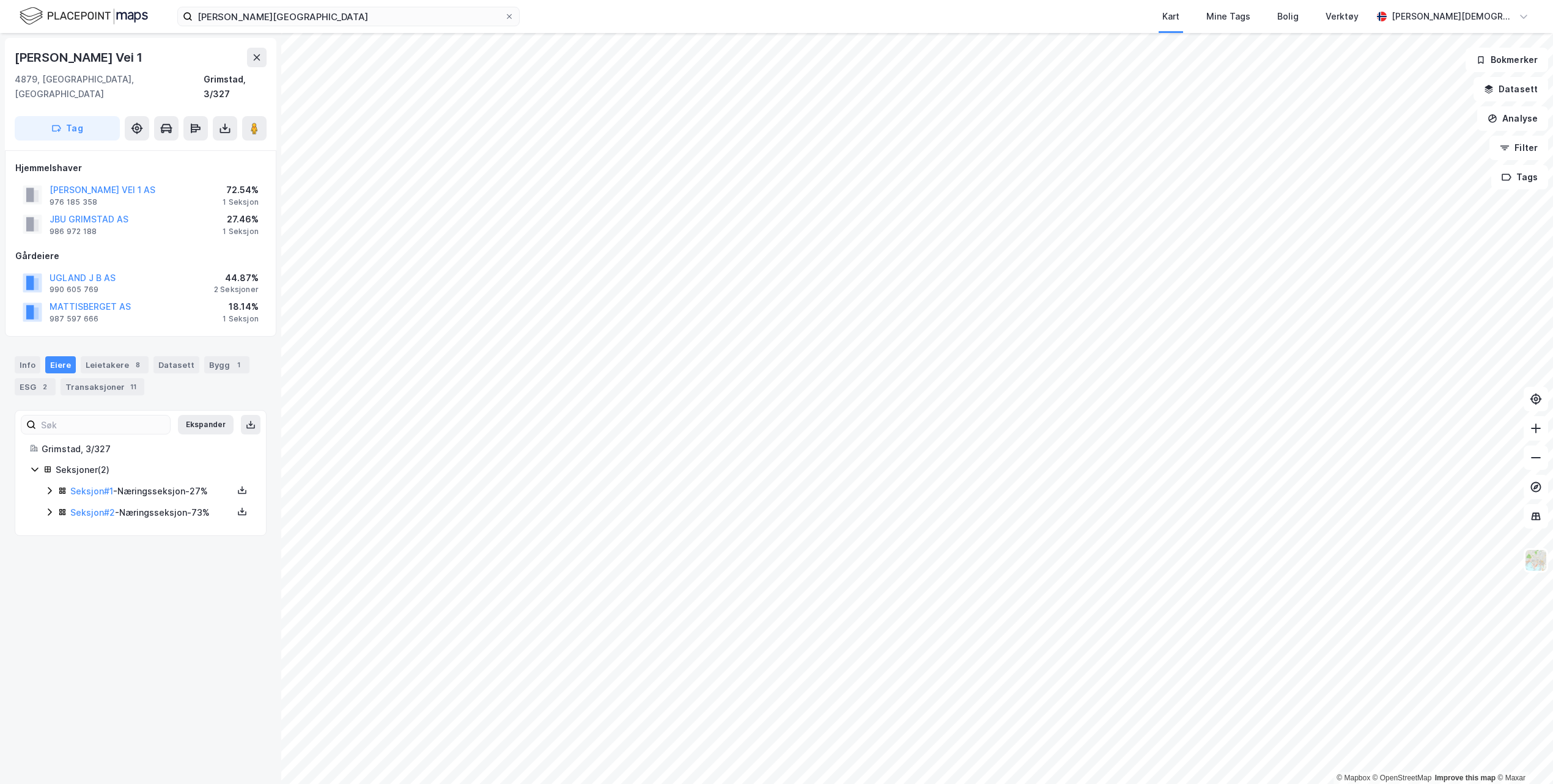
click at [46, 486] on icon at bounding box center [49, 491] width 9 height 9
click at [94, 549] on icon at bounding box center [93, 554] width 9 height 9
click at [51, 591] on icon at bounding box center [49, 594] width 4 height 7
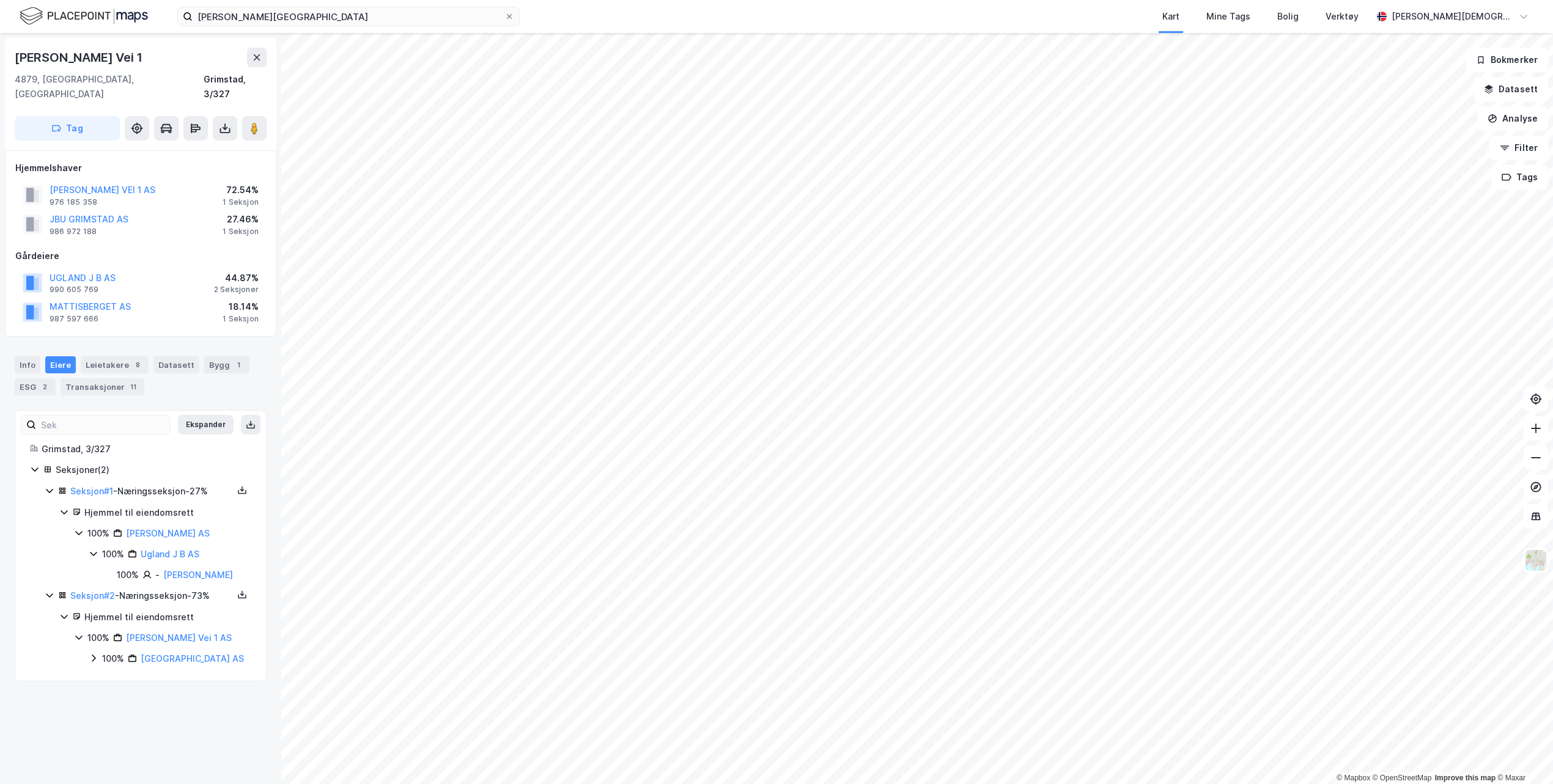
click at [90, 653] on icon at bounding box center [93, 658] width 9 height 9
